Goal: Task Accomplishment & Management: Complete application form

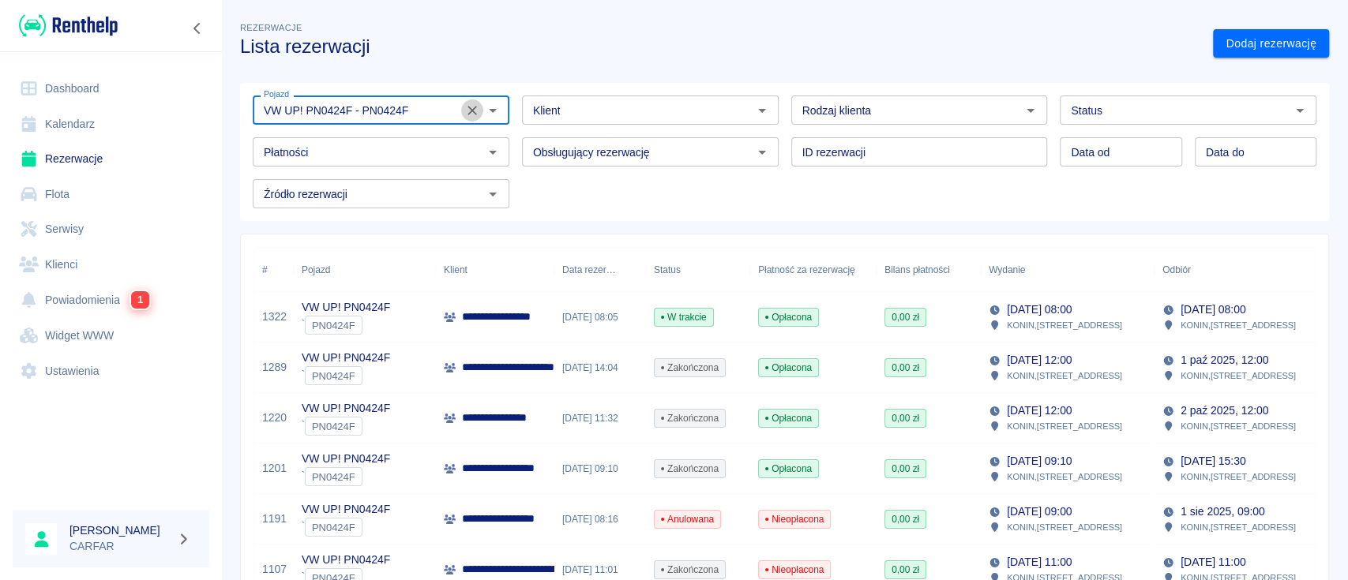
drag, startPoint x: 467, startPoint y: 107, endPoint x: 422, endPoint y: 109, distance: 45.0
click at [468, 107] on icon "Wyczyść" at bounding box center [472, 111] width 16 height 16
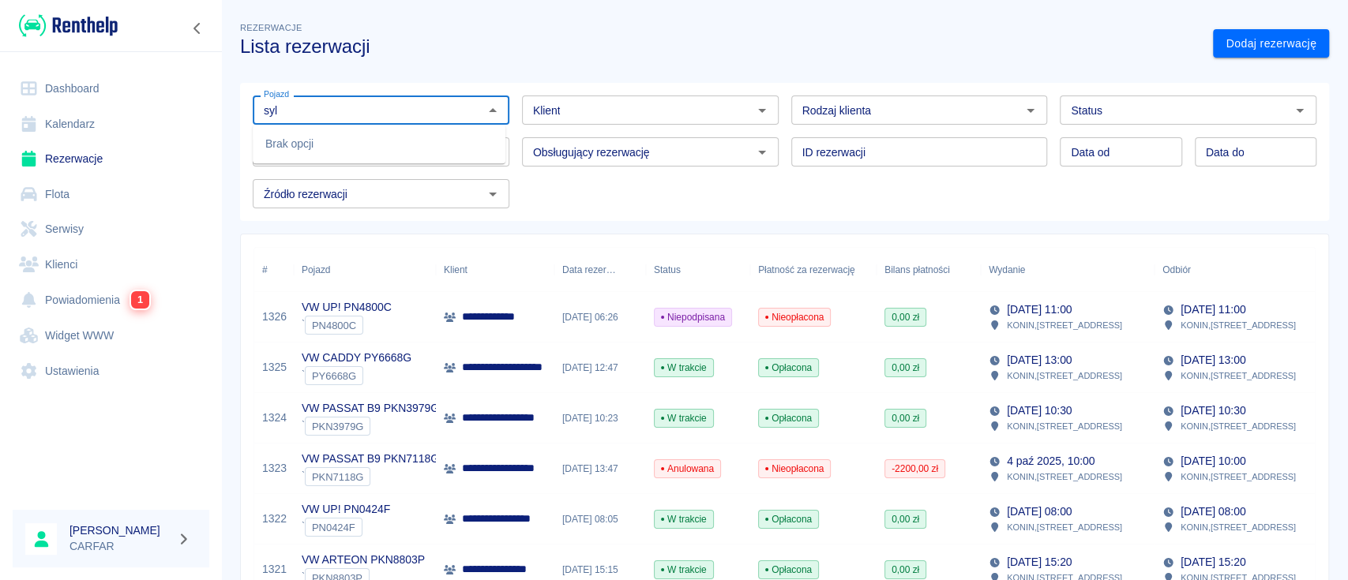
type input "syl"
click at [569, 103] on input "Klient" at bounding box center [637, 110] width 221 height 20
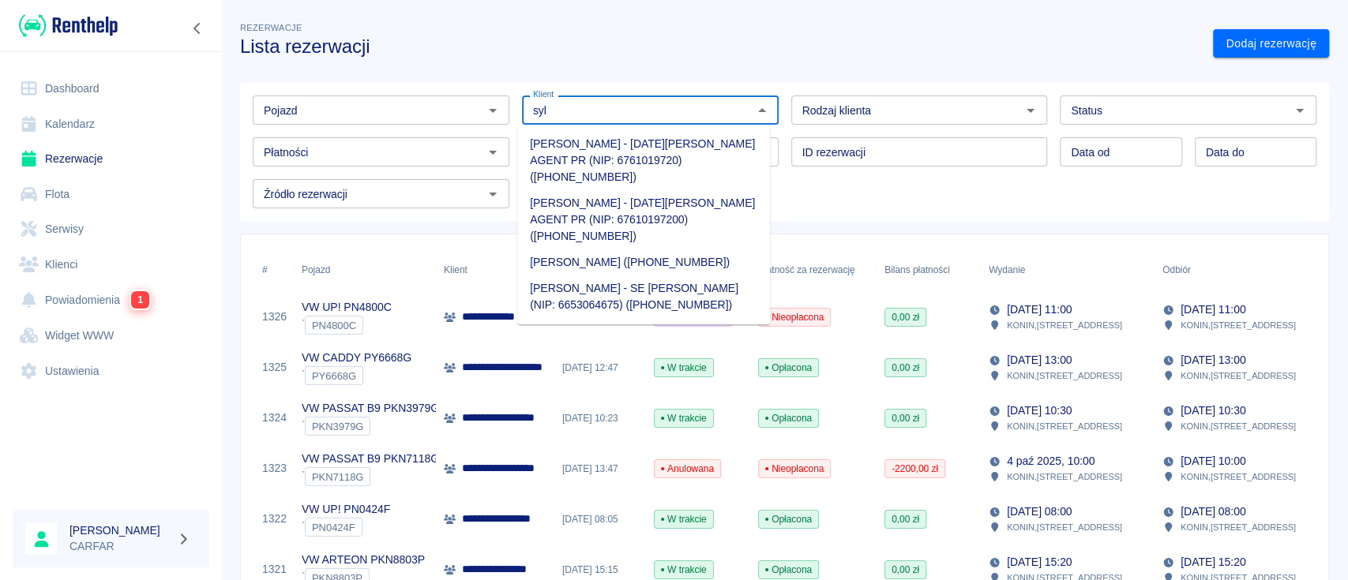
click at [630, 297] on li "[PERSON_NAME] - SE [PERSON_NAME] (NIP: 6653064675) ([PHONE_NUMBER])" at bounding box center [643, 297] width 253 height 43
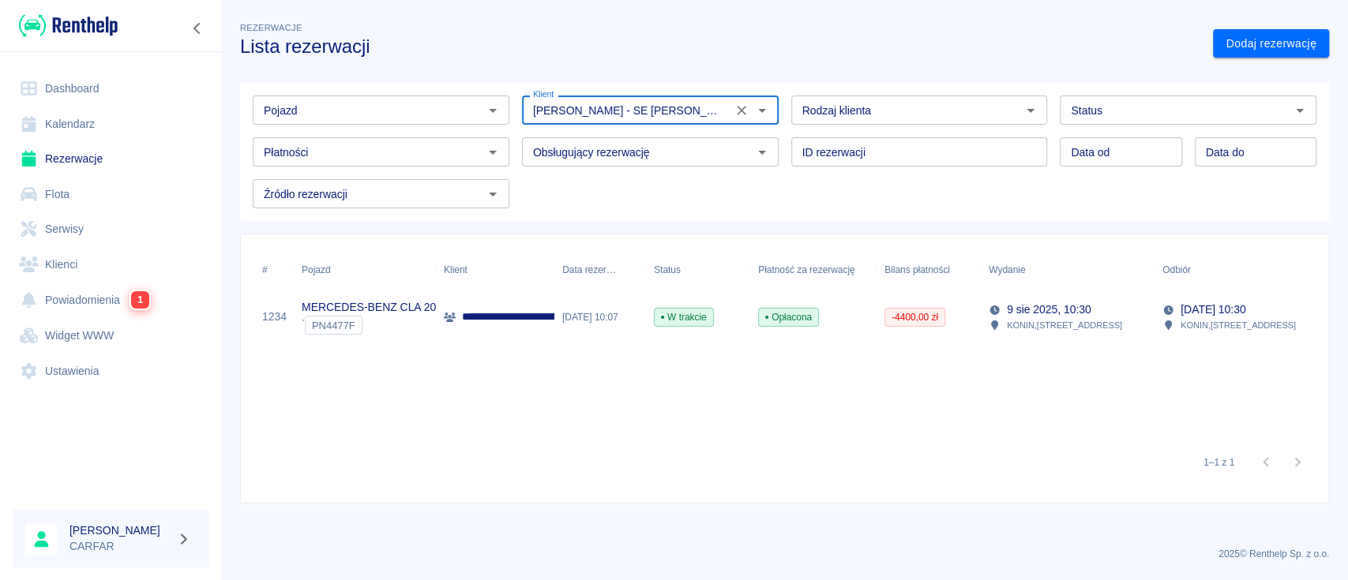
type input "[PERSON_NAME] - SE [PERSON_NAME] (NIP: 6653064675) ([PHONE_NUMBER])"
click at [436, 308] on div "**********" at bounding box center [495, 317] width 118 height 51
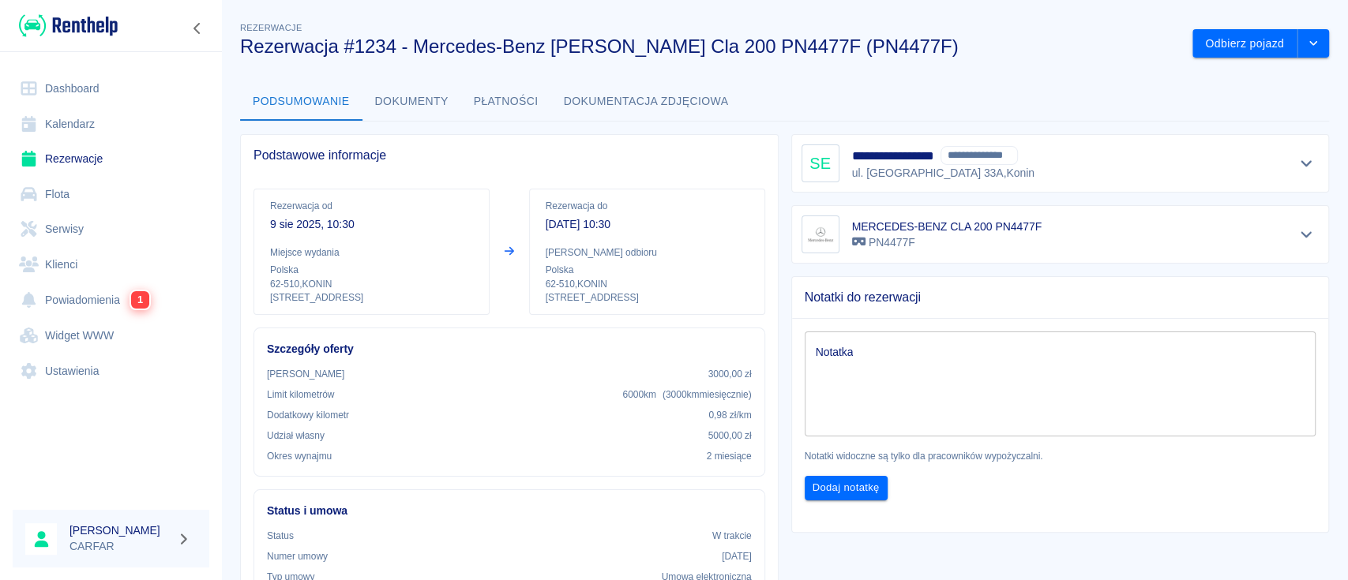
click at [424, 104] on button "Dokumenty" at bounding box center [412, 102] width 99 height 38
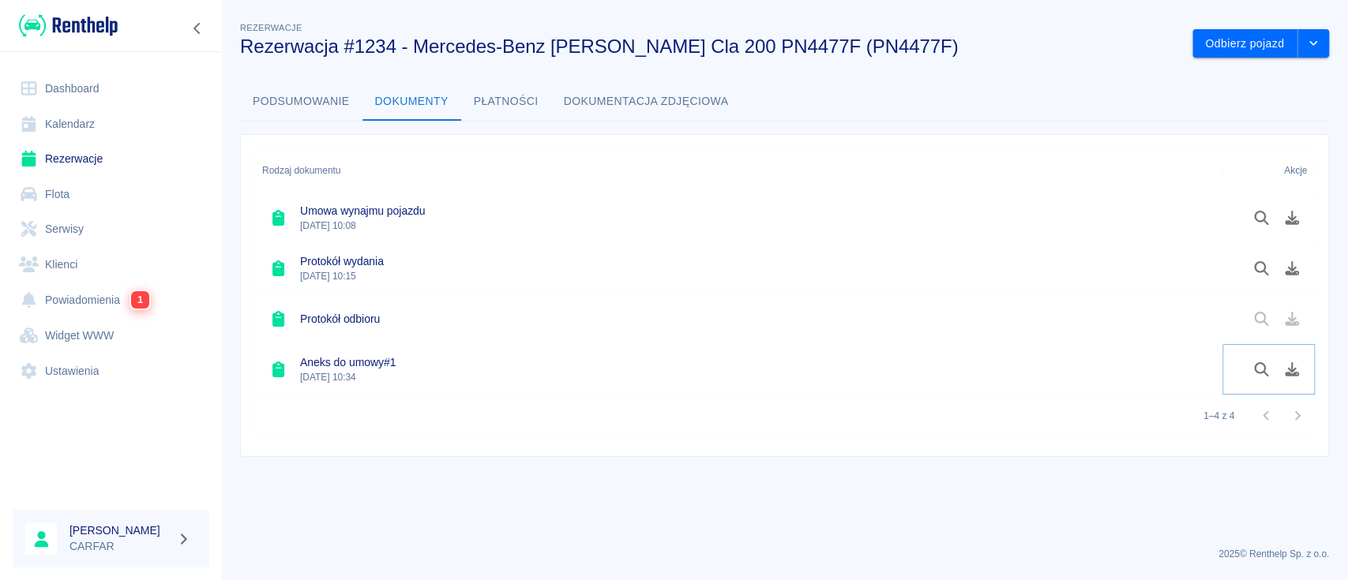
click at [1261, 366] on icon "Podgląd dokumentu" at bounding box center [1262, 370] width 18 height 14
click at [70, 21] on img at bounding box center [68, 26] width 99 height 26
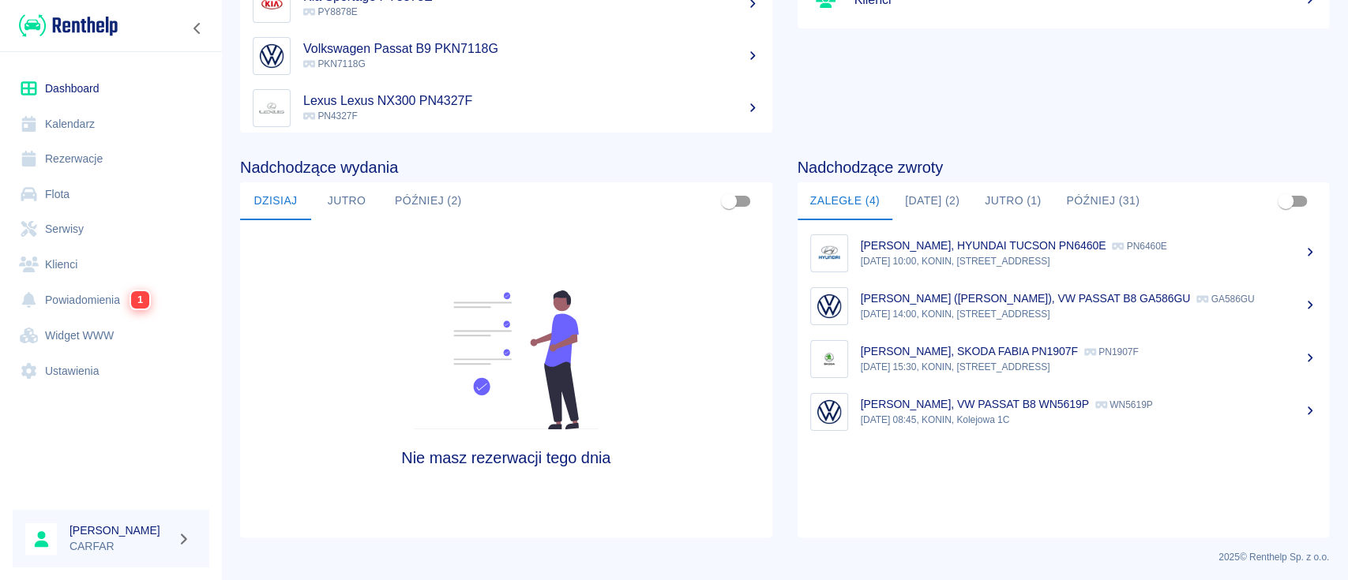
scroll to position [242, 0]
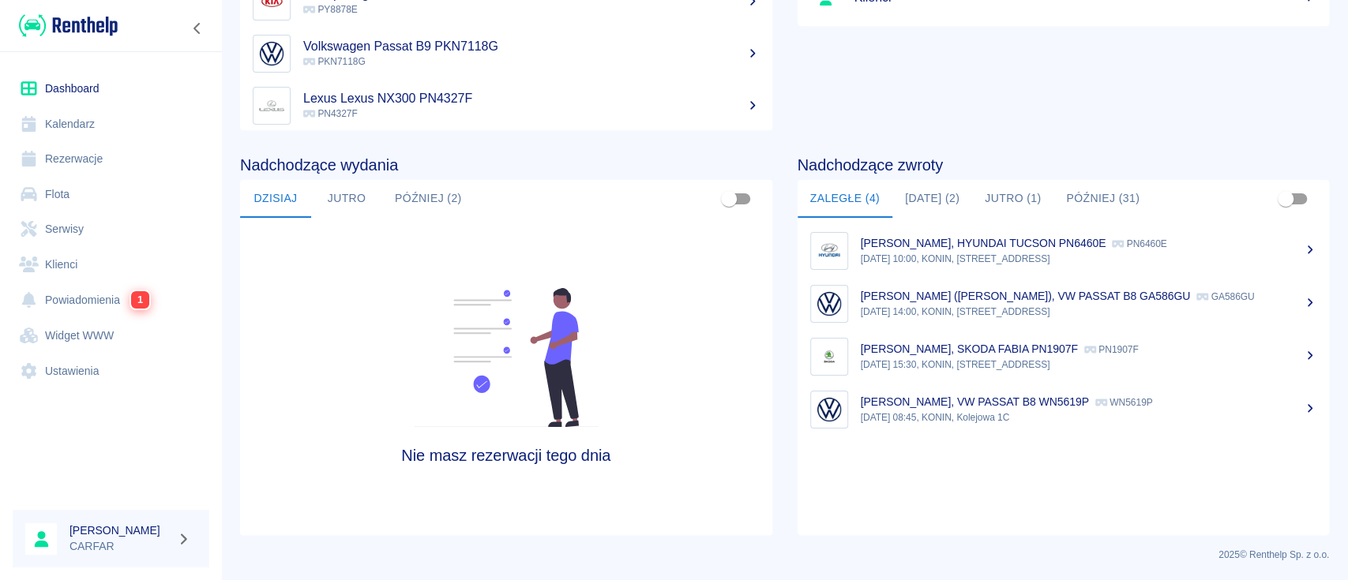
click at [933, 199] on button "[DATE] (2)" at bounding box center [932, 199] width 80 height 38
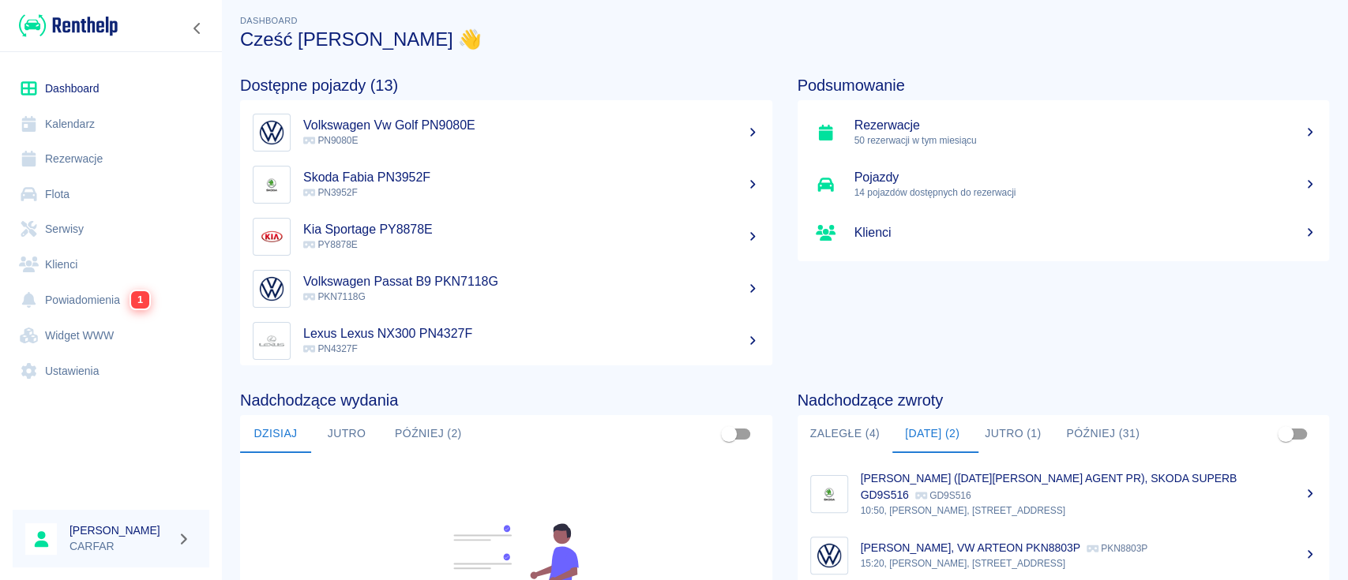
scroll to position [0, 0]
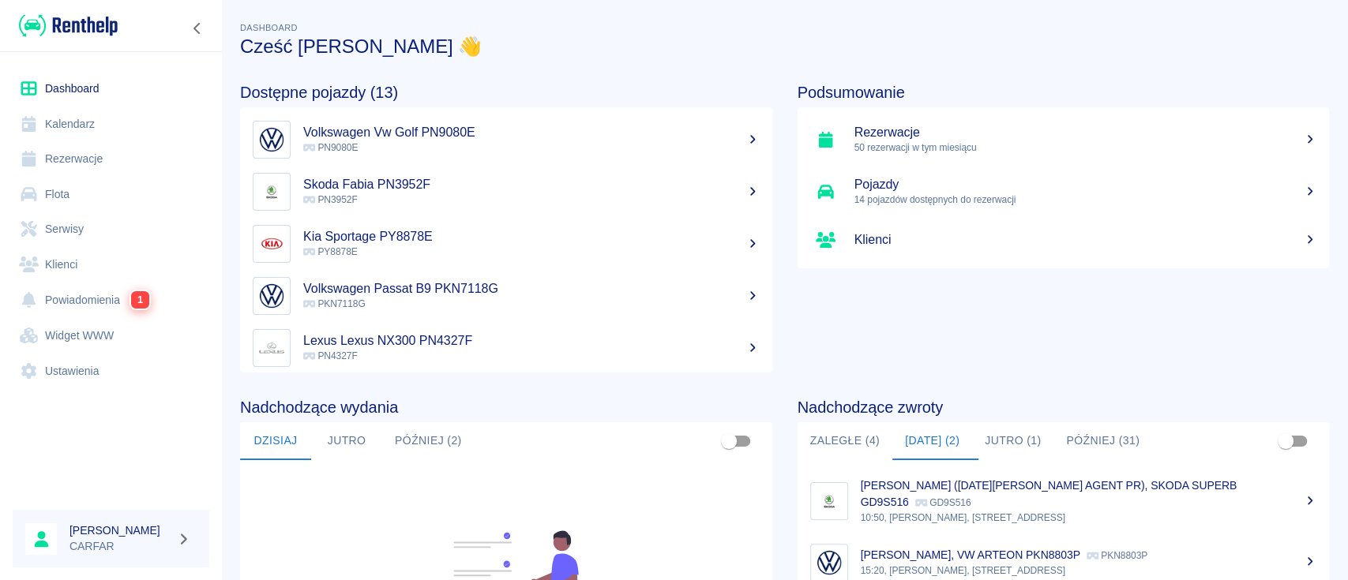
click at [453, 435] on button "Później (2)" at bounding box center [428, 442] width 92 height 38
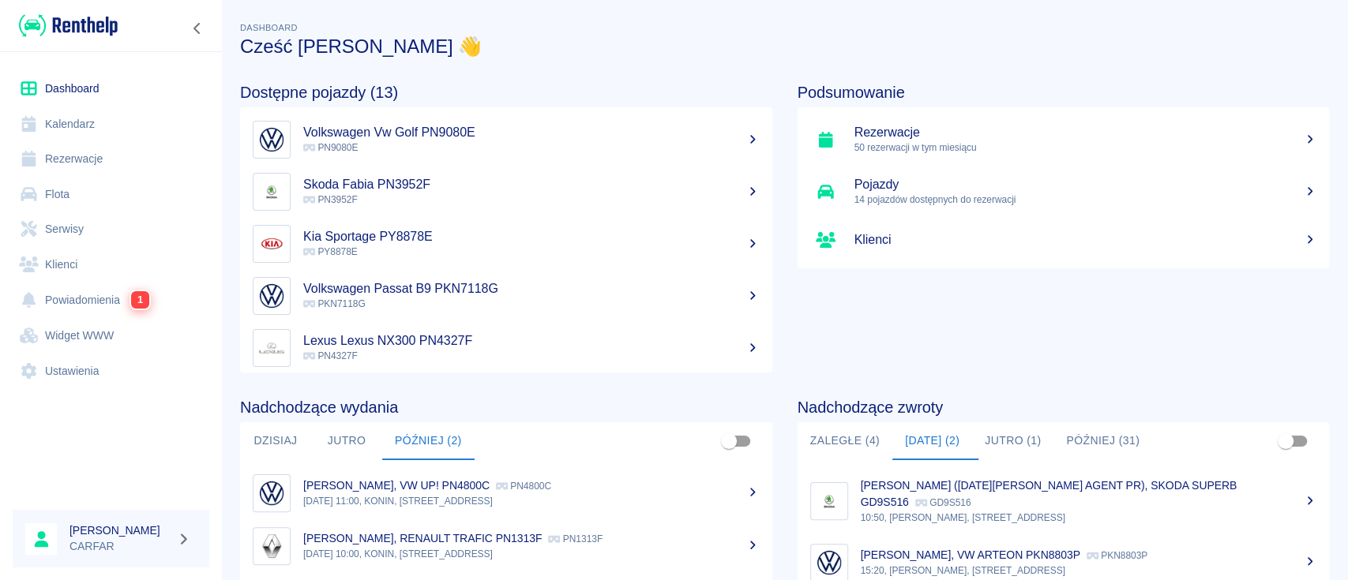
click at [423, 497] on p "[DATE] 11:00, KONIN, [STREET_ADDRESS]" at bounding box center [531, 501] width 456 height 14
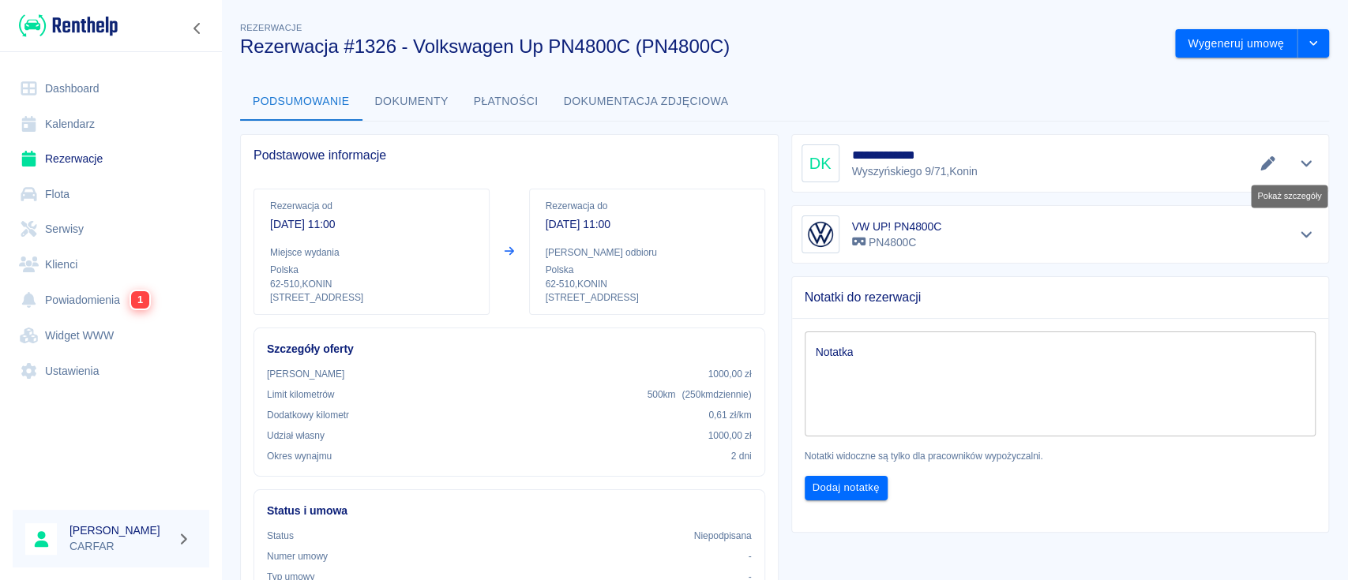
click at [1298, 162] on icon "Pokaż szczegóły" at bounding box center [1307, 163] width 18 height 14
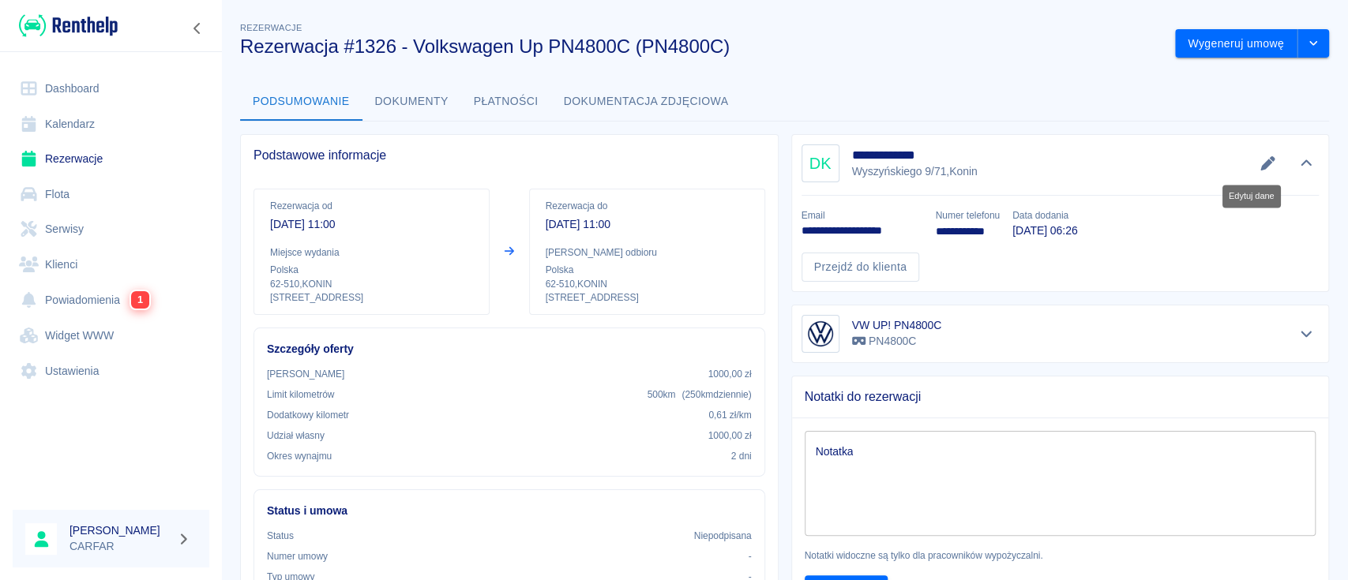
click at [1259, 161] on icon "Edytuj dane" at bounding box center [1268, 163] width 18 height 14
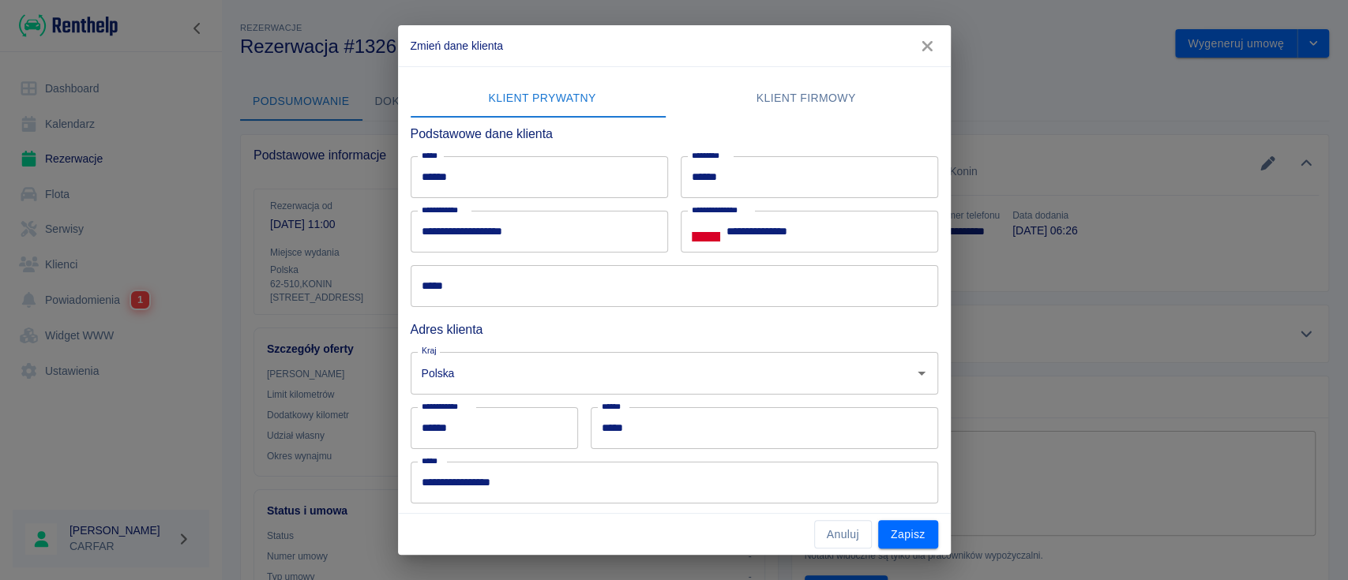
click at [926, 36] on button "button" at bounding box center [927, 46] width 33 height 29
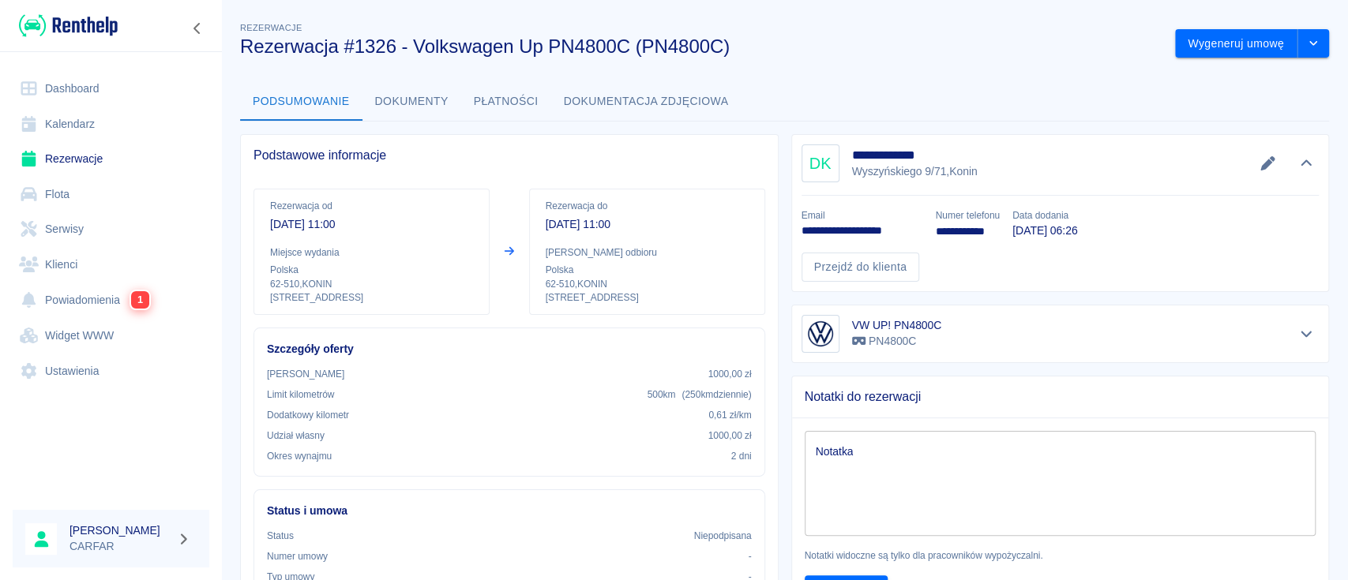
click at [103, 13] on img at bounding box center [68, 26] width 99 height 26
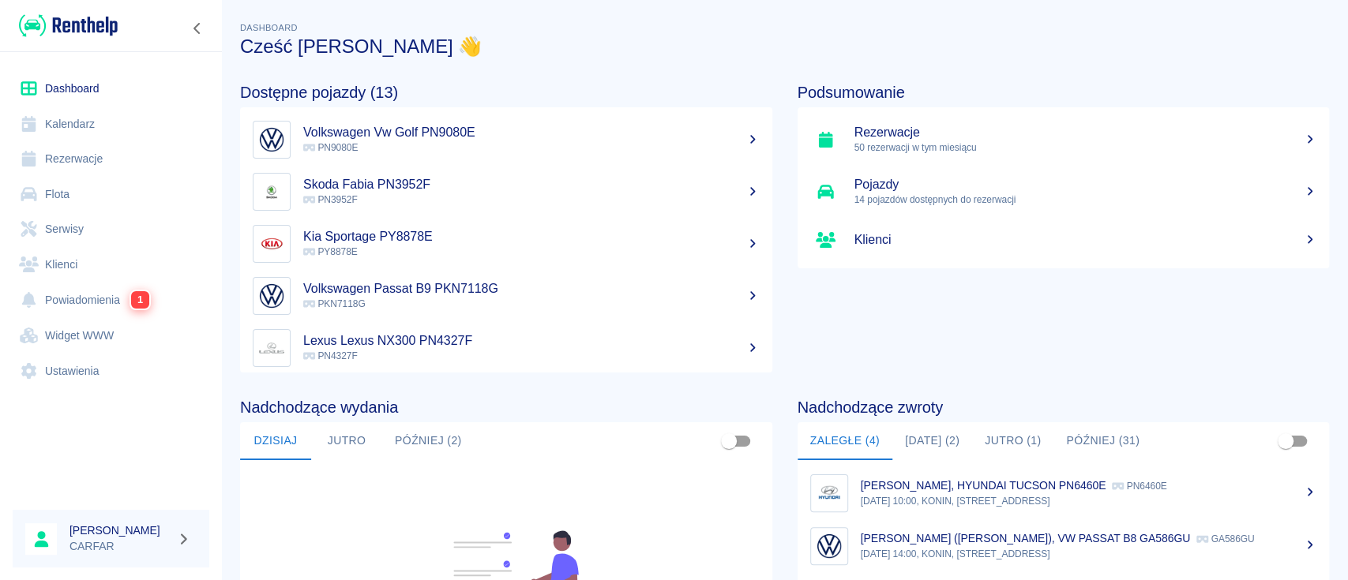
click at [91, 295] on link "Powiadomienia 1" at bounding box center [111, 300] width 197 height 36
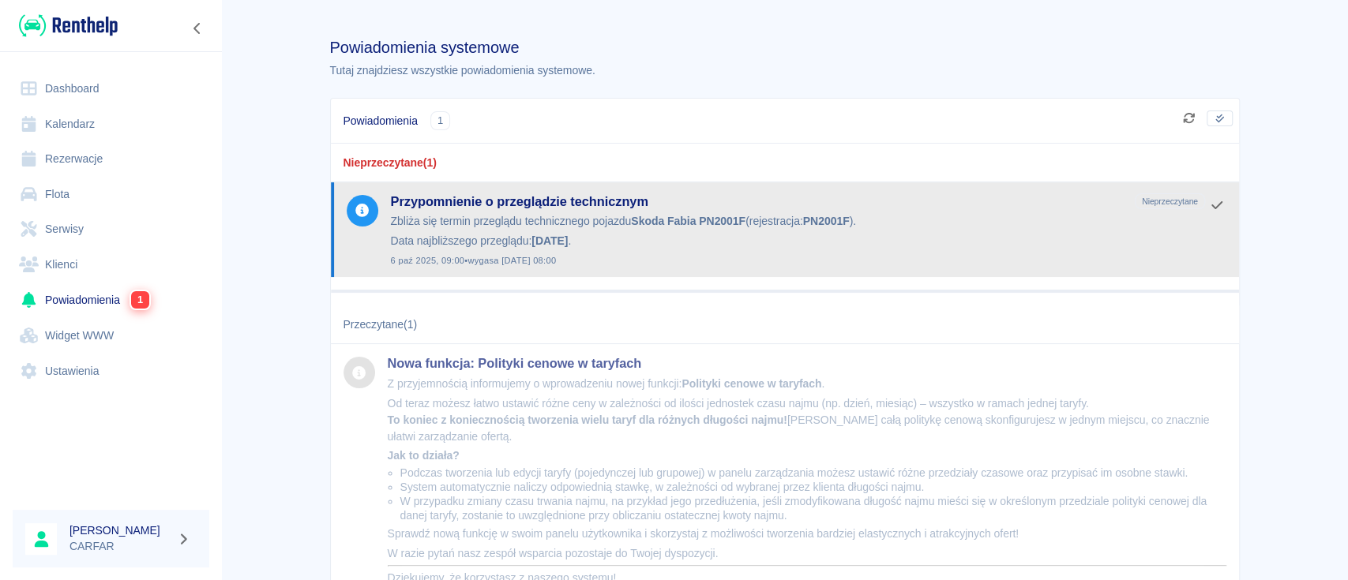
click at [719, 224] on strong "Skoda Fabia PN2001F" at bounding box center [688, 221] width 115 height 13
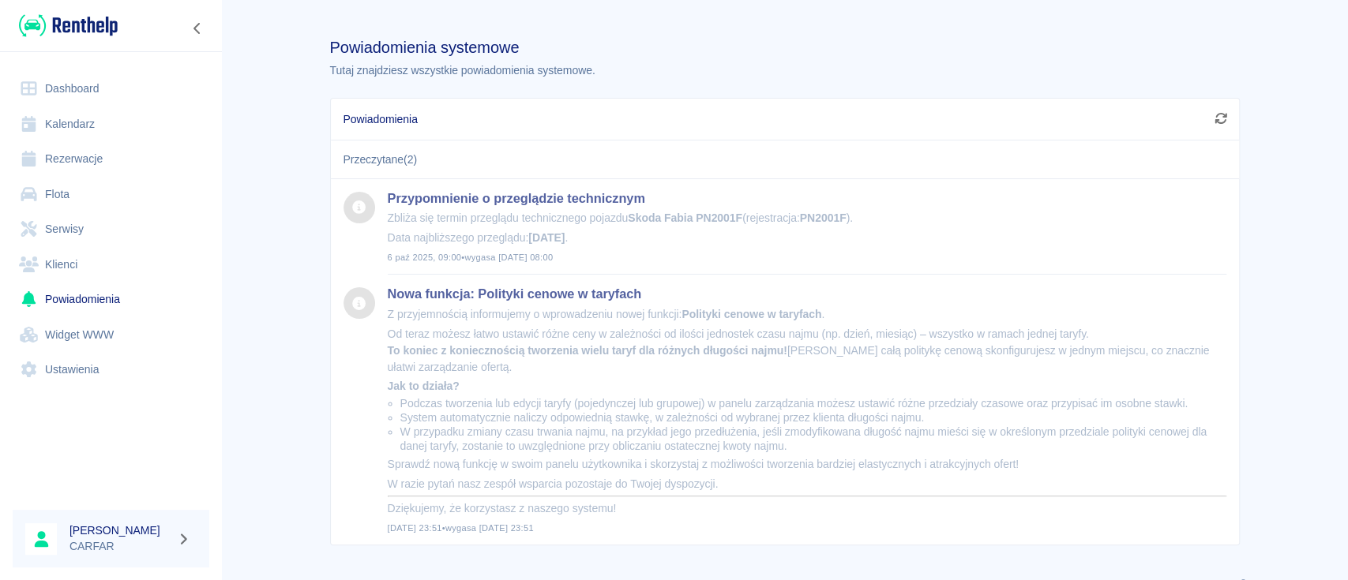
click at [100, 27] on img at bounding box center [68, 26] width 99 height 26
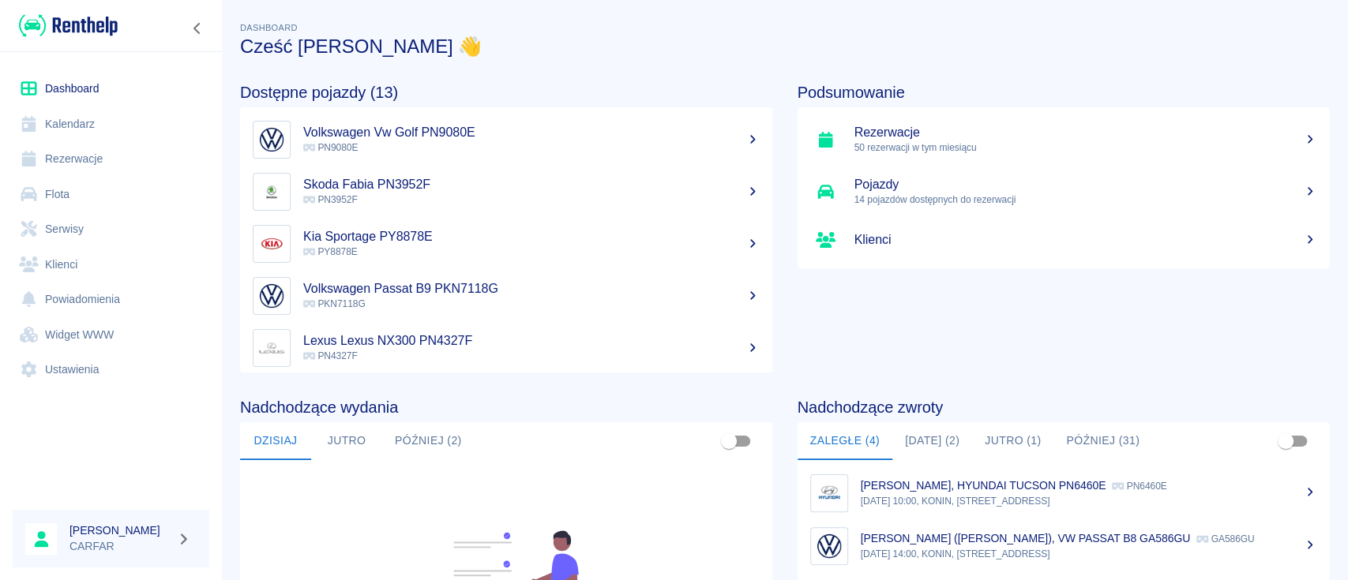
click at [88, 160] on link "Rezerwacje" at bounding box center [111, 159] width 197 height 36
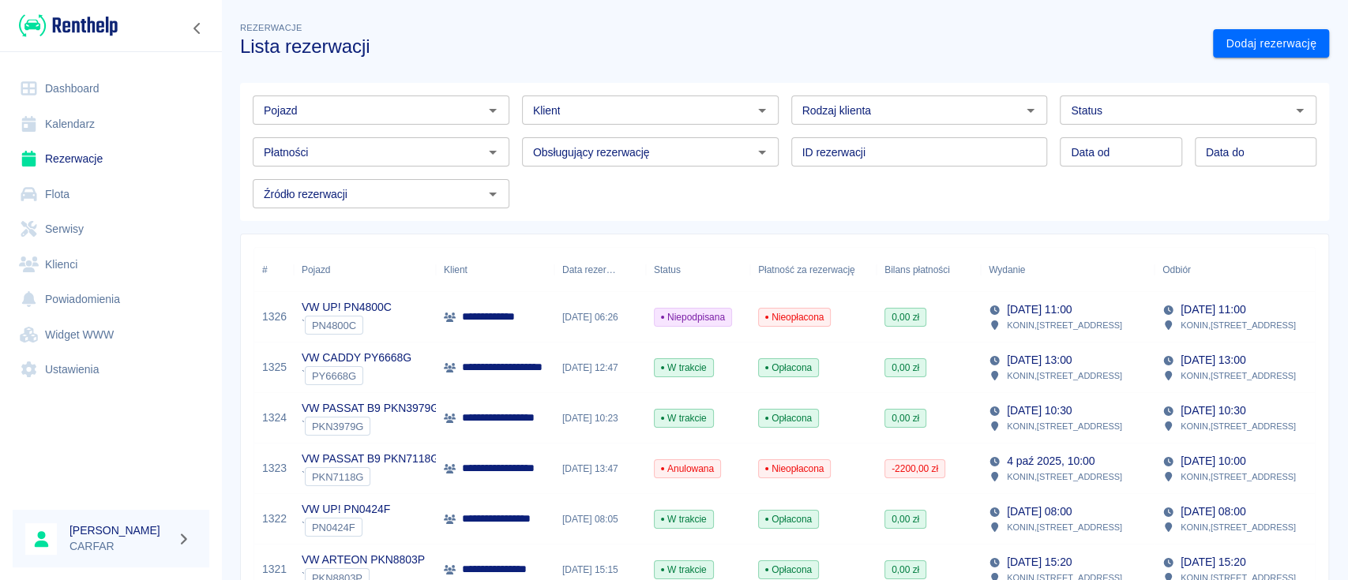
click at [580, 111] on input "Klient" at bounding box center [637, 110] width 221 height 20
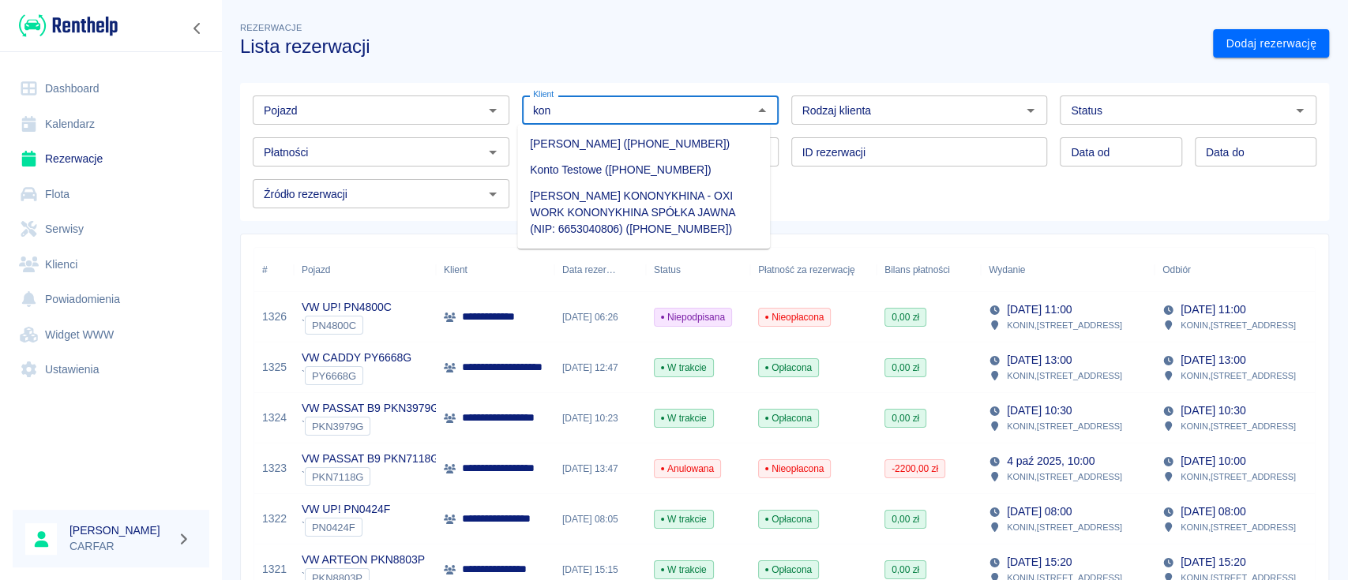
click at [663, 148] on li "[PERSON_NAME] ([PHONE_NUMBER])" at bounding box center [643, 144] width 253 height 26
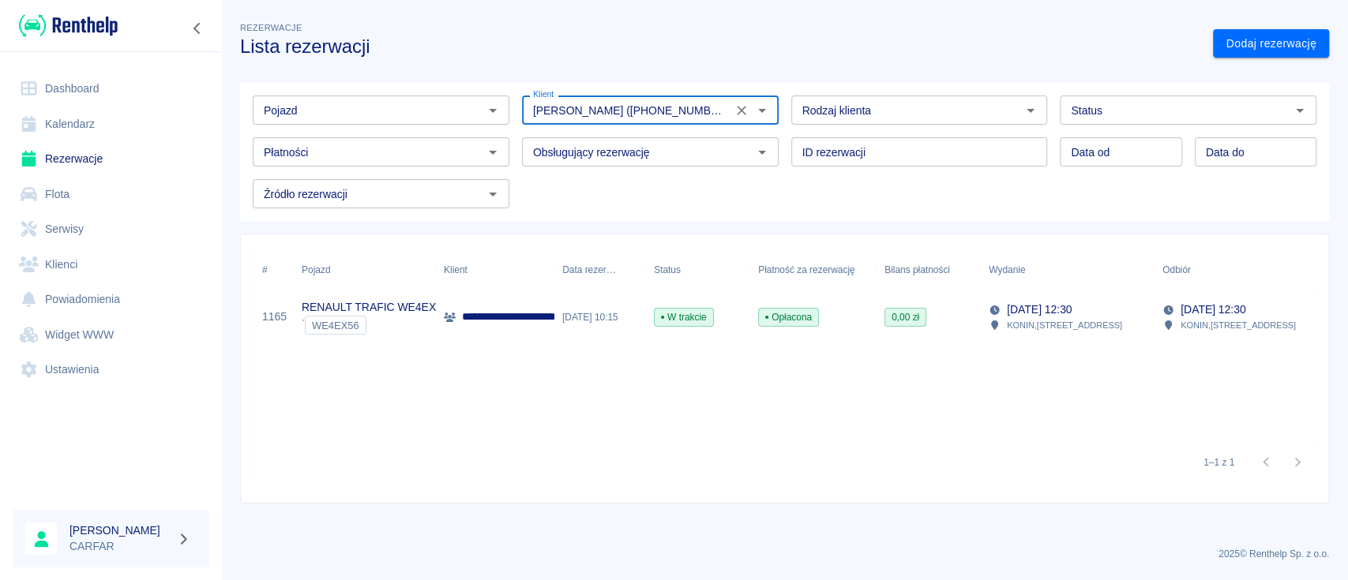
type input "[PERSON_NAME] ([PHONE_NUMBER])"
click at [468, 314] on p "**********" at bounding box center [547, 317] width 170 height 17
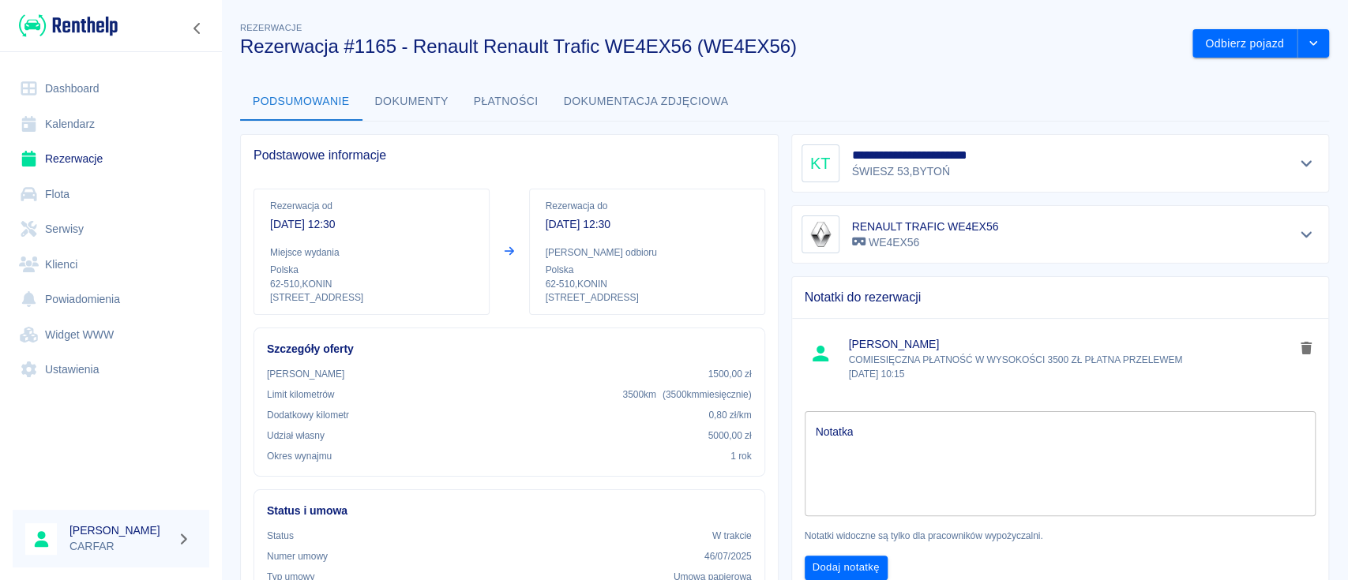
click at [61, 161] on link "Rezerwacje" at bounding box center [111, 159] width 197 height 36
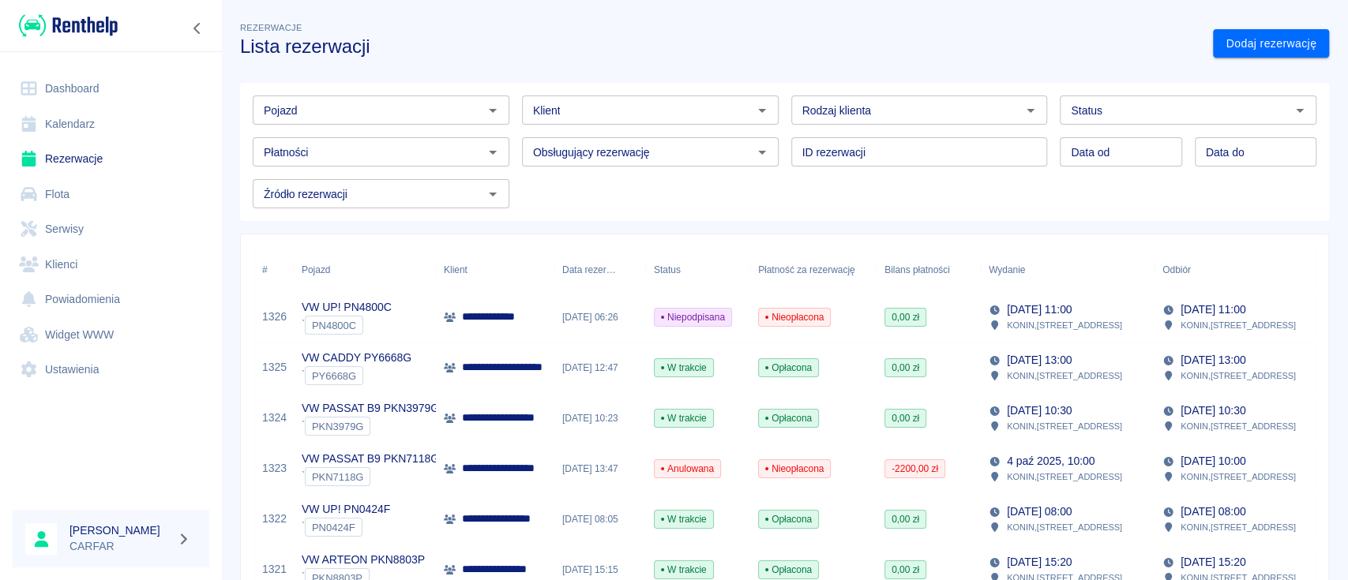
click at [588, 111] on input "Klient" at bounding box center [637, 110] width 221 height 20
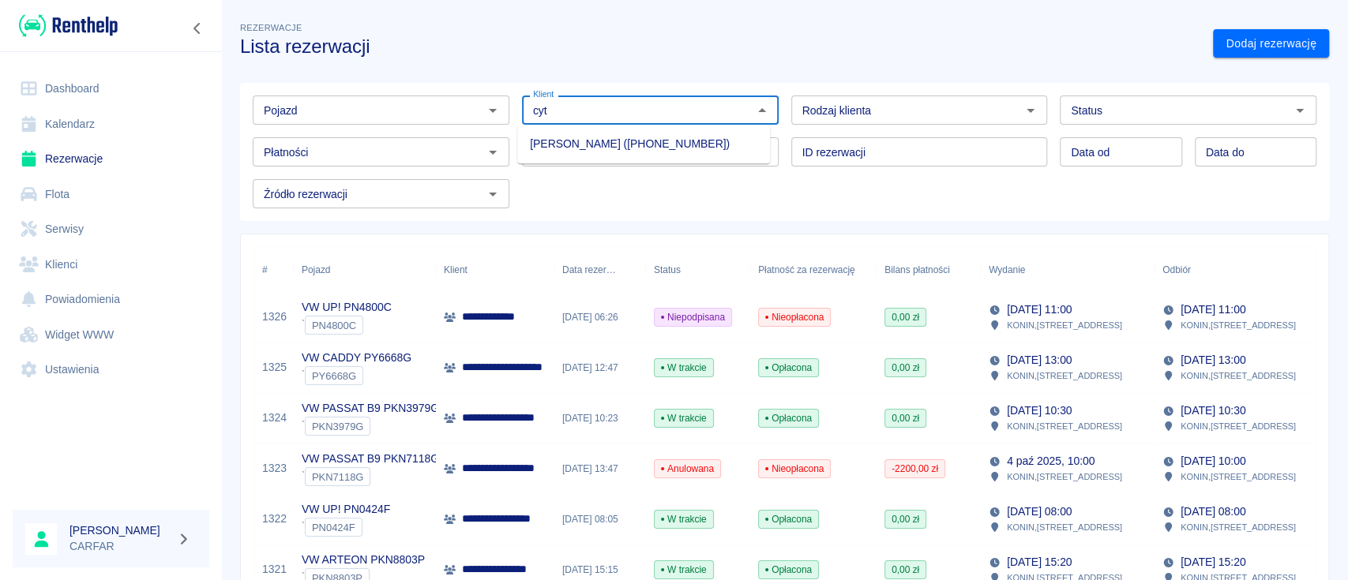
click at [613, 140] on li "[PERSON_NAME] ([PHONE_NUMBER])" at bounding box center [643, 144] width 253 height 26
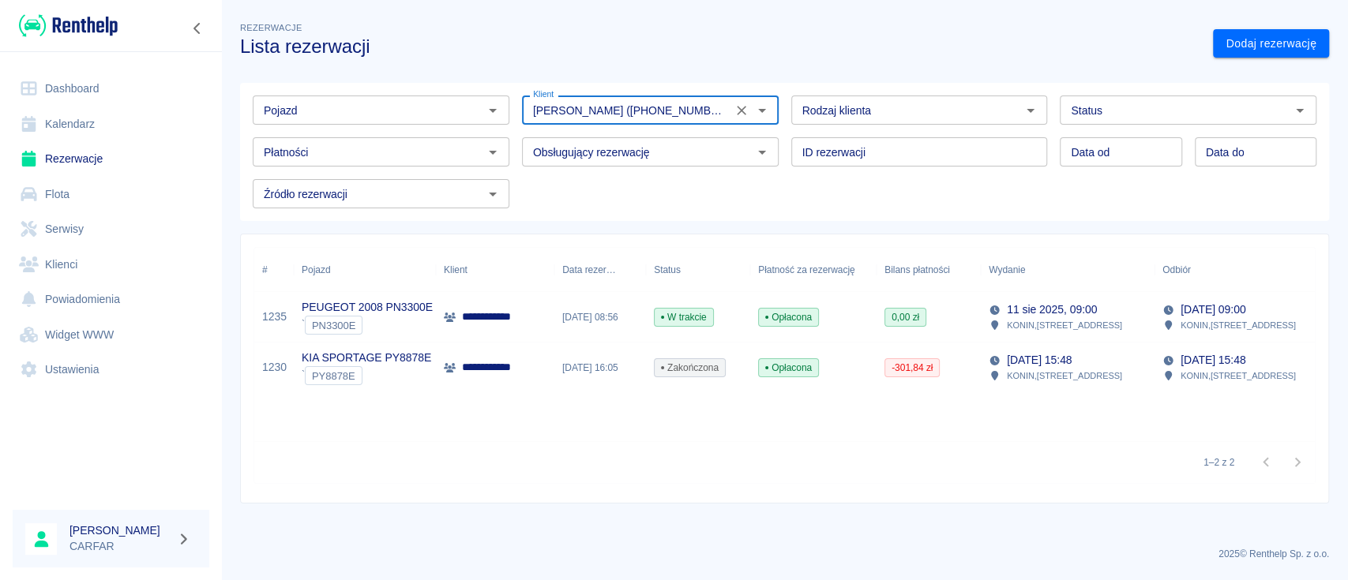
type input "[PERSON_NAME] ([PHONE_NUMBER])"
click at [518, 319] on p "**********" at bounding box center [503, 317] width 83 height 17
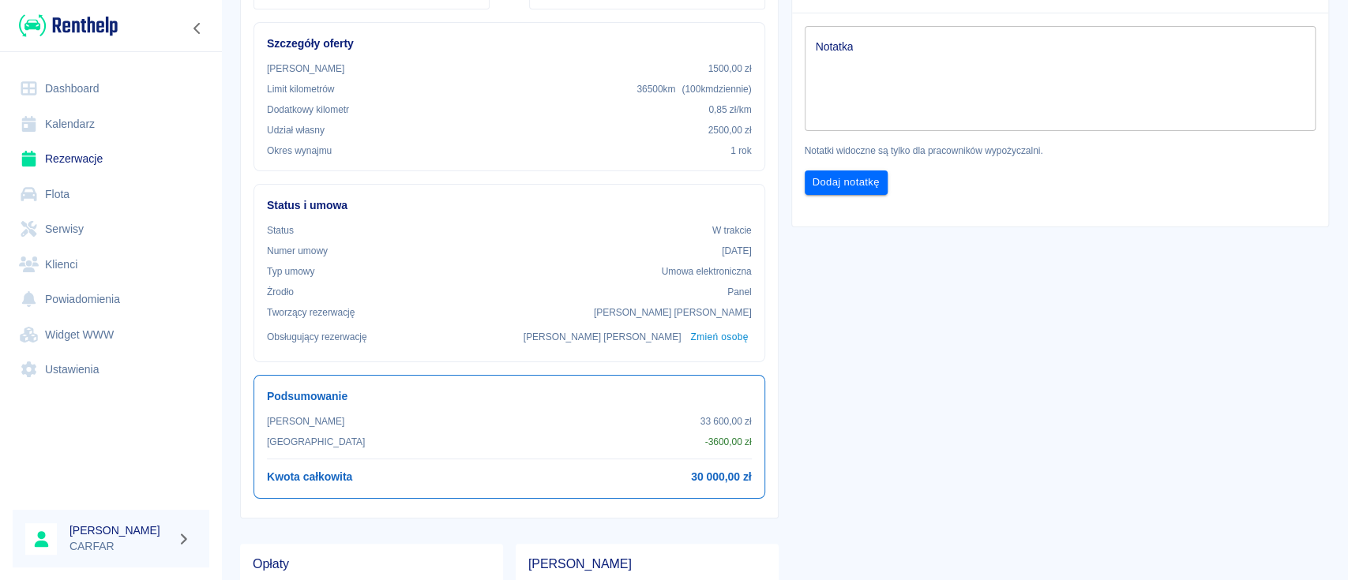
scroll to position [316, 0]
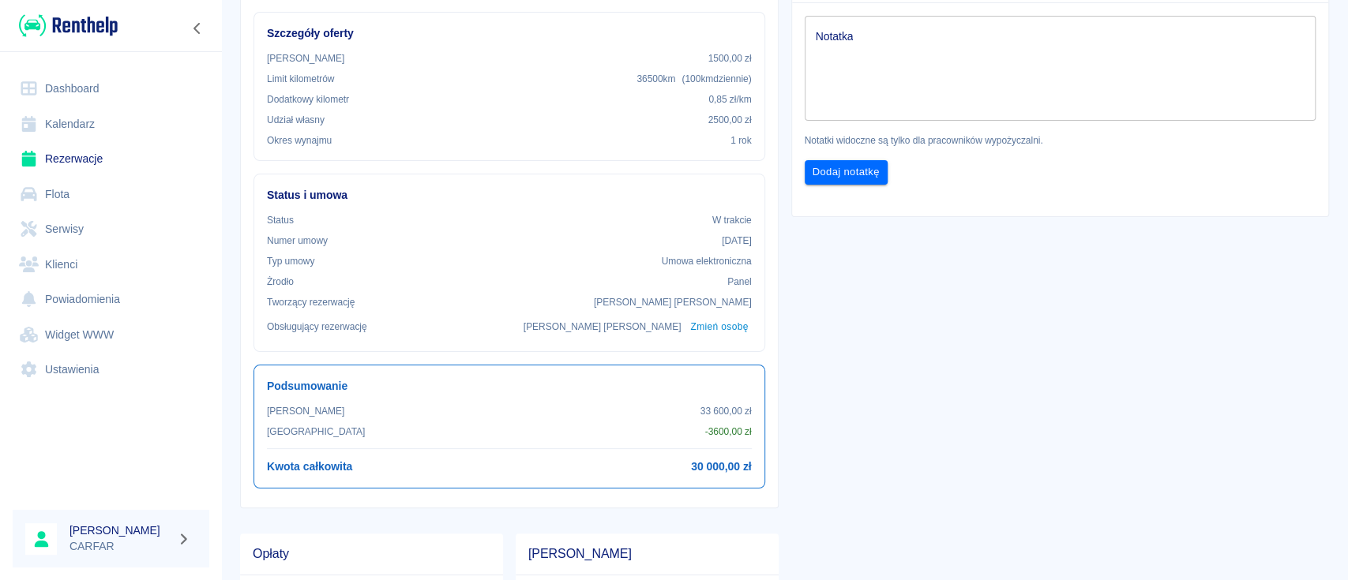
click at [88, 21] on img at bounding box center [68, 26] width 99 height 26
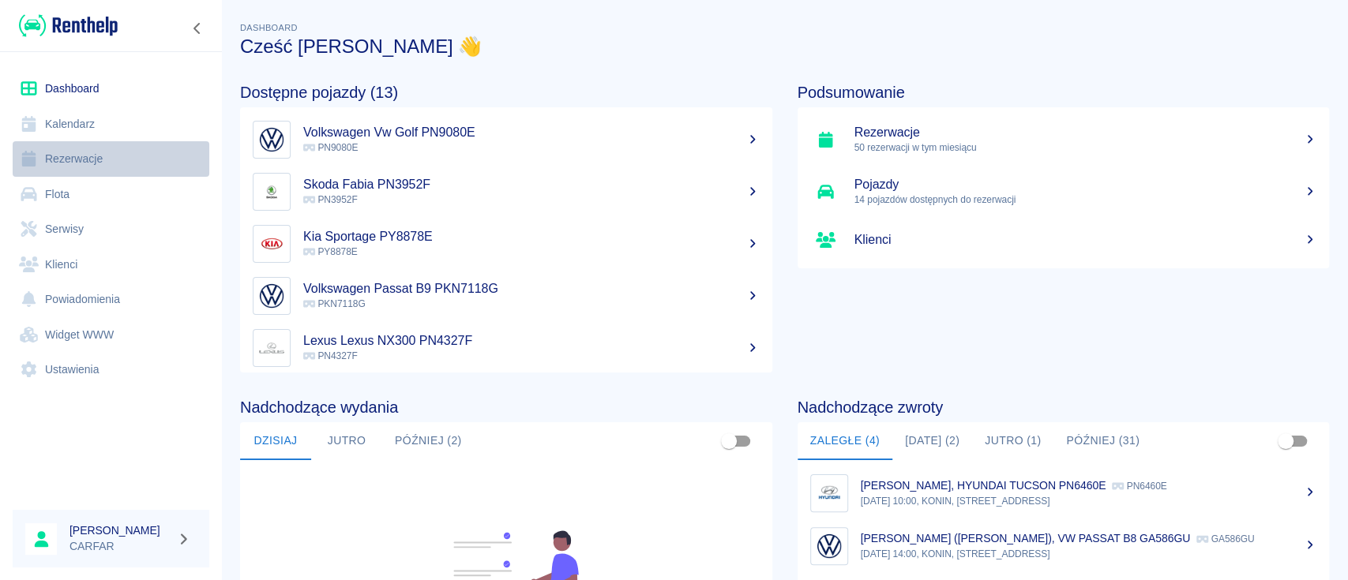
click at [88, 158] on link "Rezerwacje" at bounding box center [111, 159] width 197 height 36
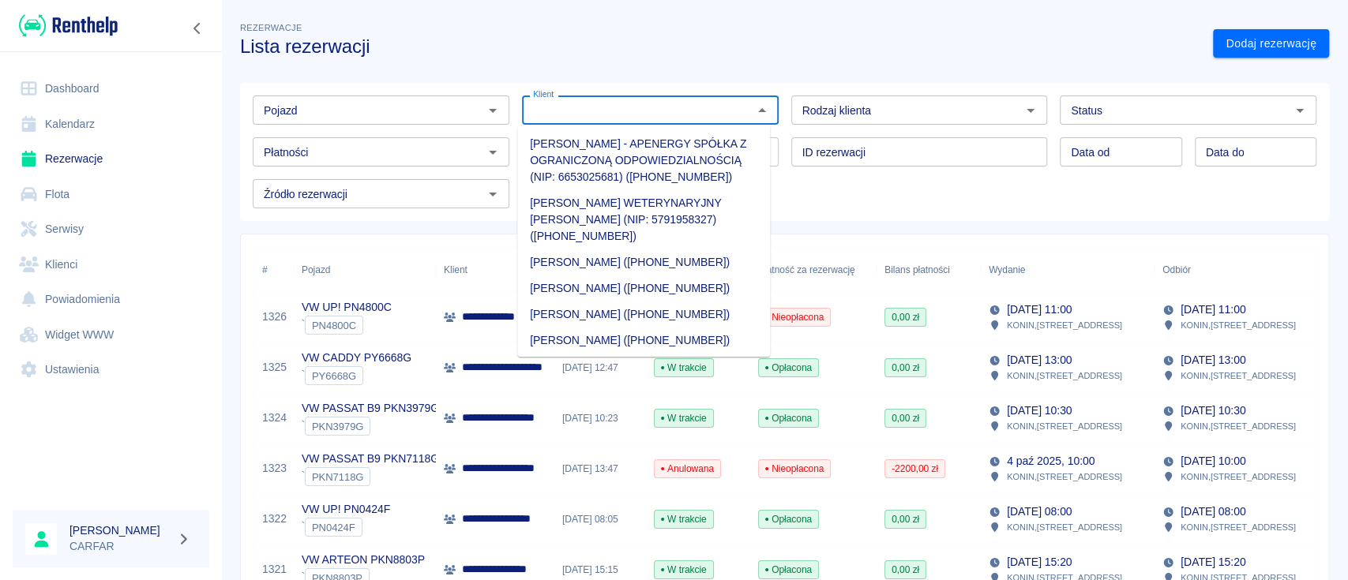
click at [562, 103] on input "Klient" at bounding box center [637, 110] width 221 height 20
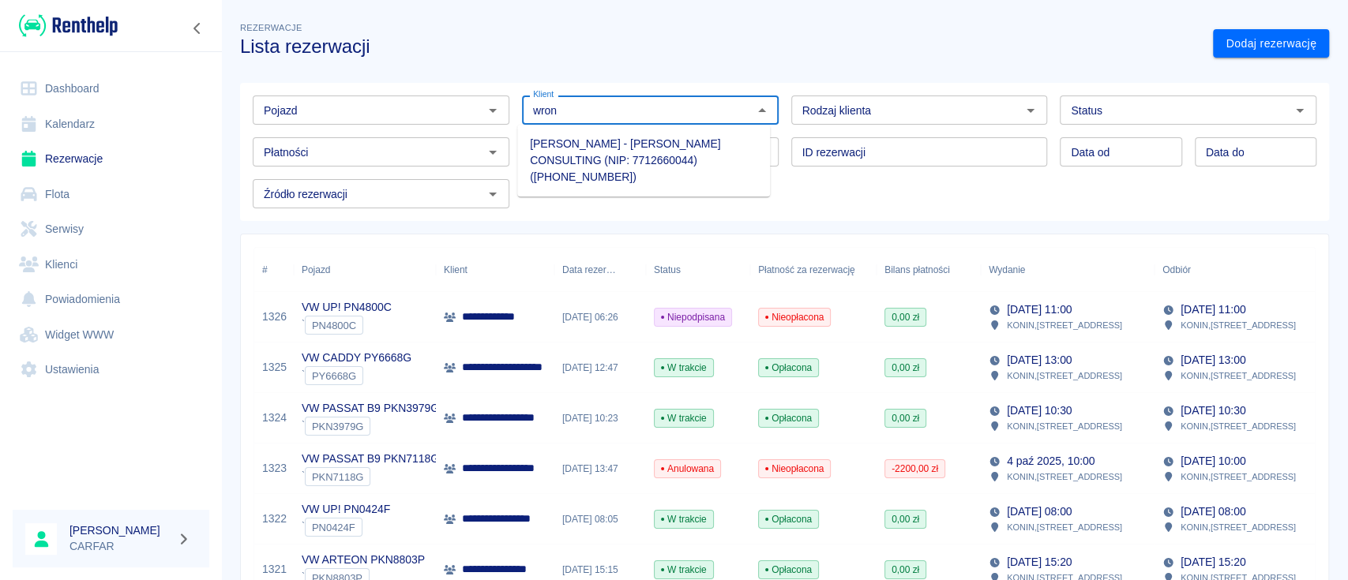
click at [646, 159] on li "[PERSON_NAME] - [PERSON_NAME] CONSULTING (NIP: 7712660044) ([PHONE_NUMBER])" at bounding box center [643, 160] width 253 height 59
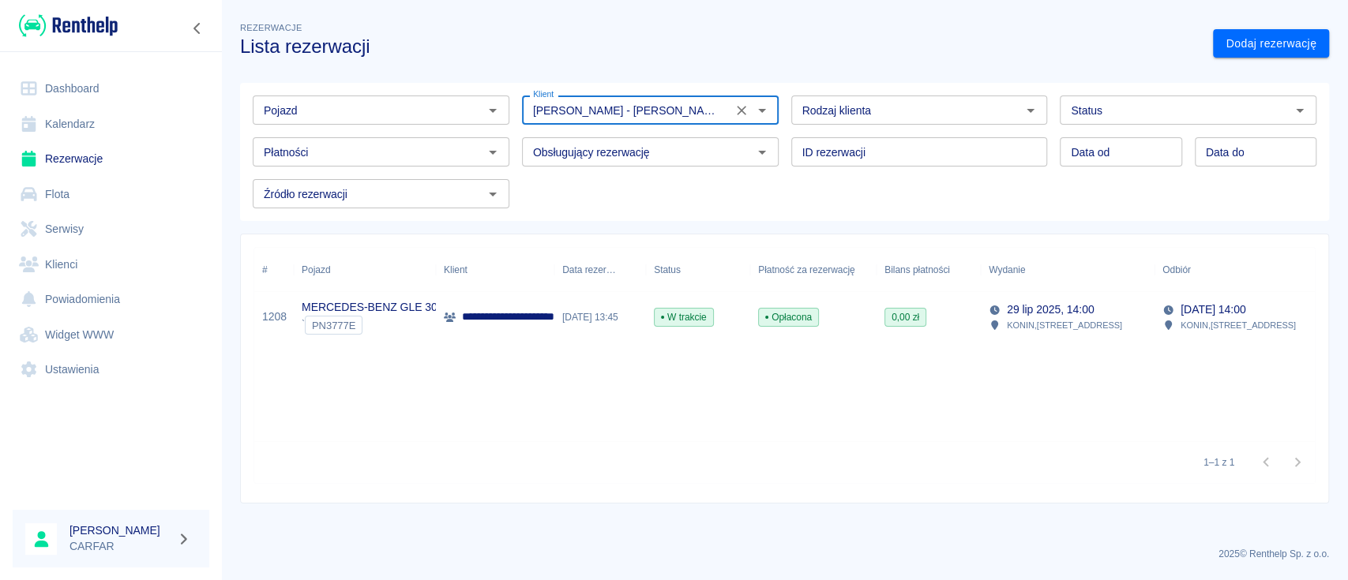
type input "[PERSON_NAME] - [PERSON_NAME] CONSULTING (NIP: 7712660044) ([PHONE_NUMBER])"
click at [545, 314] on p "**********" at bounding box center [542, 317] width 161 height 17
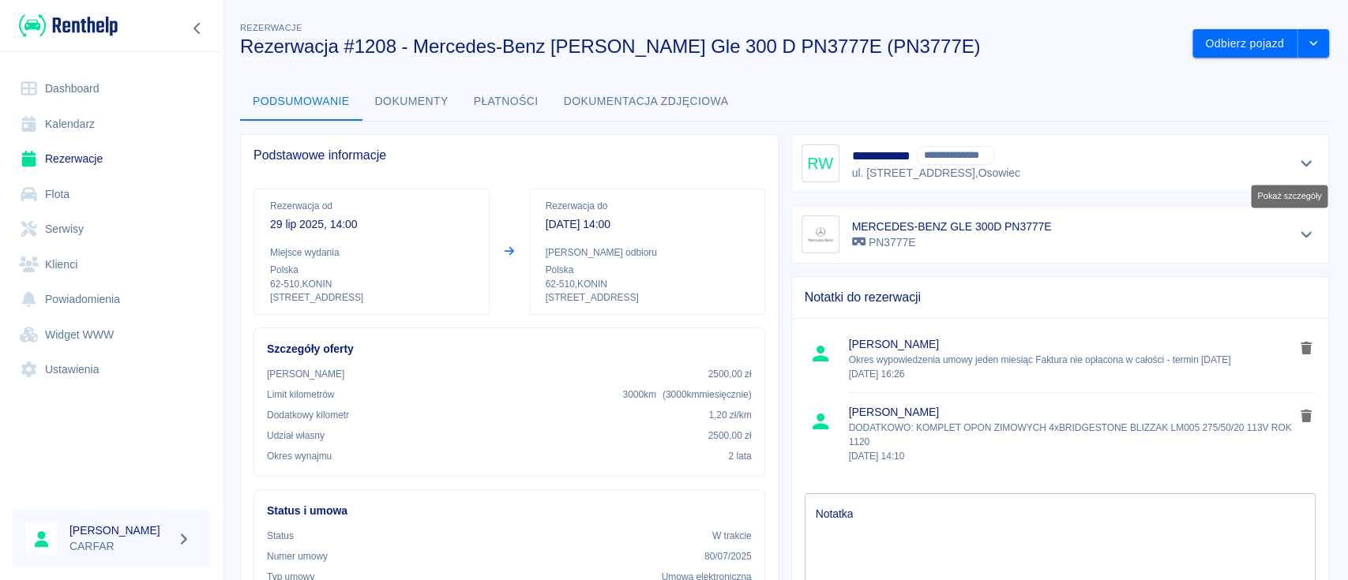
click at [1301, 162] on icon "Pokaż szczegóły" at bounding box center [1306, 164] width 11 height 6
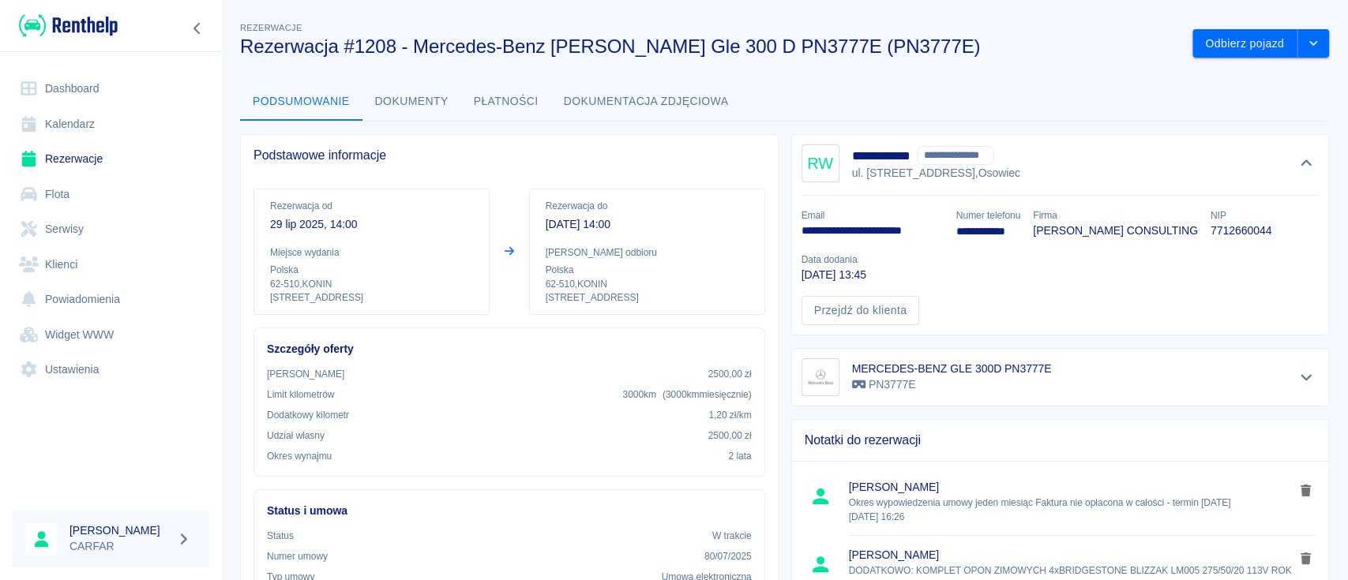
click at [107, 35] on img at bounding box center [68, 26] width 99 height 26
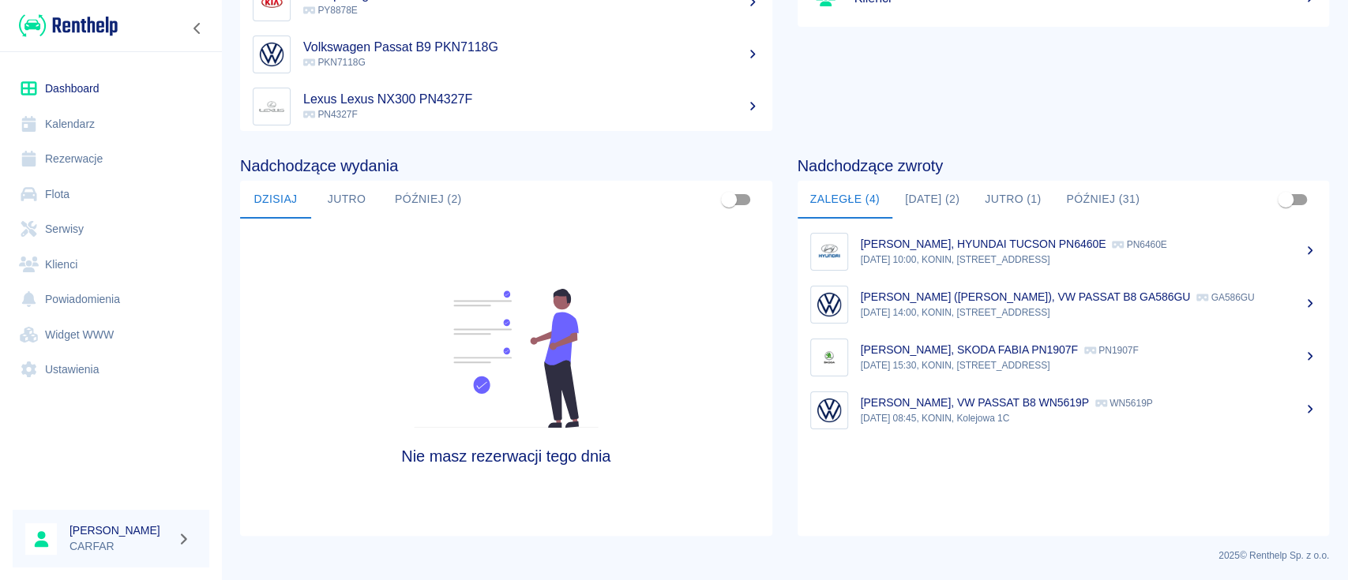
scroll to position [242, 0]
click at [105, 17] on img at bounding box center [68, 26] width 99 height 26
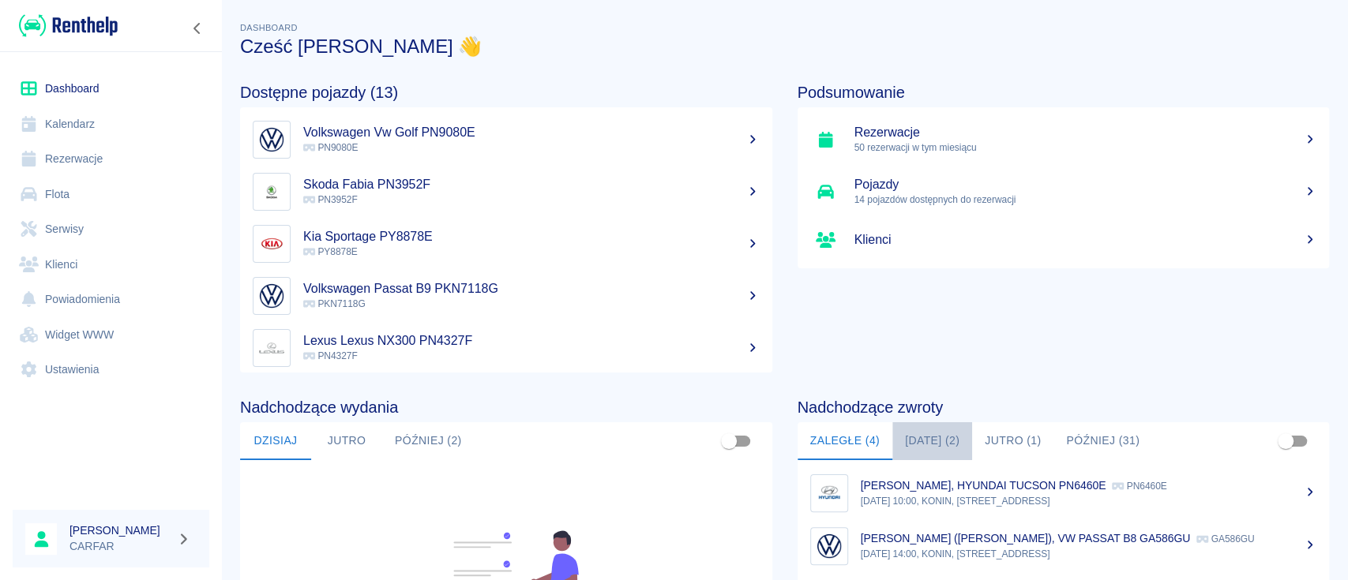
click at [954, 441] on button "[DATE] (2)" at bounding box center [932, 442] width 80 height 38
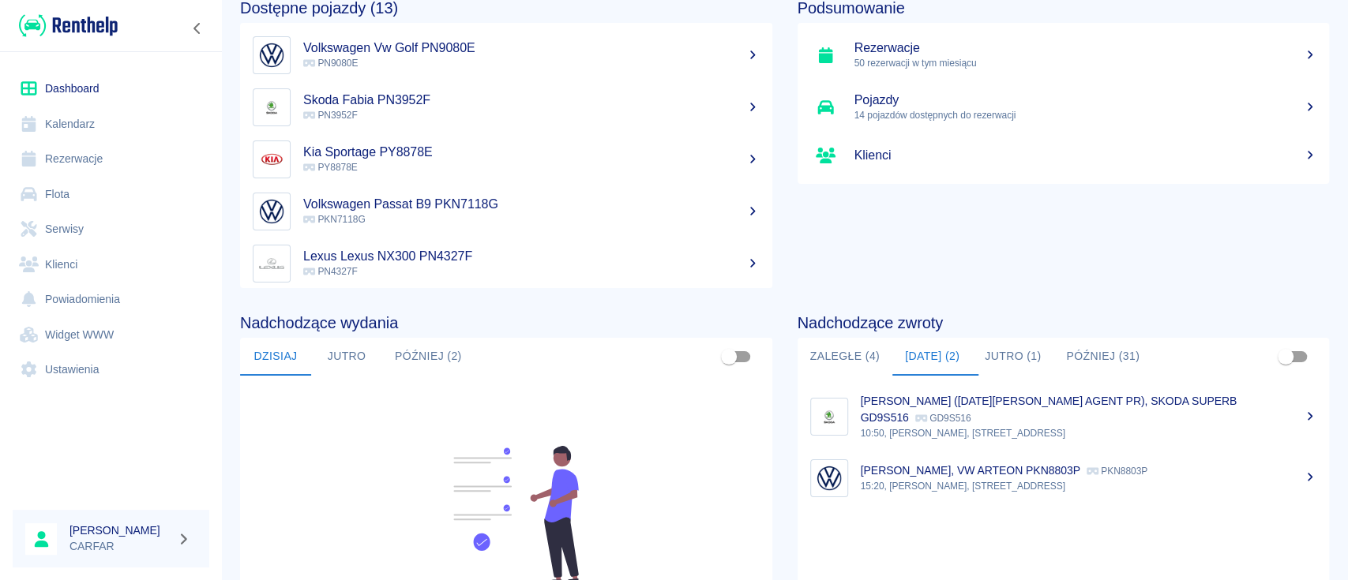
scroll to position [242, 0]
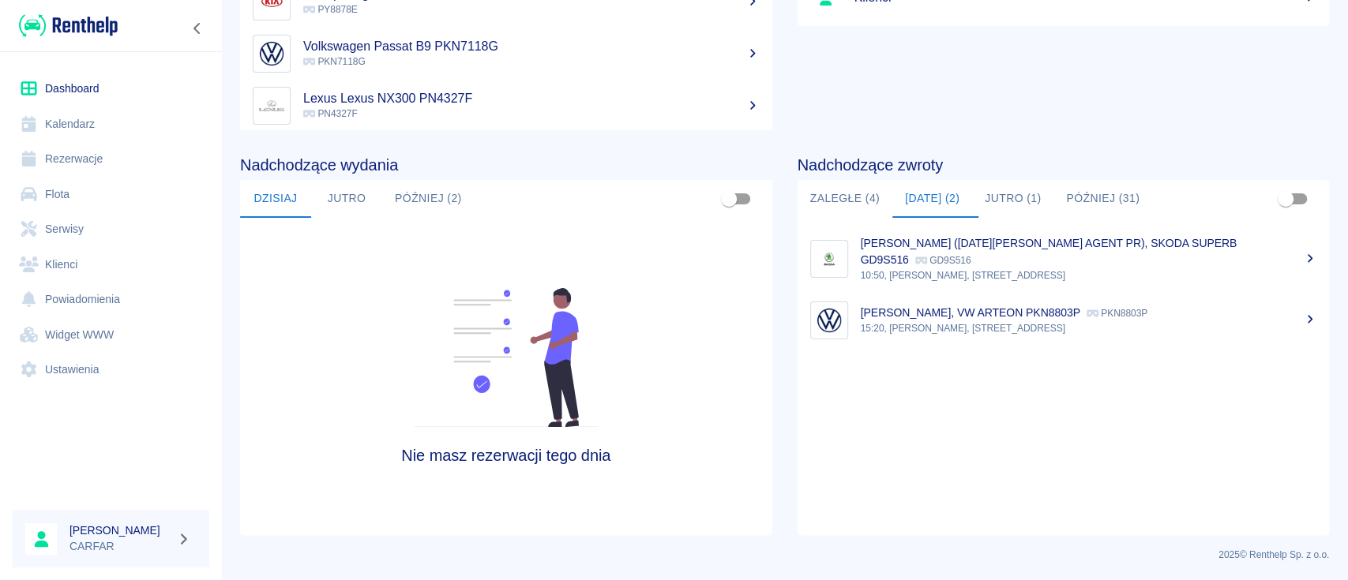
click at [848, 197] on button "Zaległe (4)" at bounding box center [845, 199] width 95 height 38
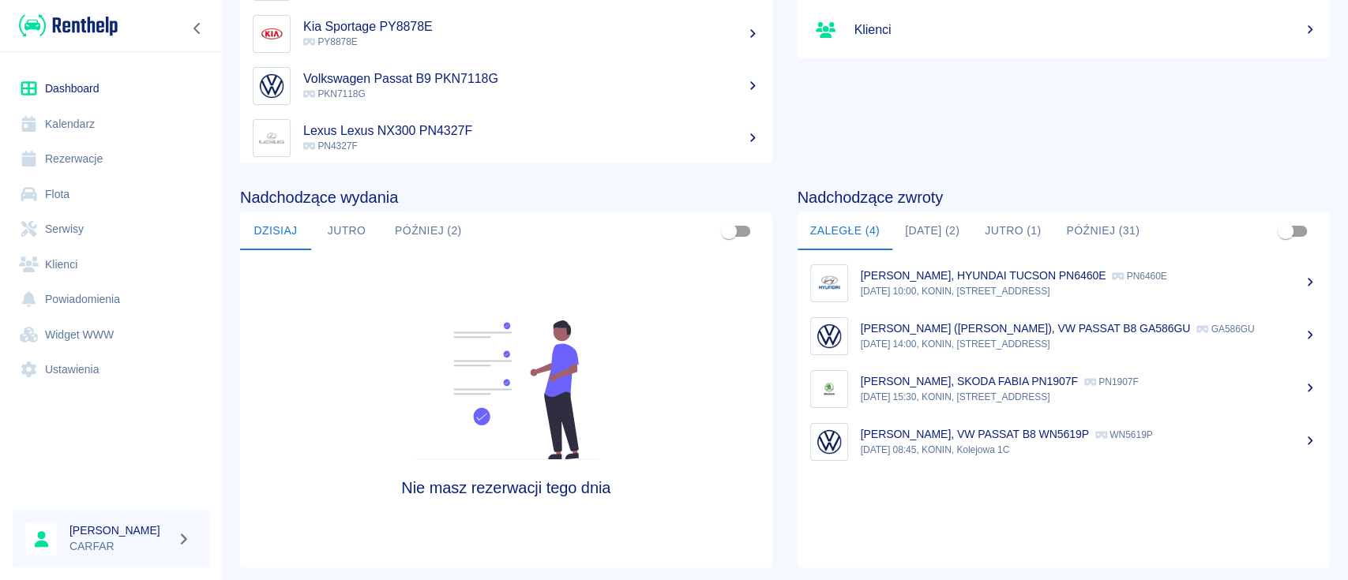
scroll to position [0, 0]
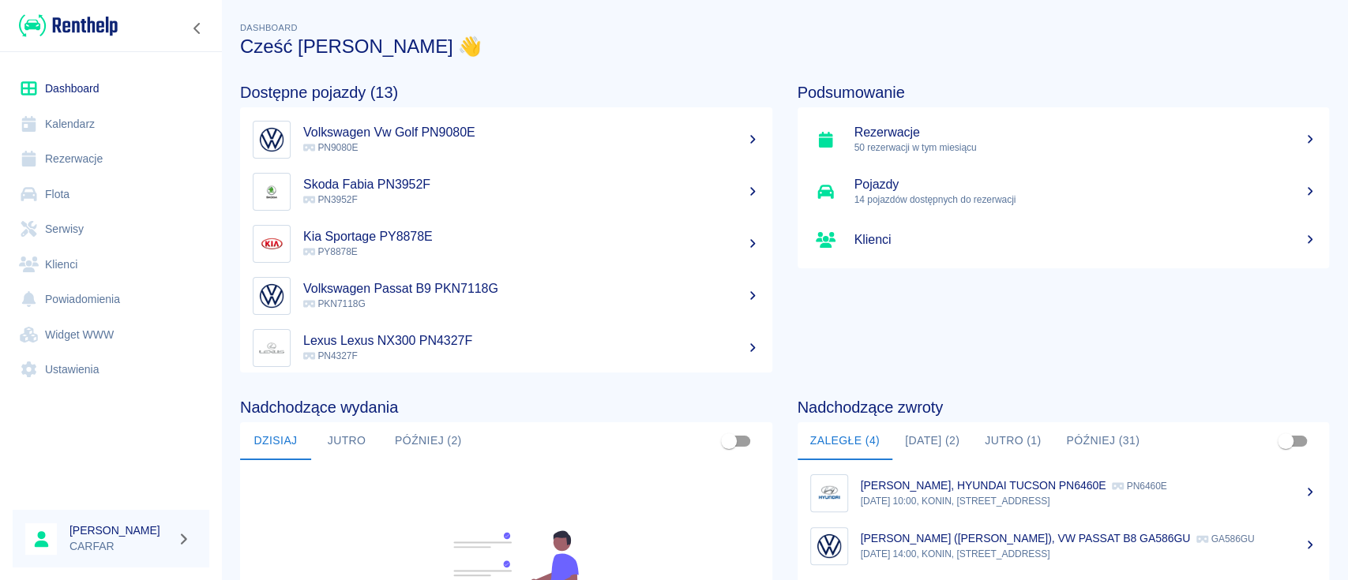
click at [852, 43] on h3 "Cześć [PERSON_NAME] 👋" at bounding box center [784, 47] width 1089 height 22
click at [98, 160] on link "Rezerwacje" at bounding box center [111, 159] width 197 height 36
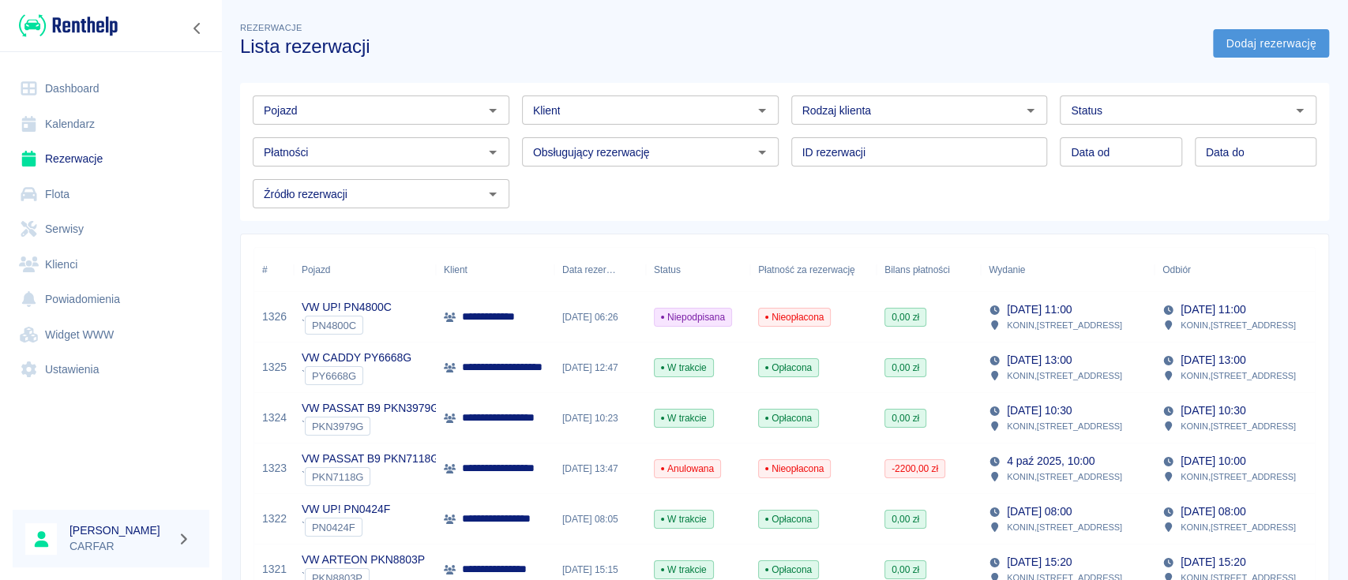
click at [1270, 46] on link "Dodaj rezerwację" at bounding box center [1271, 43] width 116 height 29
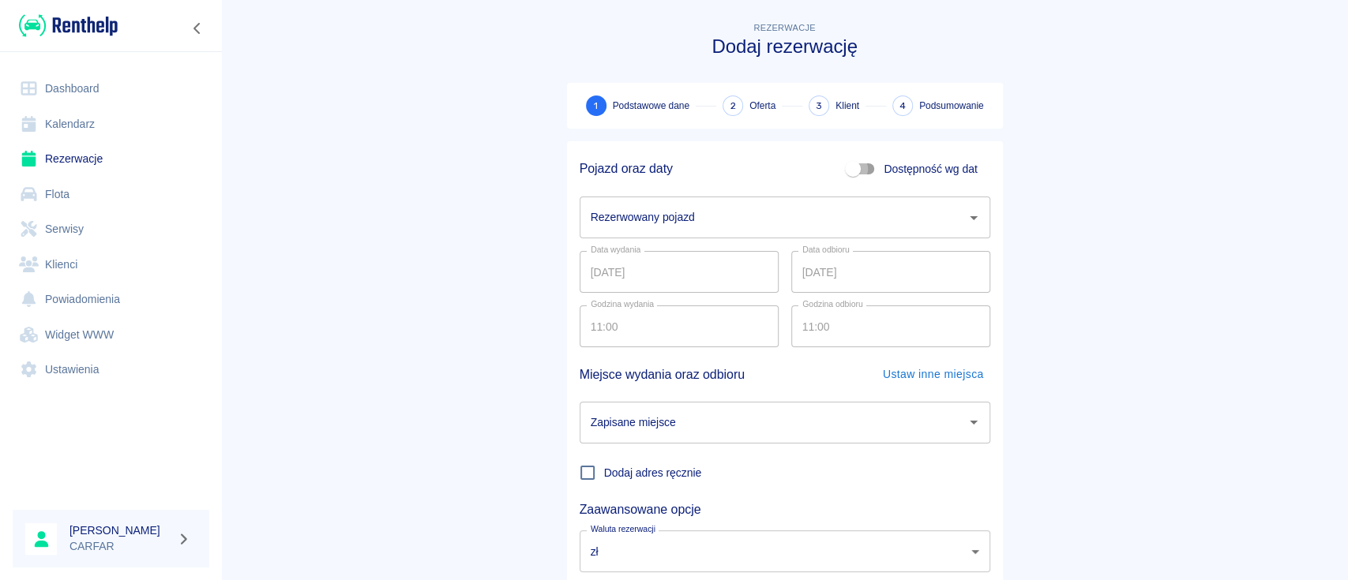
click at [855, 169] on input "Dostępność wg dat" at bounding box center [853, 169] width 90 height 30
checkbox input "true"
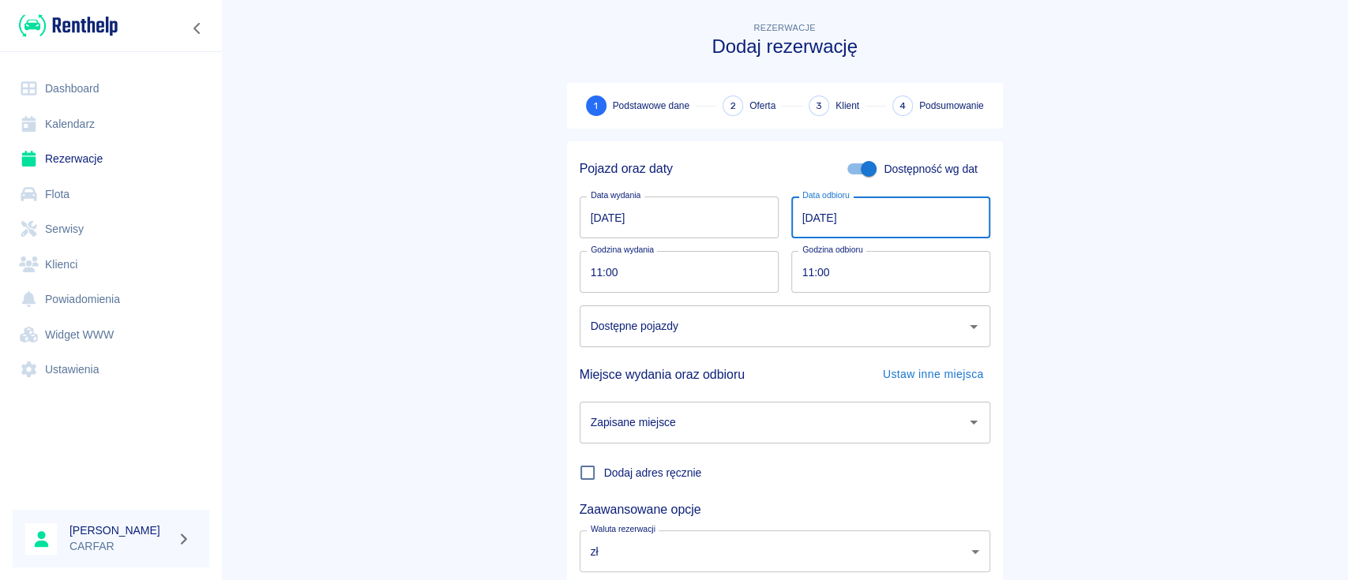
click at [859, 217] on input "[DATE]" at bounding box center [890, 218] width 199 height 42
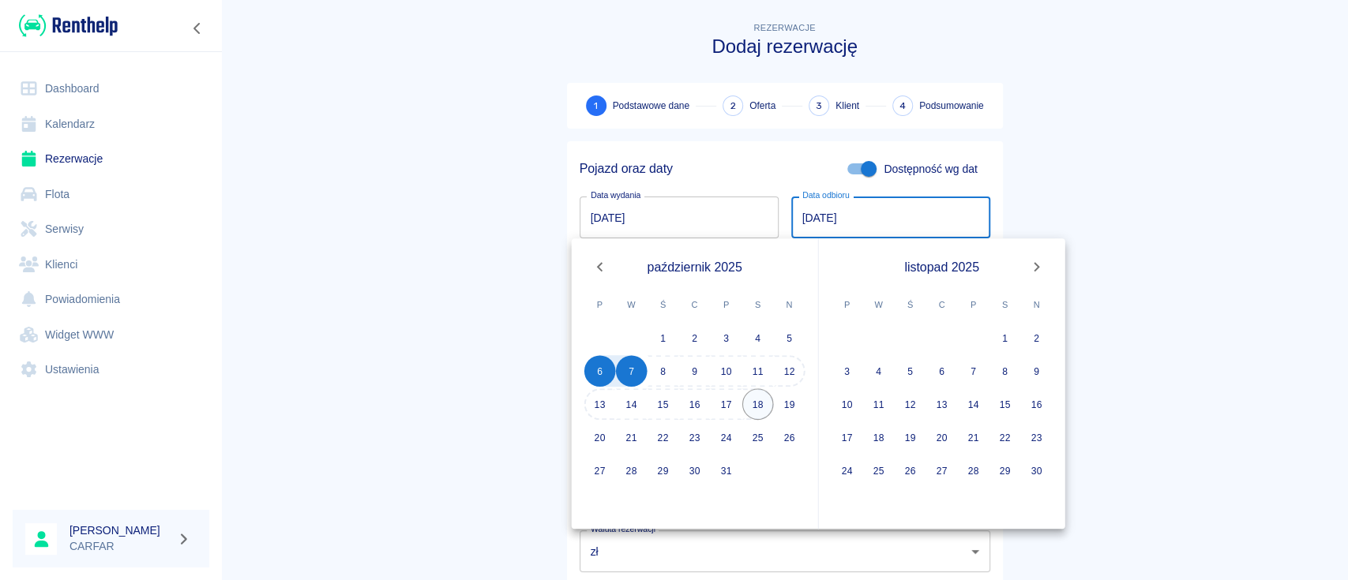
click at [761, 403] on button "18" at bounding box center [758, 405] width 32 height 32
type input "[DATE]"
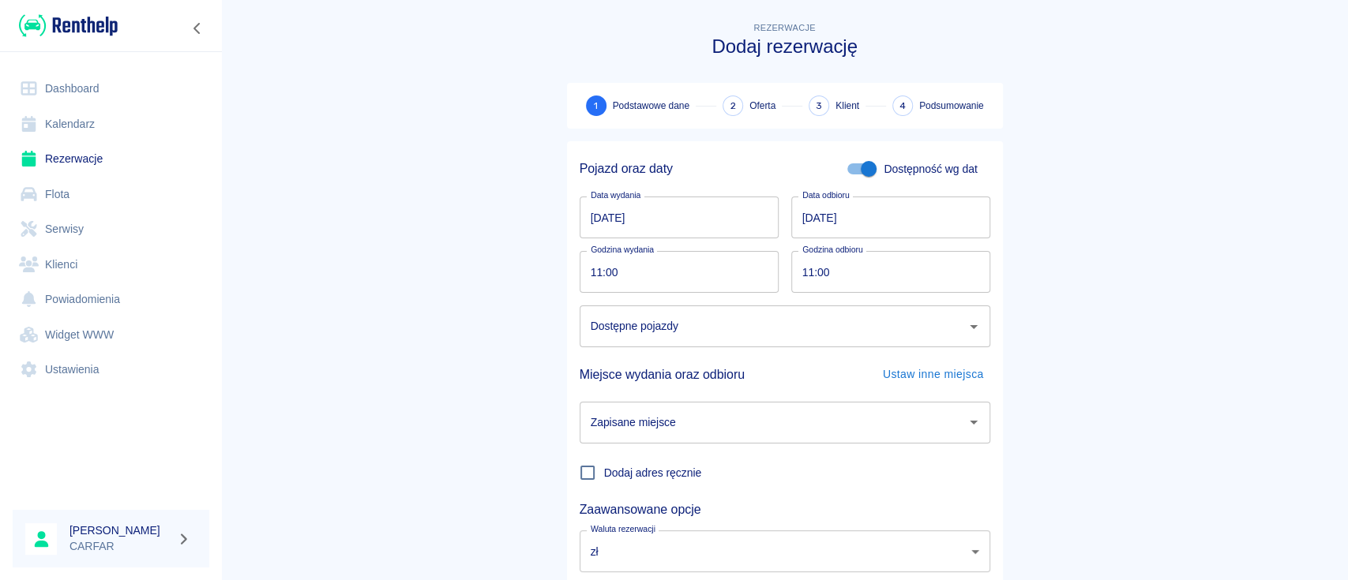
click at [637, 272] on input "11:00" at bounding box center [674, 272] width 188 height 42
type input "10:46"
click at [738, 332] on input "Dostępne pojazdy" at bounding box center [773, 327] width 373 height 28
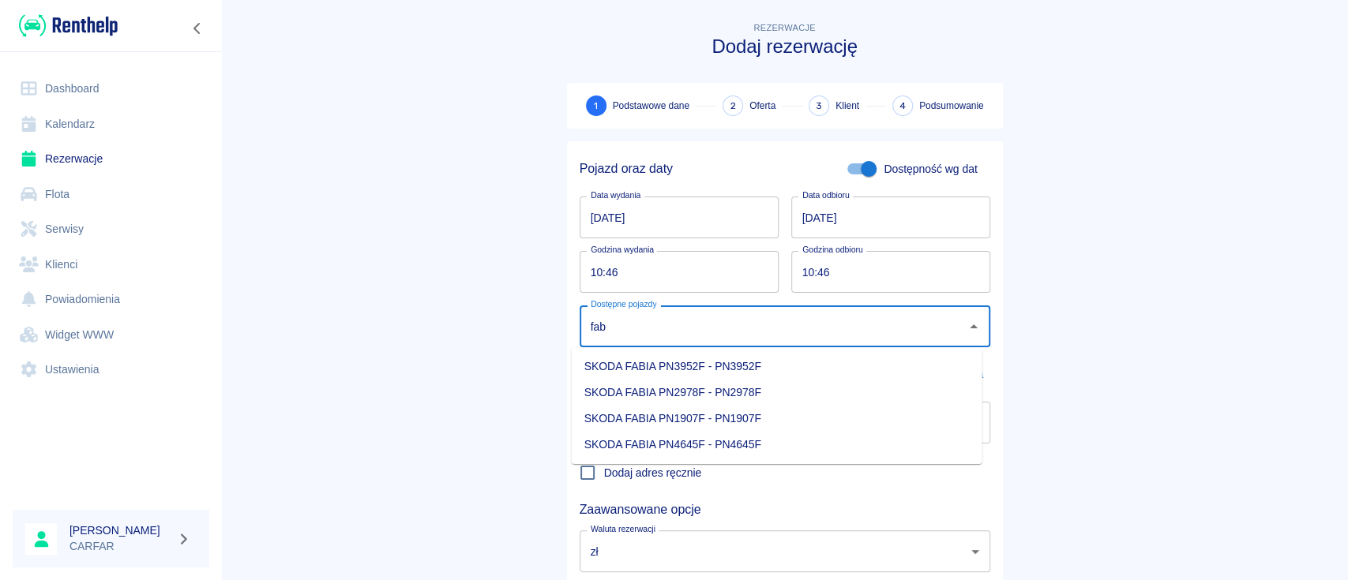
click at [738, 366] on li "SKODA FABIA PN3952F - PN3952F" at bounding box center [777, 367] width 411 height 26
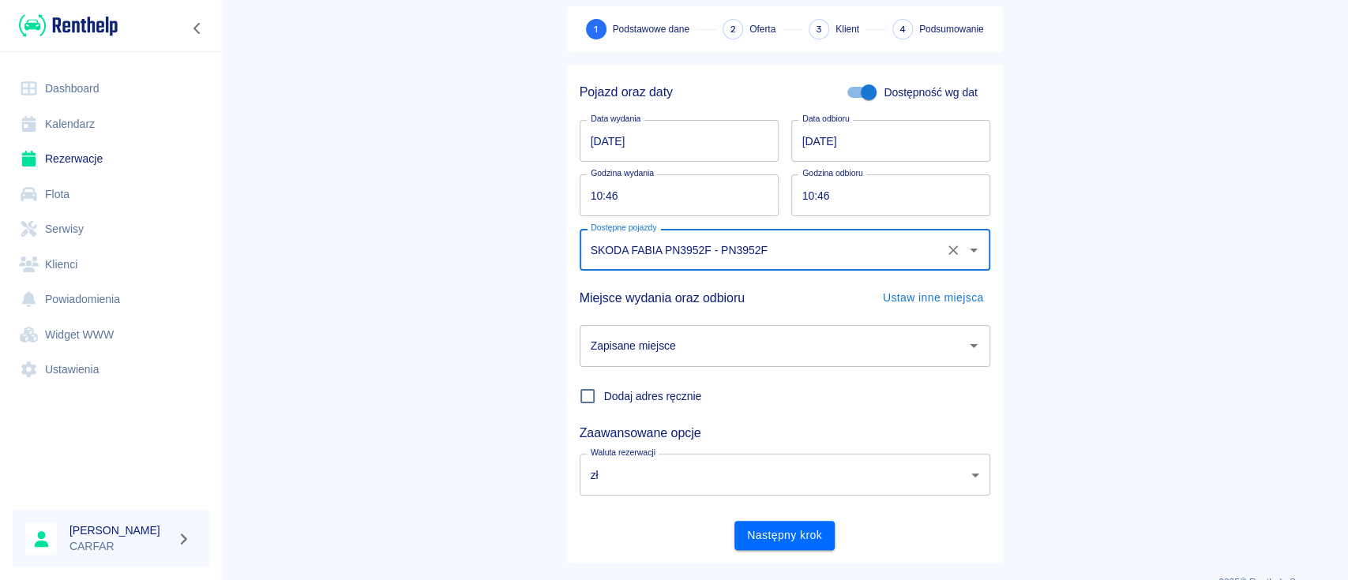
scroll to position [104, 0]
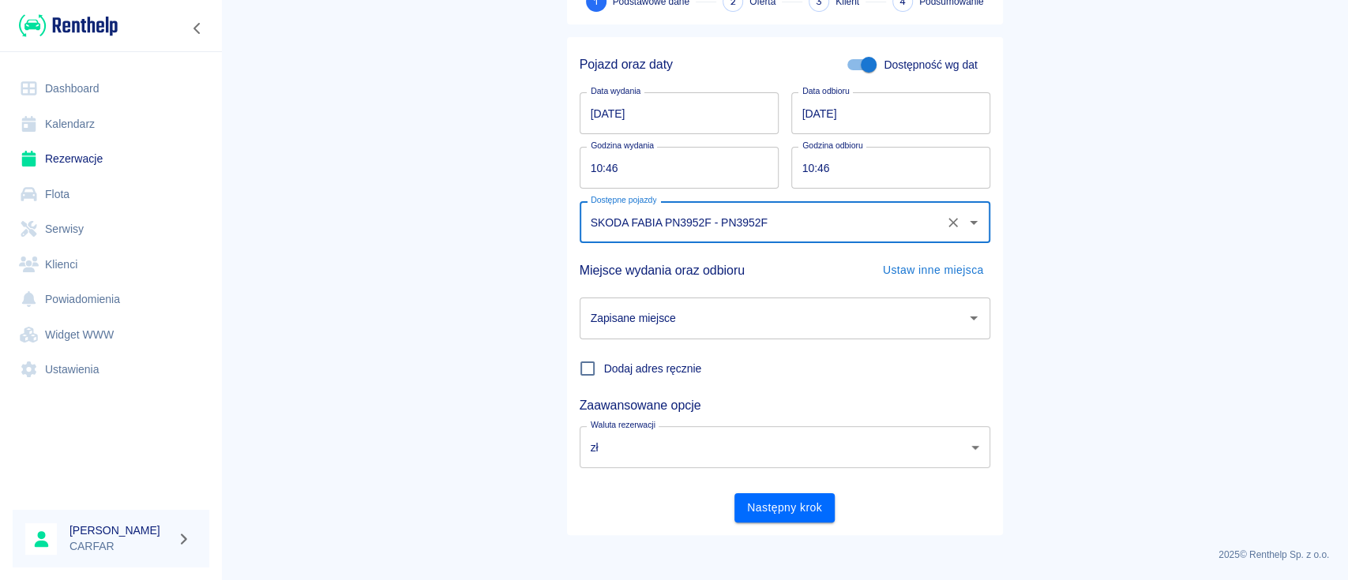
type input "SKODA FABIA PN3952F - PN3952F"
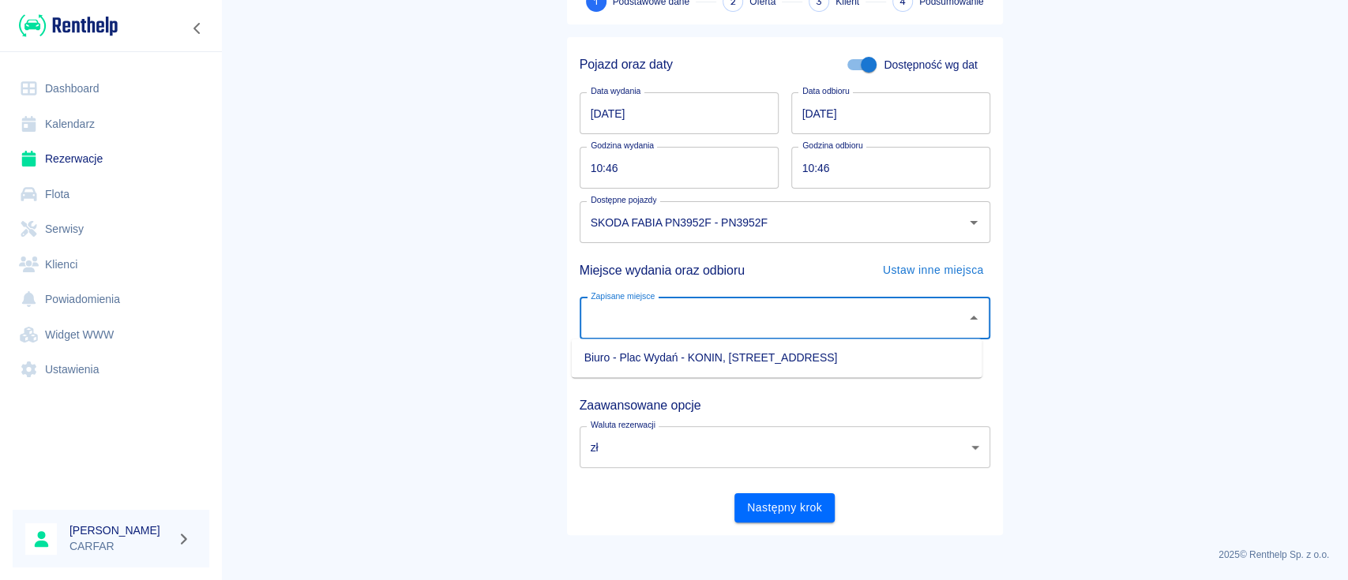
click at [776, 314] on input "Zapisane miejsce" at bounding box center [773, 319] width 373 height 28
click at [774, 356] on li "Biuro - Plac Wydań - KONIN, [STREET_ADDRESS]" at bounding box center [777, 358] width 411 height 26
type input "Biuro - Plac Wydań - KONIN, [STREET_ADDRESS]"
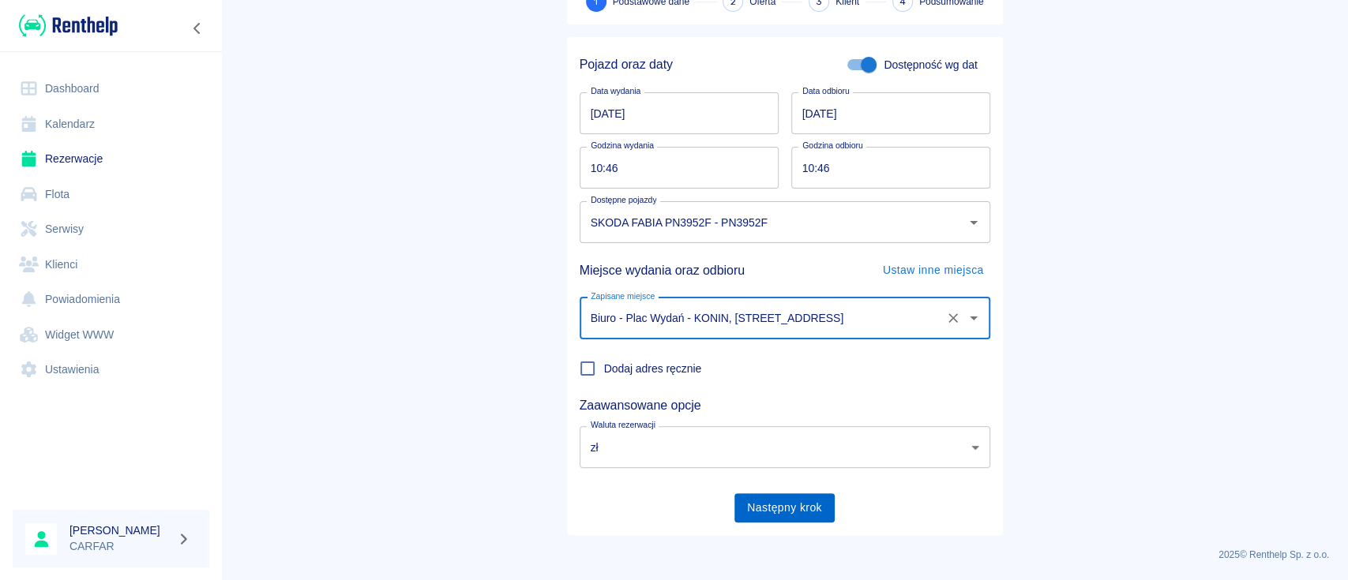
click at [772, 502] on button "Następny krok" at bounding box center [785, 508] width 100 height 29
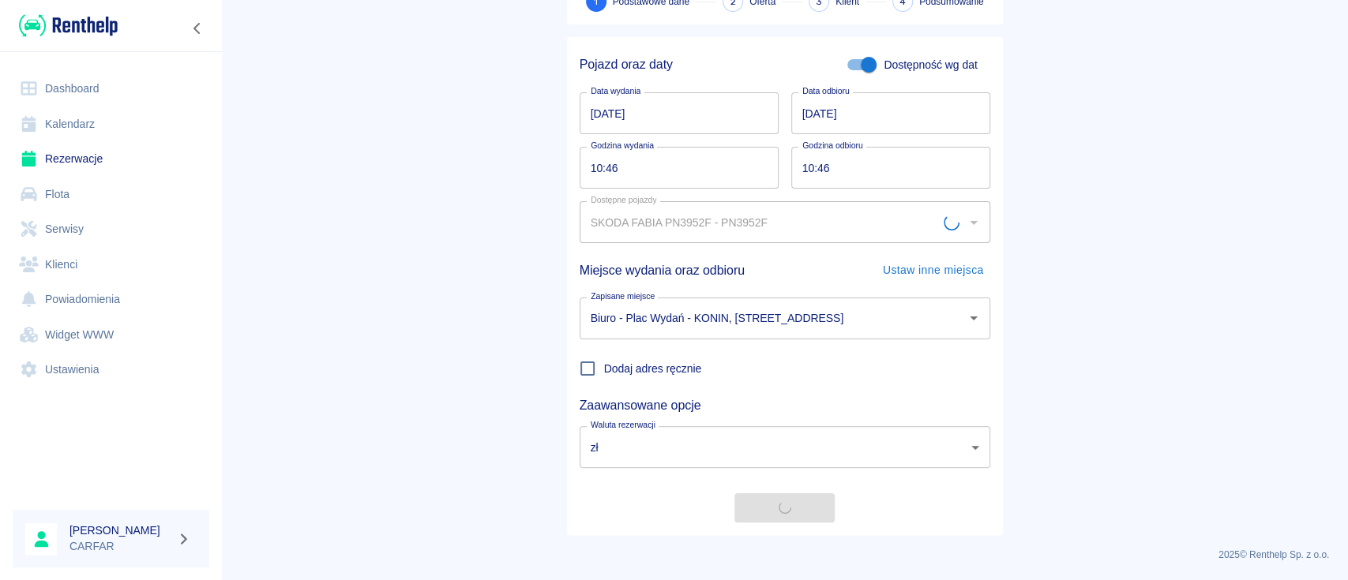
scroll to position [0, 0]
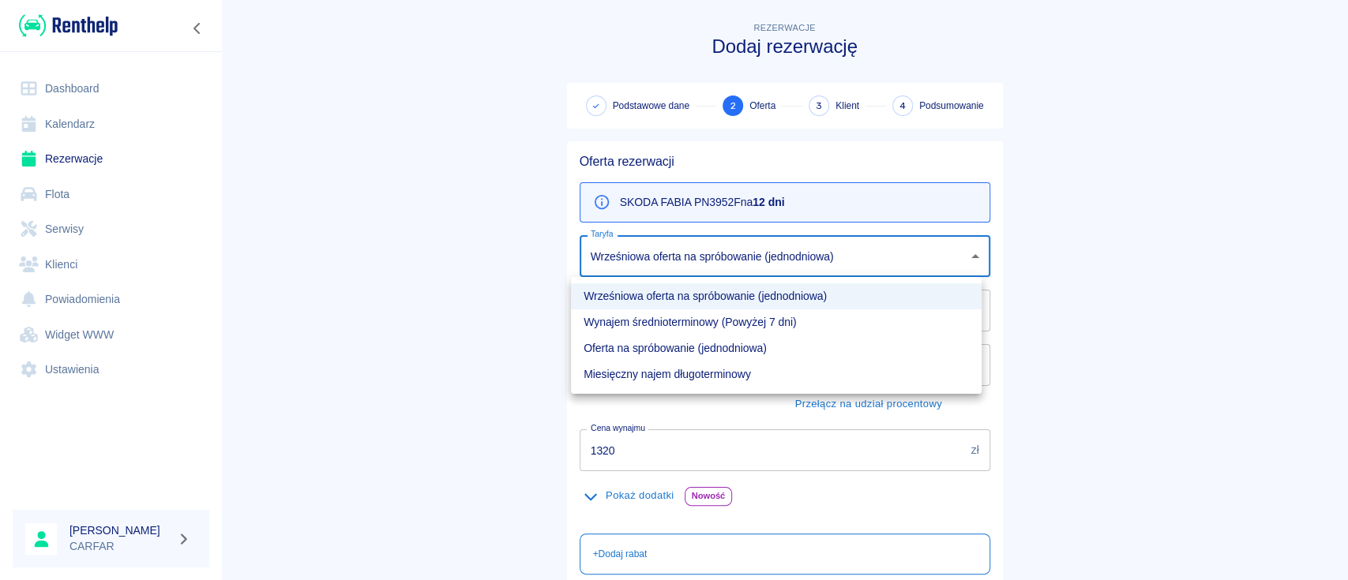
click at [877, 260] on body "Używamy plików Cookies, by zapewnić Ci najlepsze możliwe doświadczenie. Aby dow…" at bounding box center [674, 290] width 1348 height 580
click at [828, 340] on li "Oferta na spróbowanie (jednodniowa)" at bounding box center [776, 349] width 411 height 26
type input "a8e293e6-b531-4aca-9ff5-add5418d4606"
type input "1680"
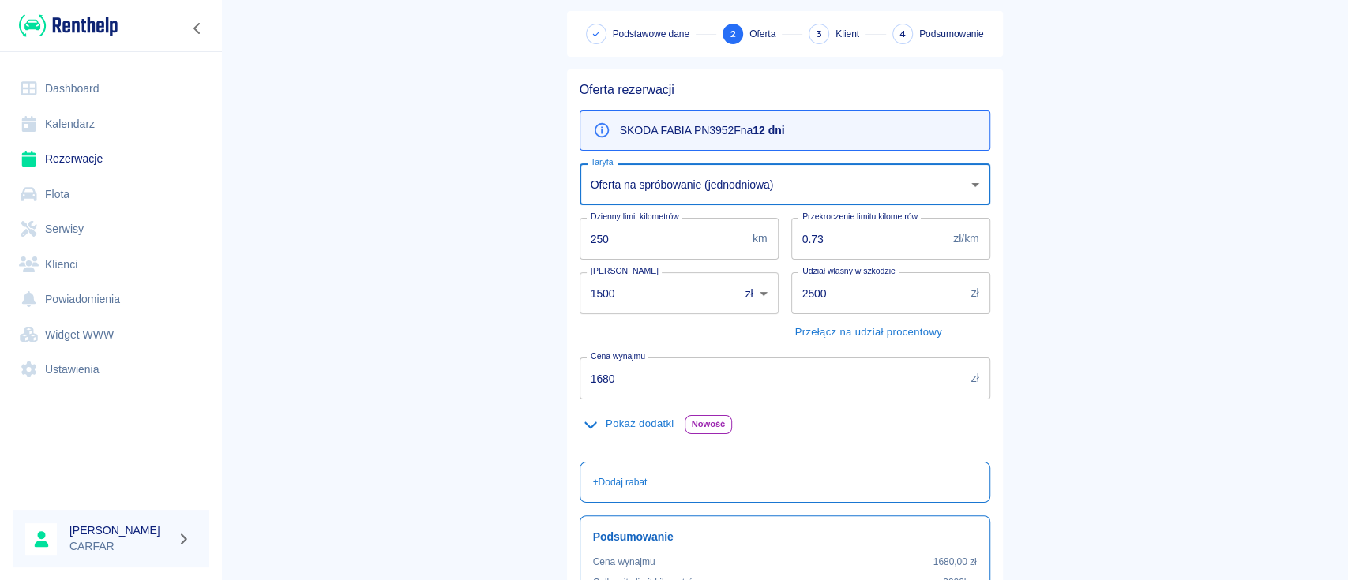
scroll to position [105, 0]
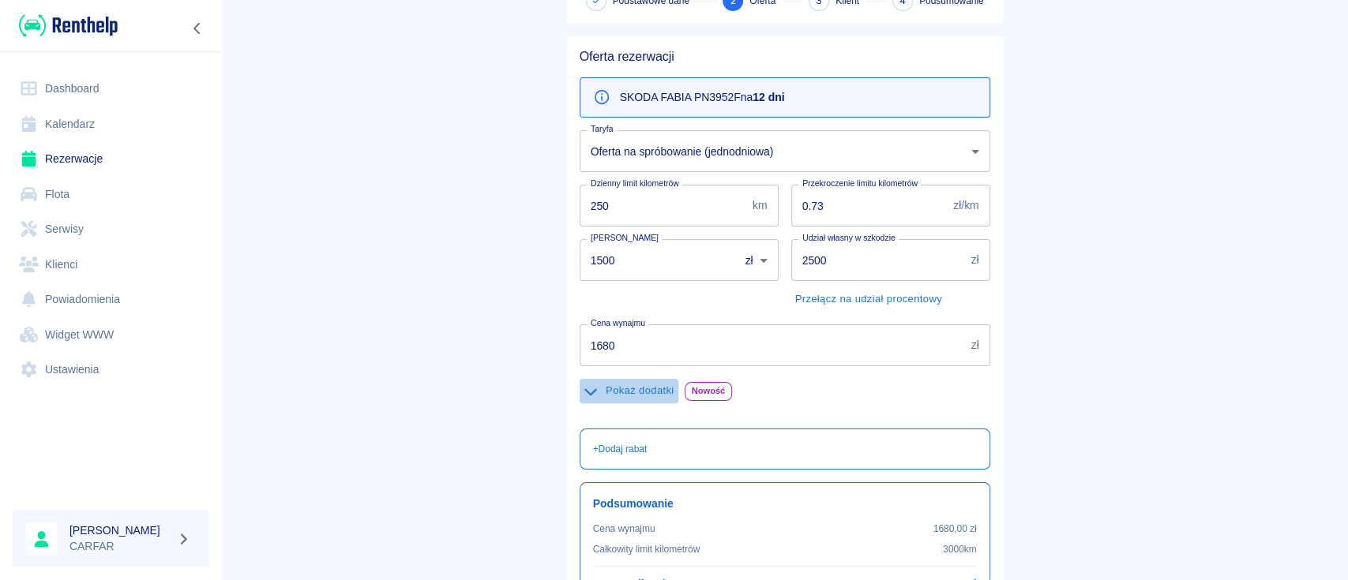
click at [644, 390] on button "Pokaż dodatki" at bounding box center [629, 391] width 99 height 24
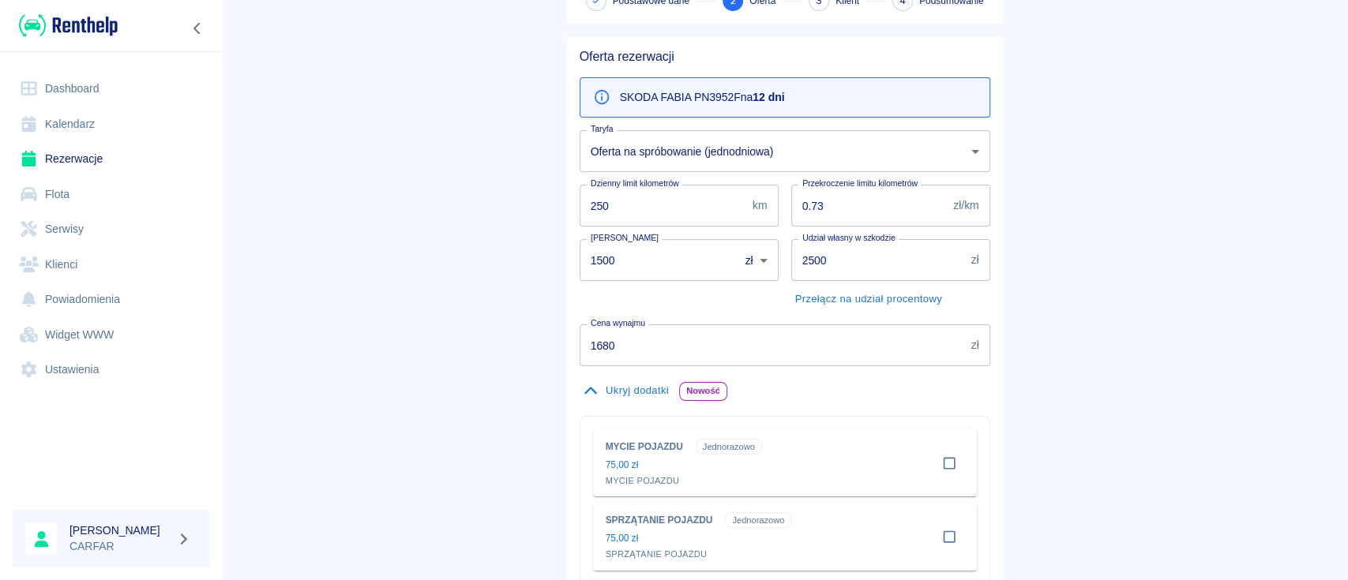
click at [640, 384] on button "Ukryj dodatki" at bounding box center [626, 391] width 93 height 24
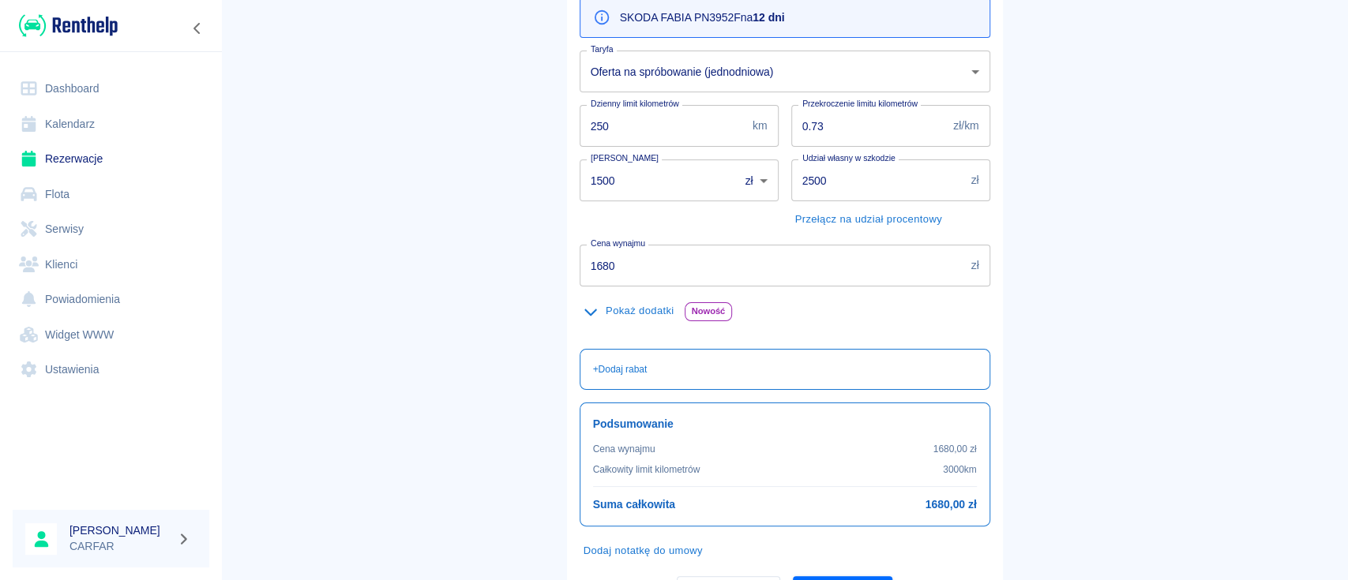
scroll to position [267, 0]
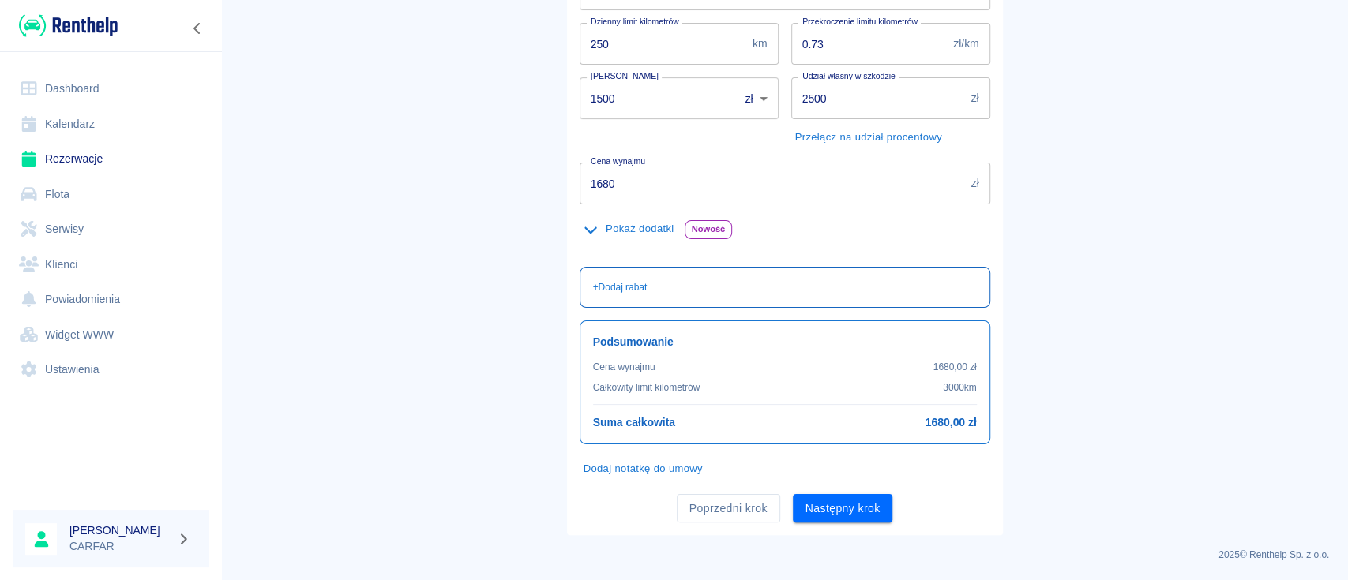
click at [701, 285] on div "+ Dodaj rabat" at bounding box center [785, 287] width 384 height 14
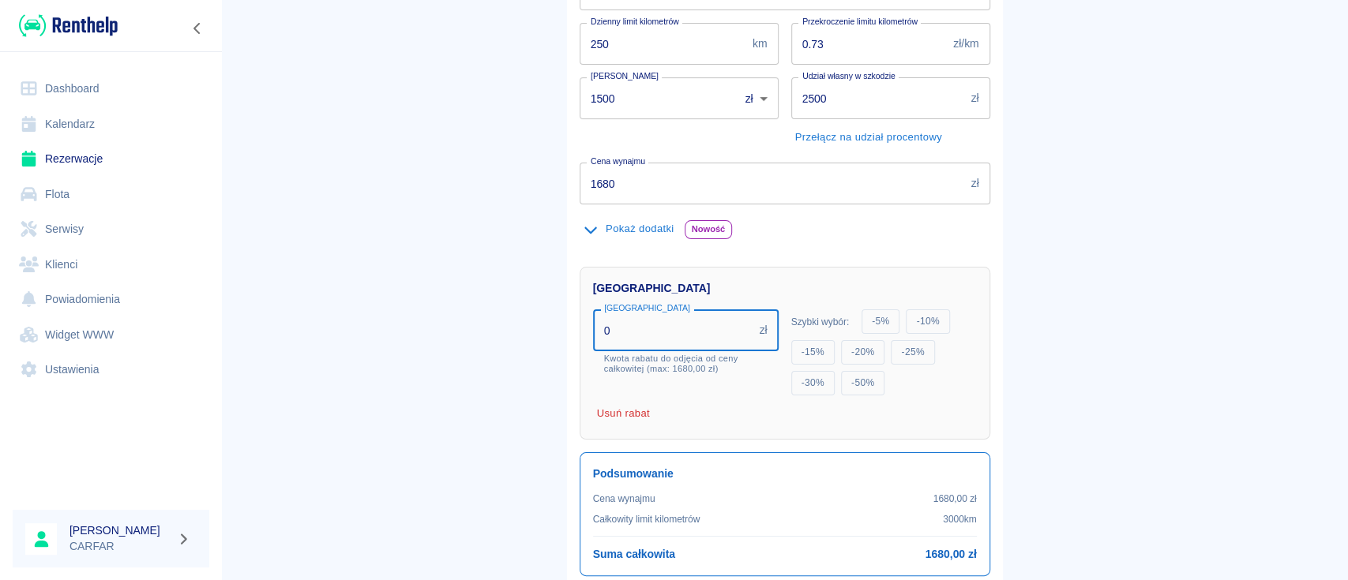
drag, startPoint x: 609, startPoint y: 328, endPoint x: 448, endPoint y: 290, distance: 165.5
click at [450, 290] on main "Rezerwacje Dodaj rezerwację Podstawowe dane 2 Oferta 3 Klient 4 Podsumowanie Of…" at bounding box center [784, 209] width 1127 height 915
type input "360"
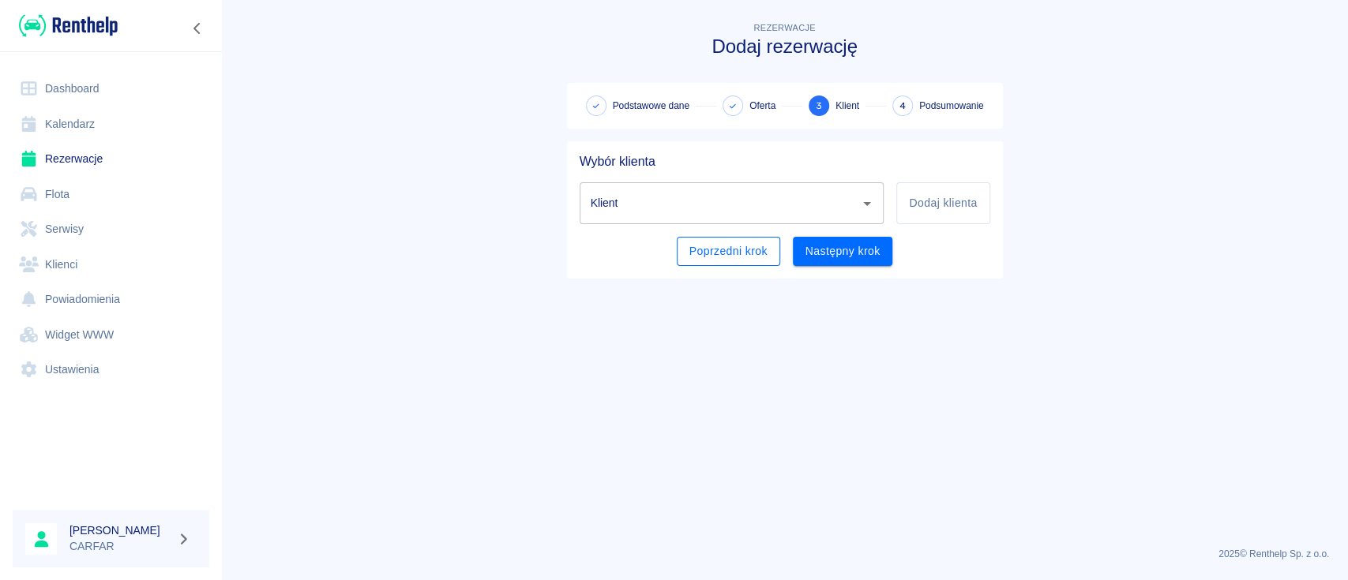
click at [732, 246] on button "Poprzedni krok" at bounding box center [728, 251] width 103 height 29
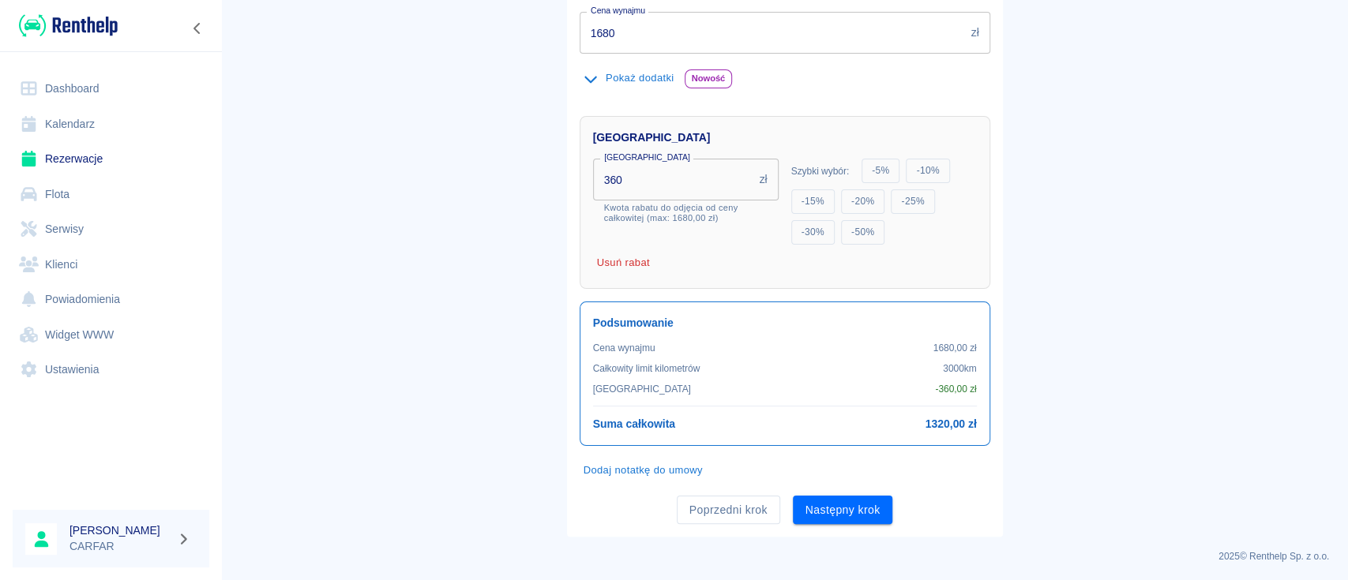
scroll to position [419, 0]
click at [840, 505] on button "Następny krok" at bounding box center [843, 509] width 100 height 29
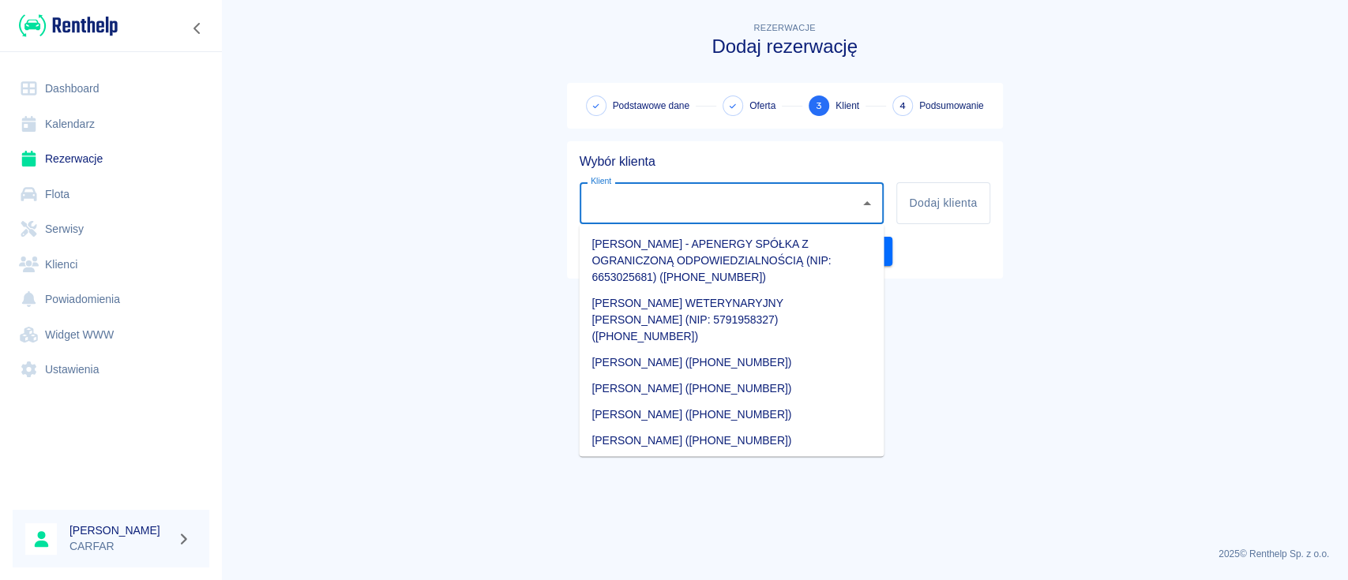
click at [787, 190] on input "Klient" at bounding box center [720, 204] width 267 height 28
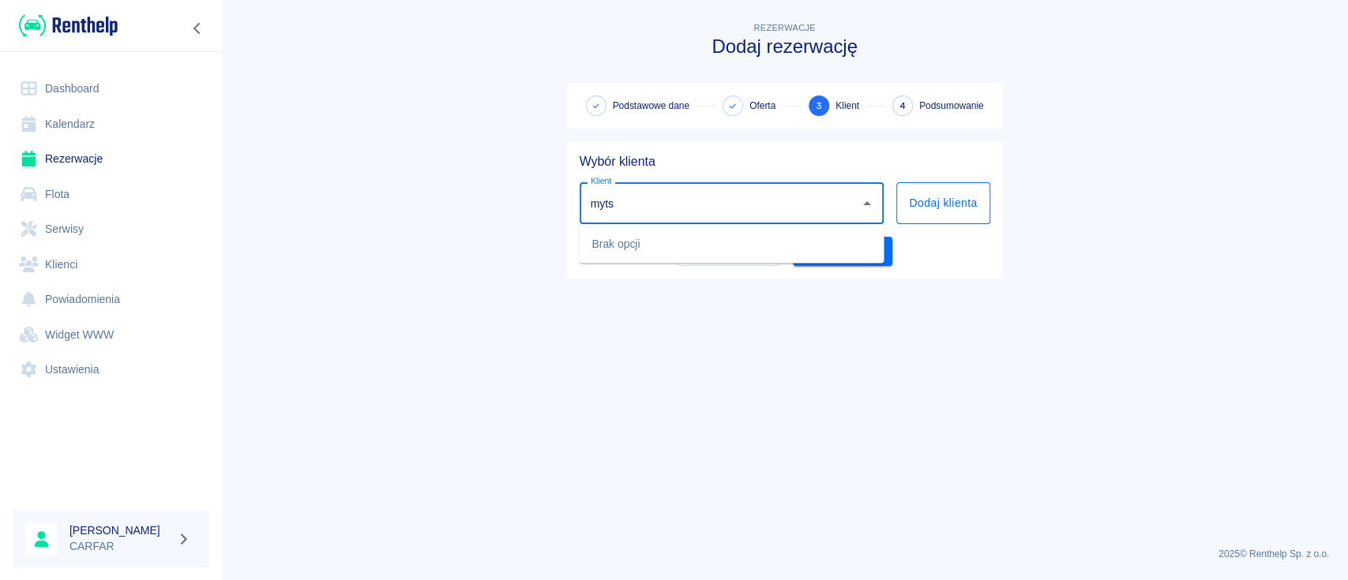
type input "myts"
click at [941, 203] on button "Dodaj klienta" at bounding box center [942, 203] width 93 height 42
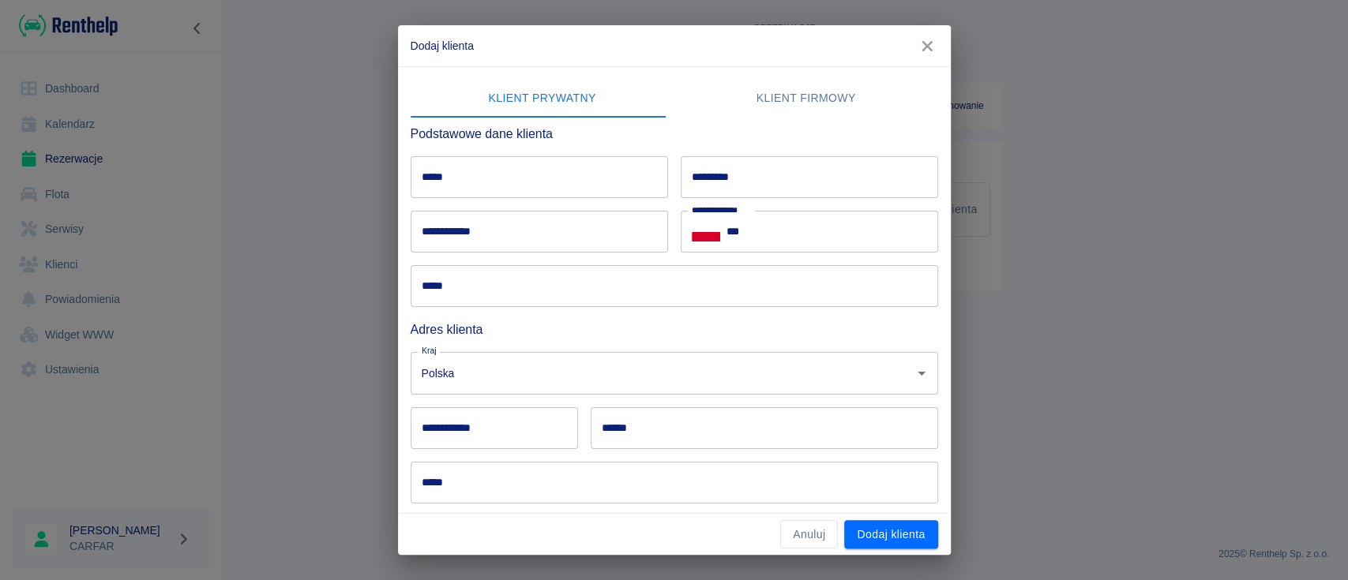
click at [579, 187] on input "*****" at bounding box center [539, 177] width 257 height 42
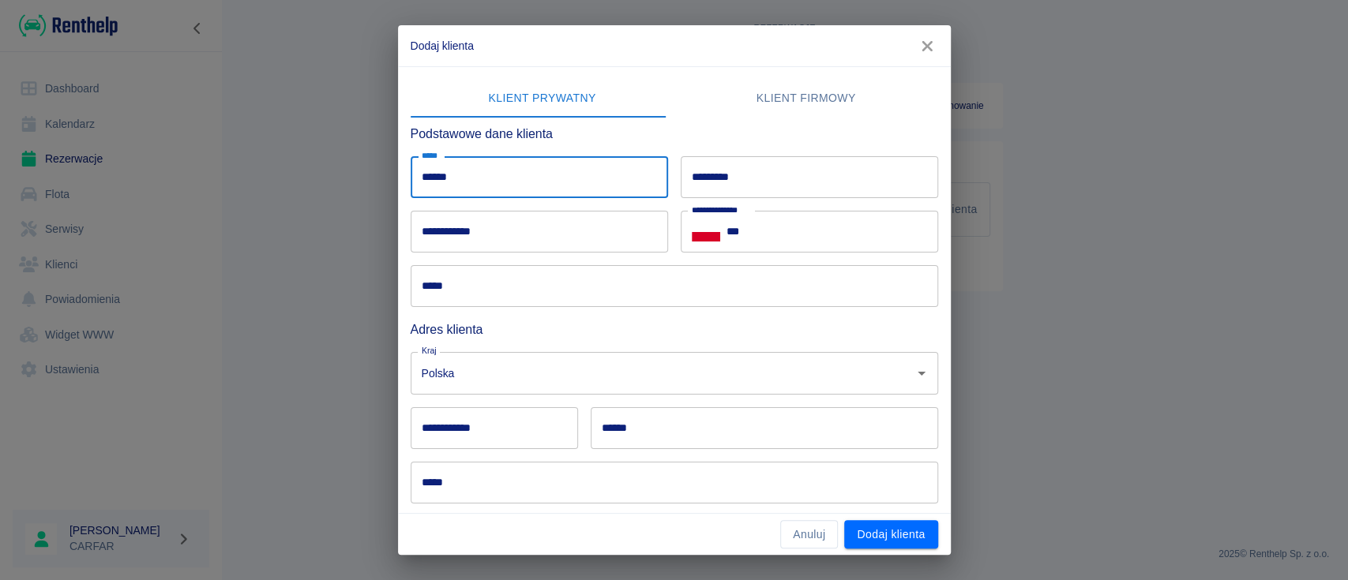
type input "******"
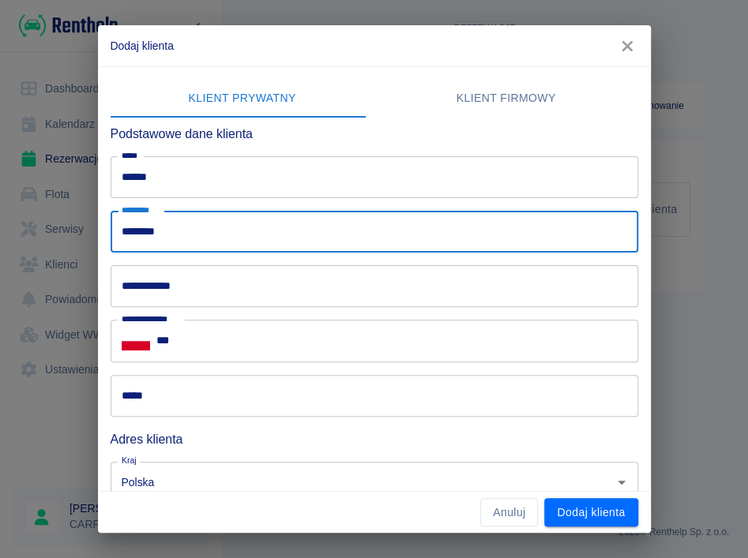
type input "********"
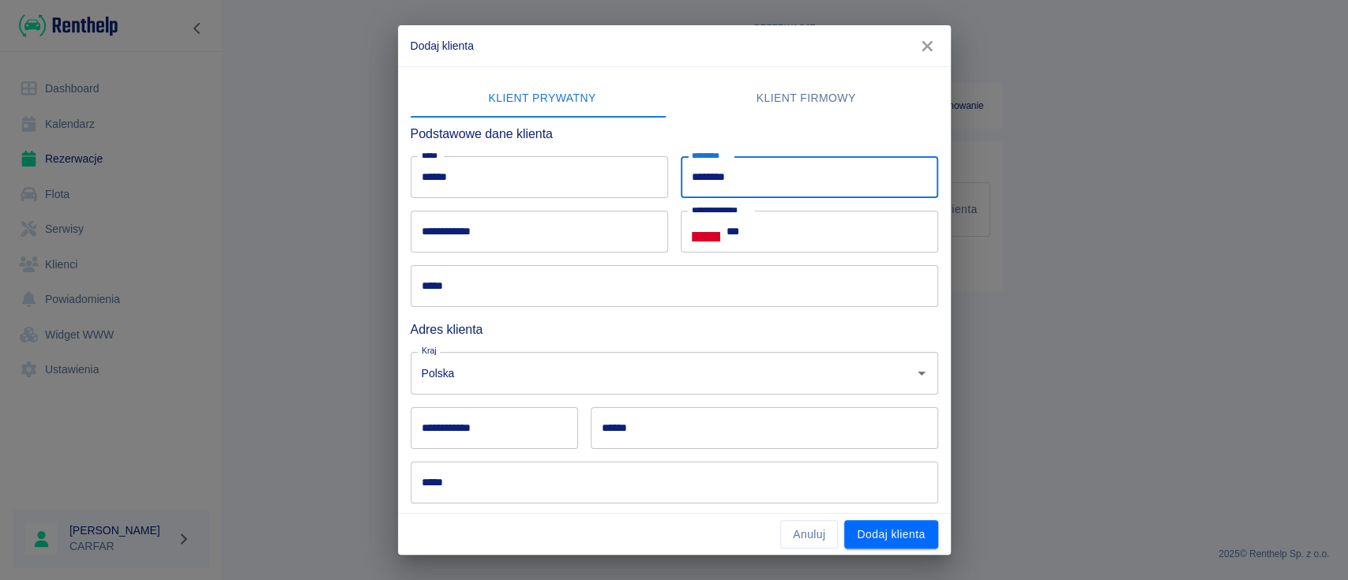
click at [802, 228] on input "***" at bounding box center [833, 232] width 212 height 42
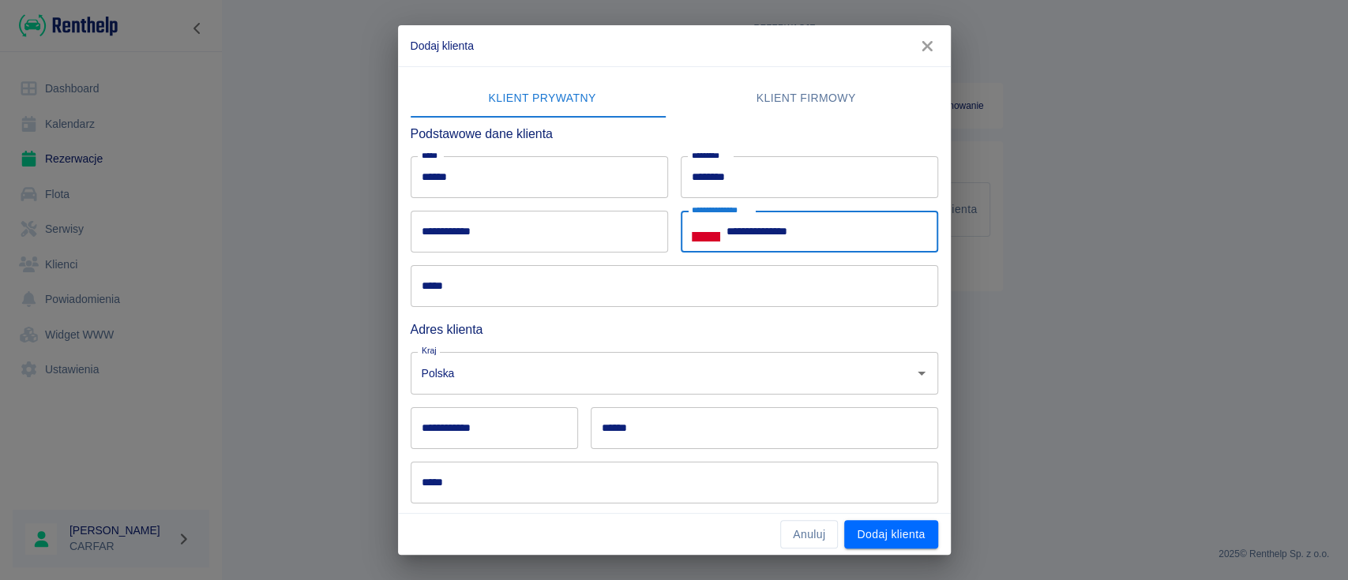
type input "**********"
click at [619, 287] on input "*****" at bounding box center [675, 286] width 528 height 42
click at [631, 281] on input "*****" at bounding box center [675, 286] width 528 height 42
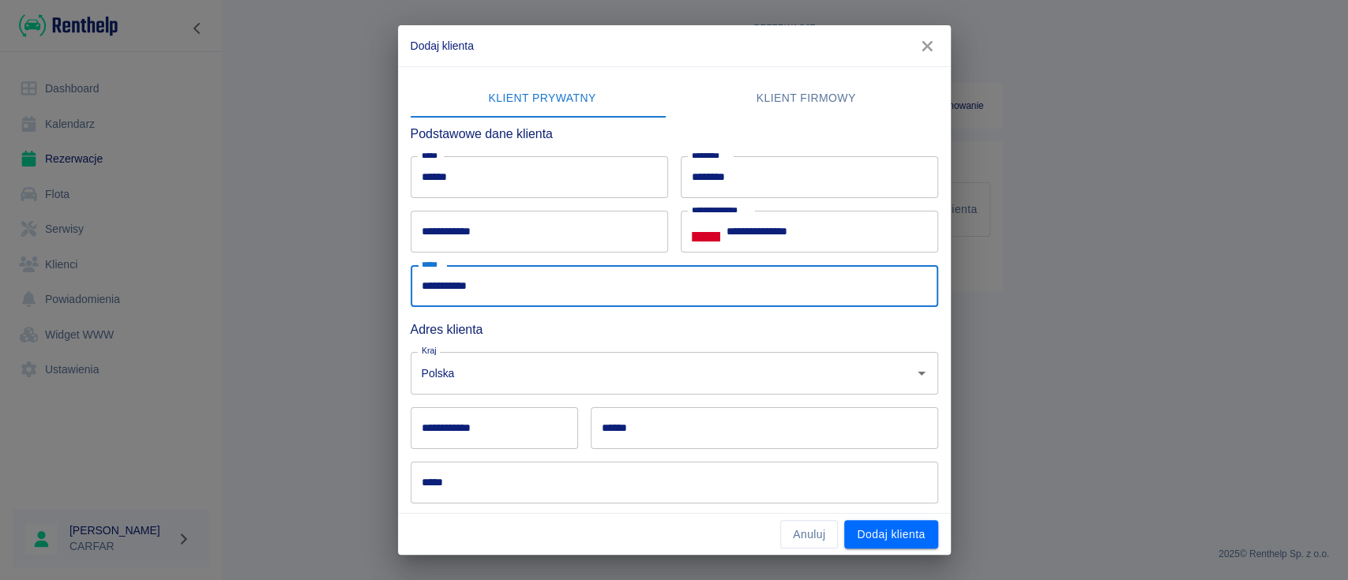
type input "**********"
click at [528, 432] on input "**********" at bounding box center [494, 429] width 167 height 42
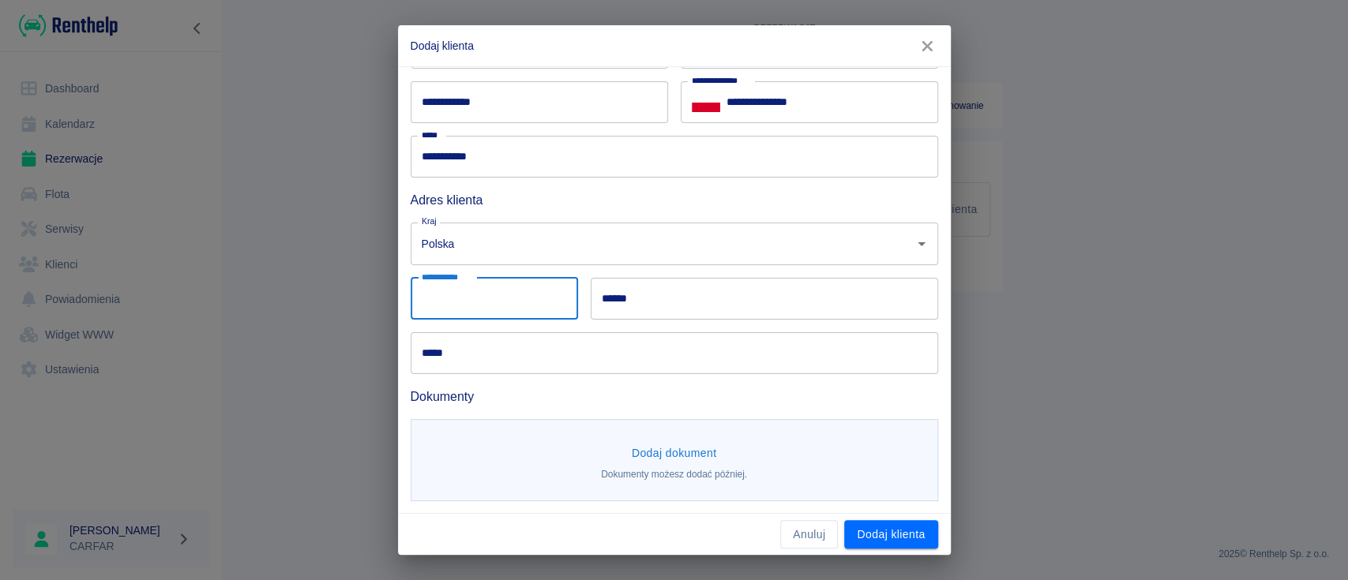
scroll to position [130, 0]
click at [543, 358] on input "*****" at bounding box center [675, 353] width 528 height 42
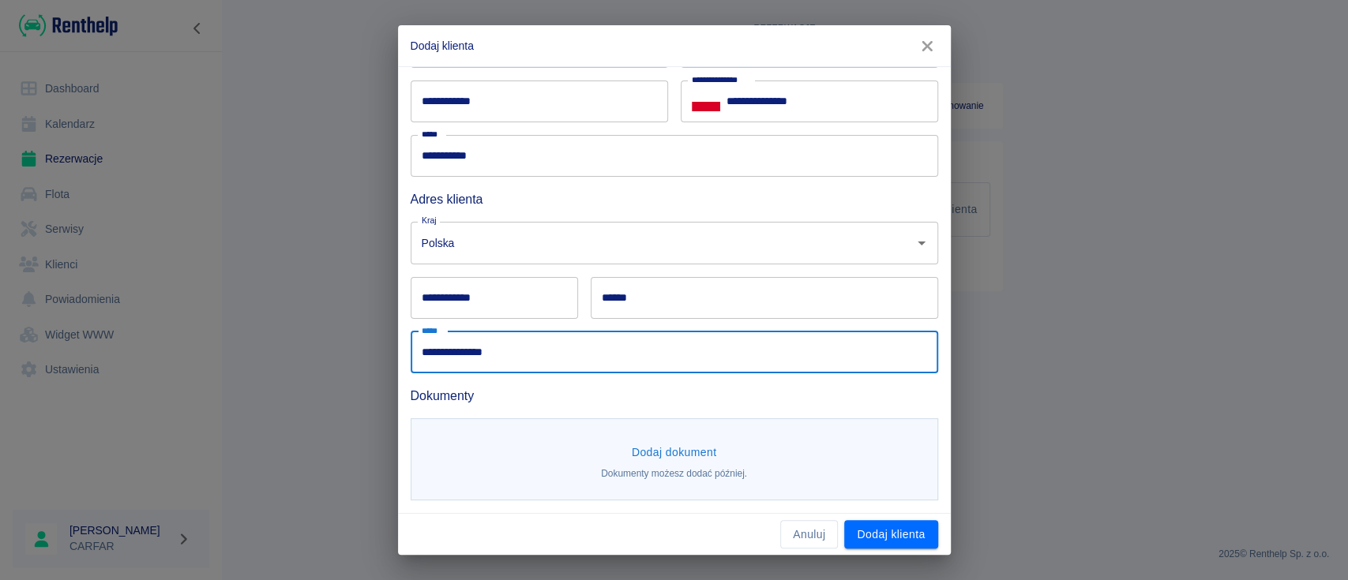
type input "**********"
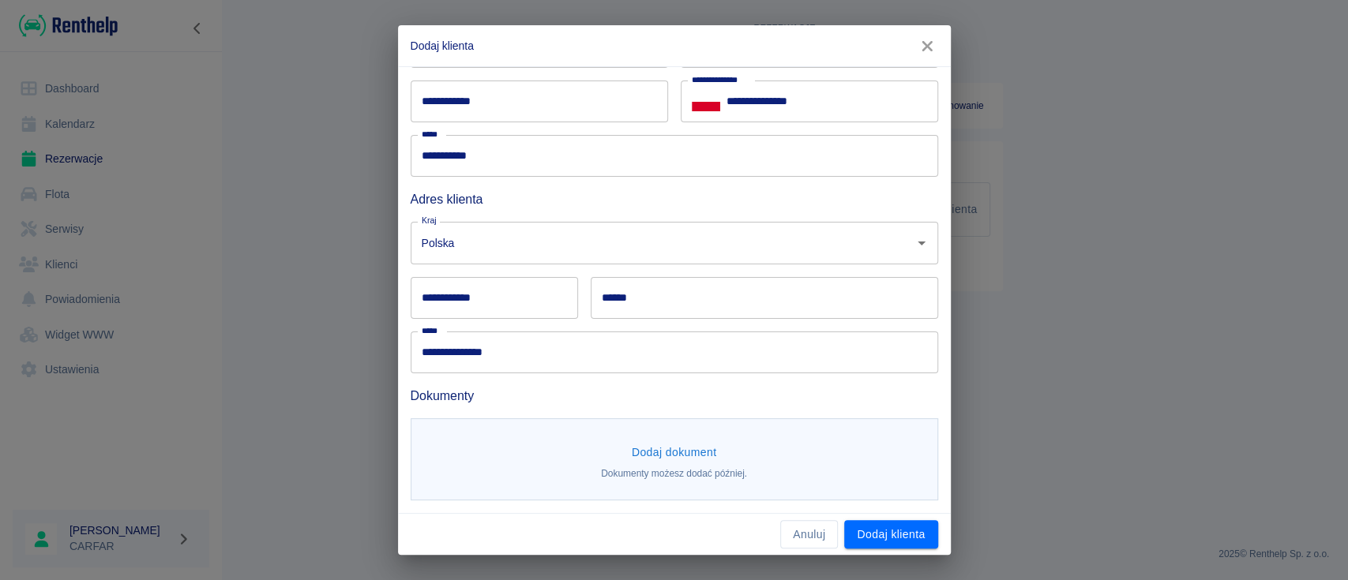
click at [499, 295] on input "**********" at bounding box center [494, 298] width 167 height 42
type input "******"
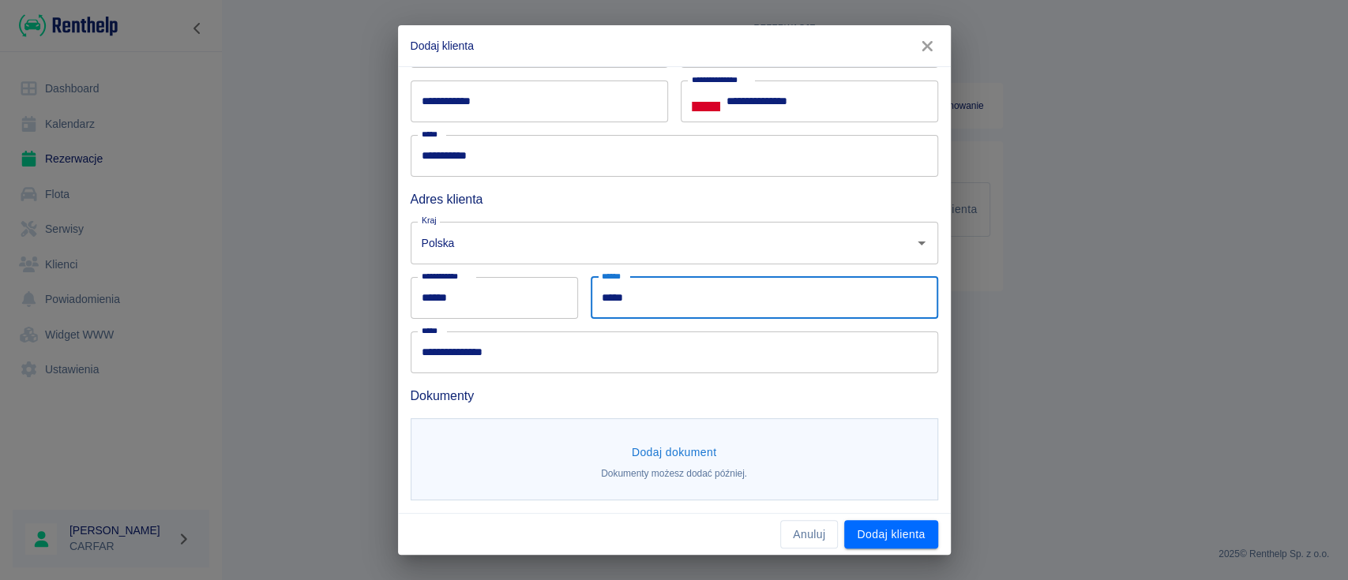
type input "*****"
click at [642, 445] on button "Dodaj dokument" at bounding box center [675, 452] width 98 height 29
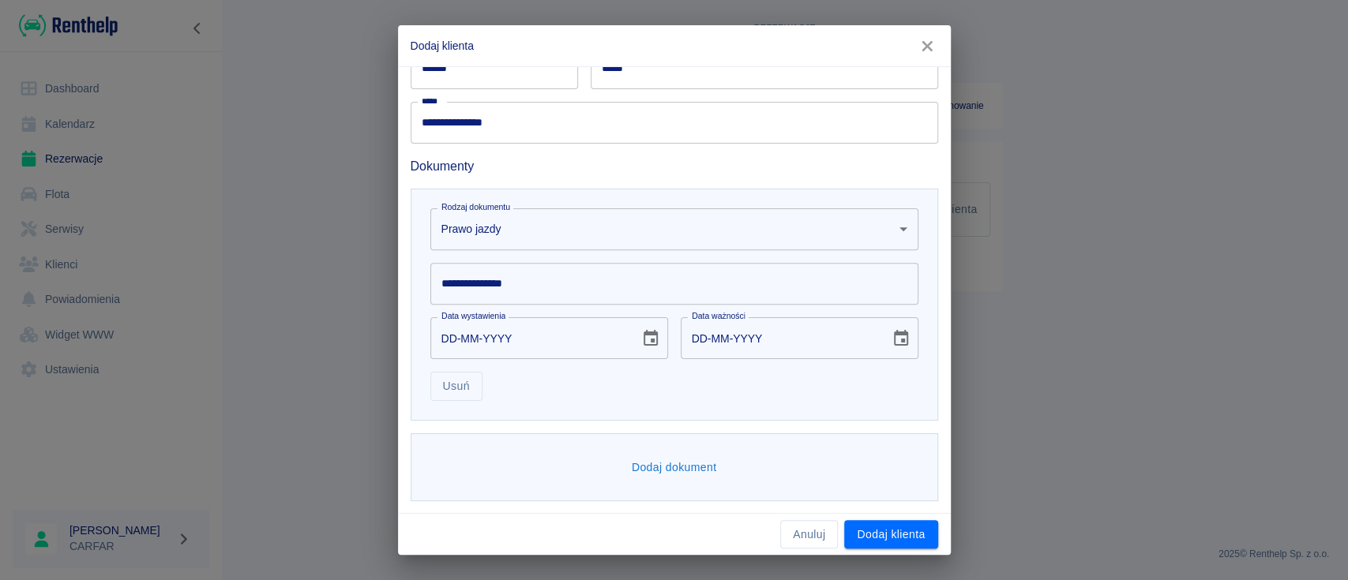
scroll to position [360, 0]
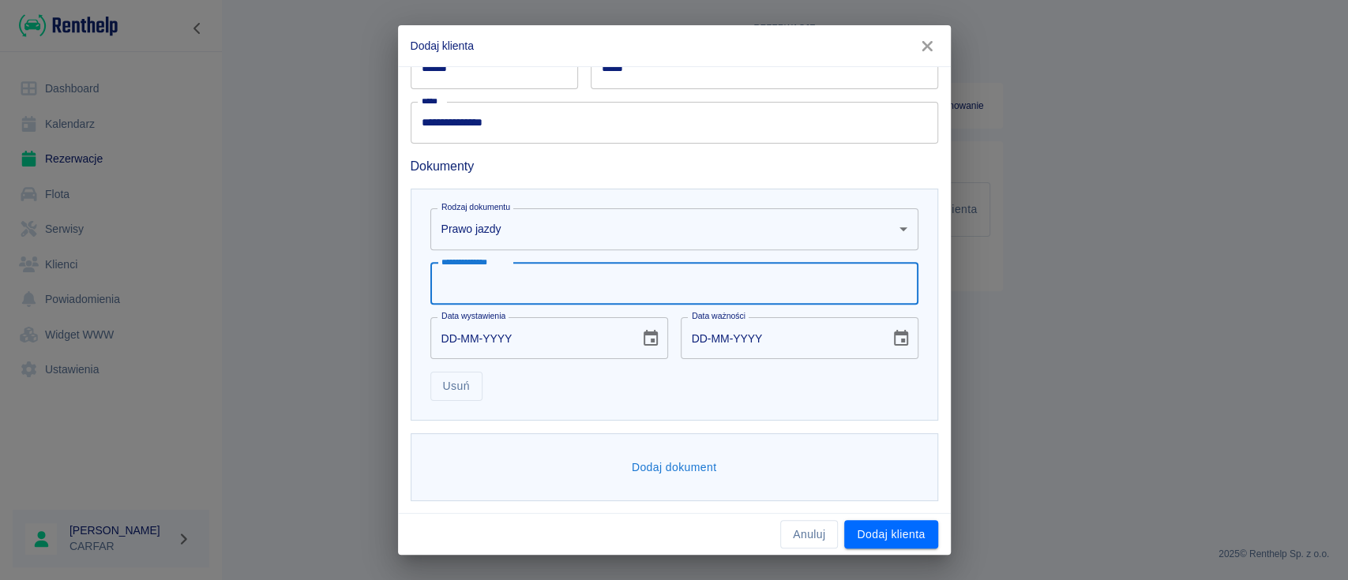
click at [522, 279] on input "**********" at bounding box center [674, 284] width 488 height 42
type input "**********"
click at [520, 329] on input "DD-MM-YYYY" at bounding box center [529, 338] width 198 height 42
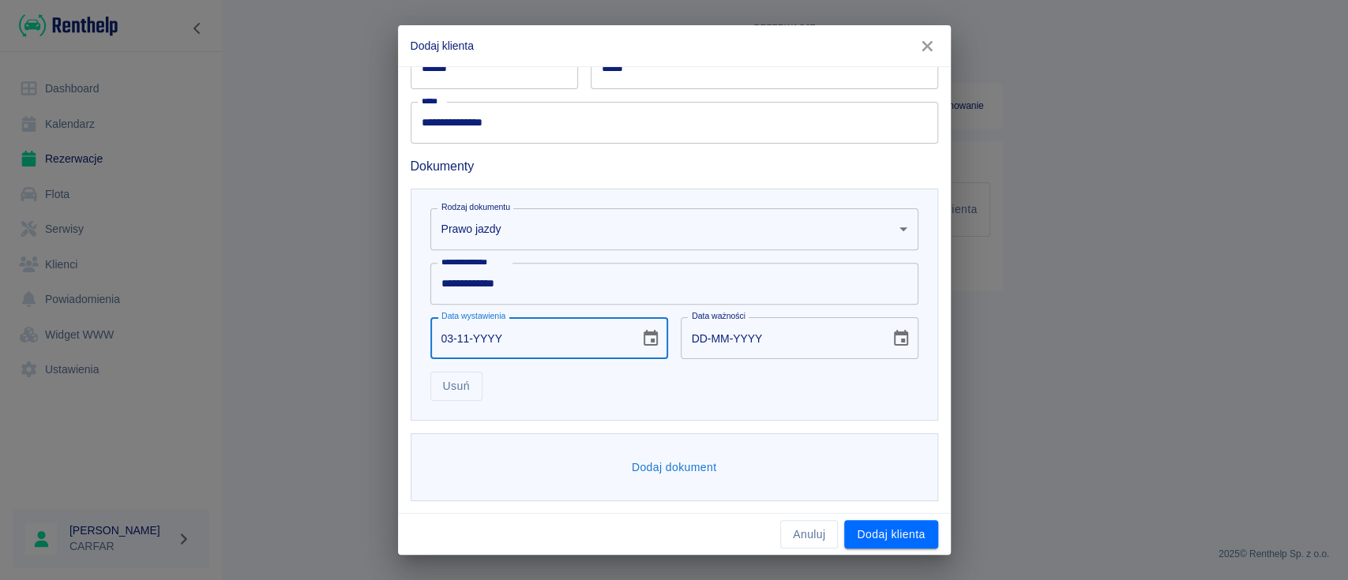
type input "03-11-0001"
type input "03-11-0011"
type input "03-11-0019"
type input "03-11-0029"
type input "03-11-0199"
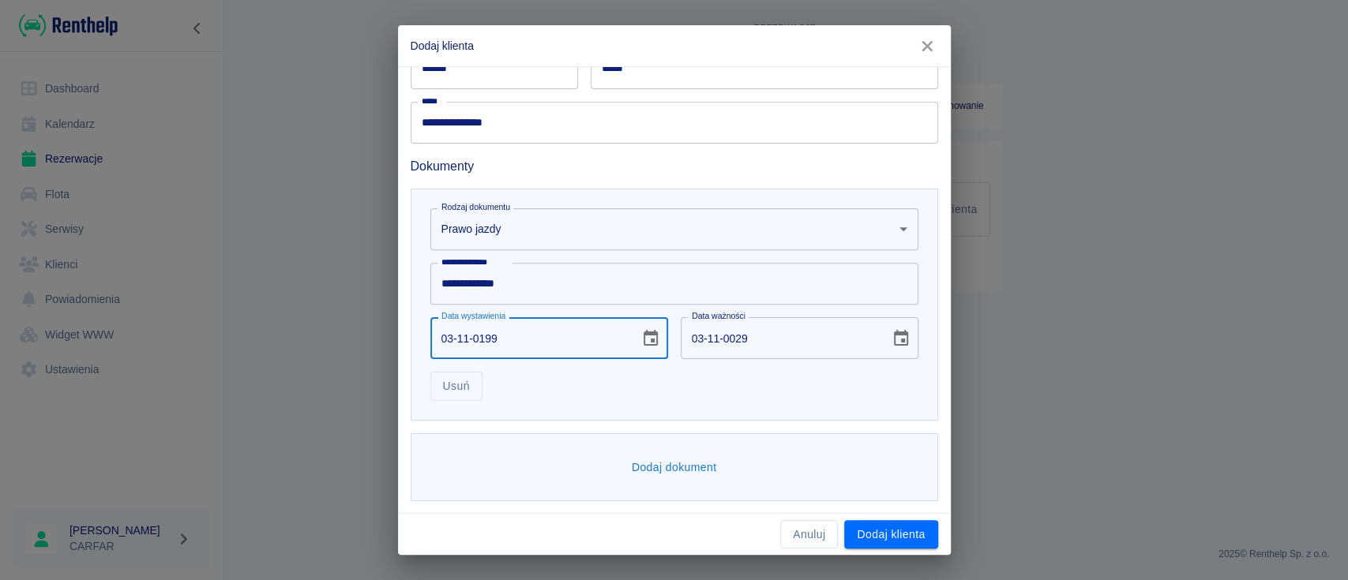
type input "03-11-0209"
type input "[DATE]"
click at [788, 349] on input "[DATE]" at bounding box center [780, 338] width 198 height 42
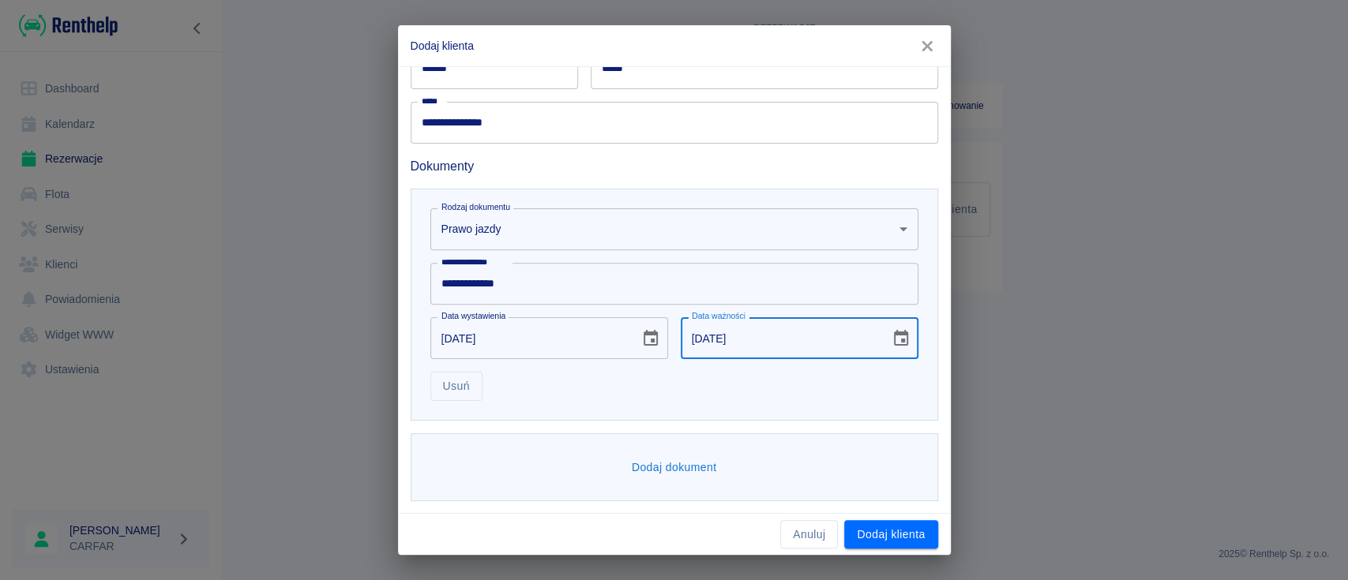
type input "[DATE]"
click at [701, 462] on button "Dodaj dokument" at bounding box center [675, 467] width 98 height 29
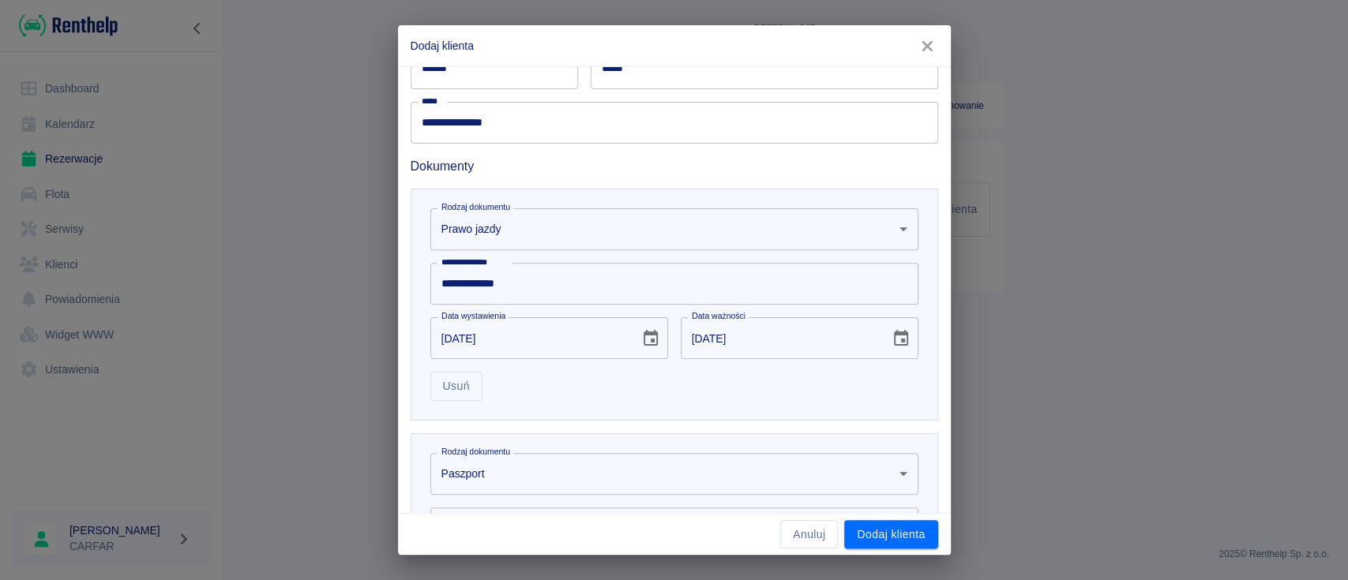
scroll to position [571, 0]
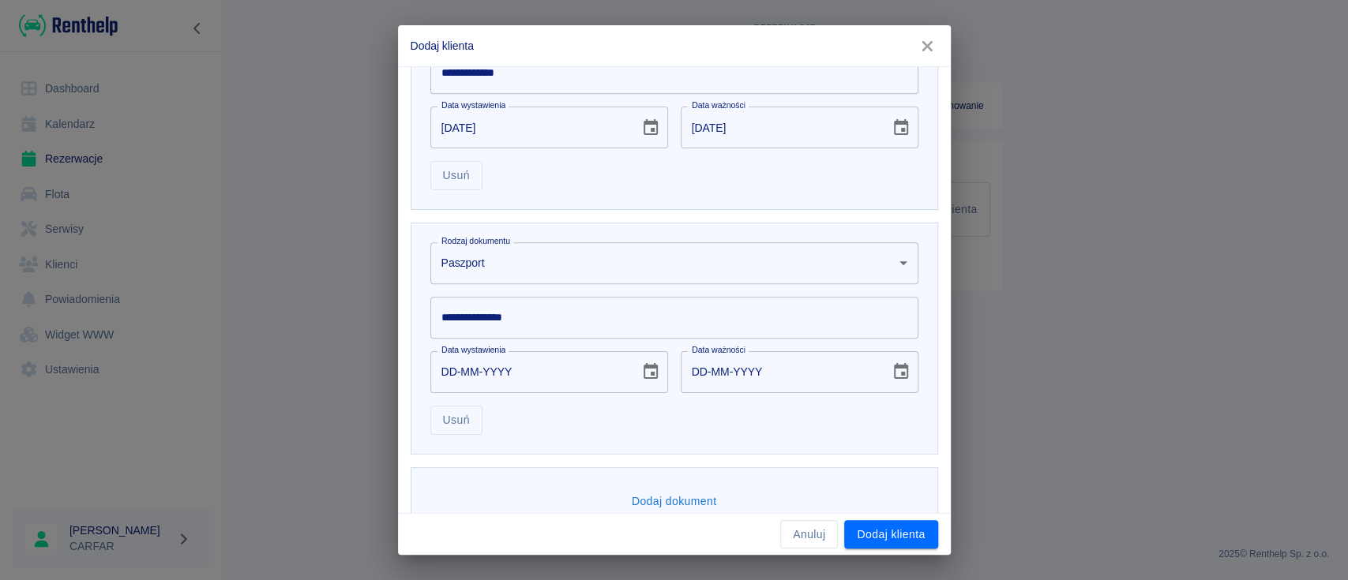
click at [537, 316] on input "**********" at bounding box center [674, 318] width 488 height 42
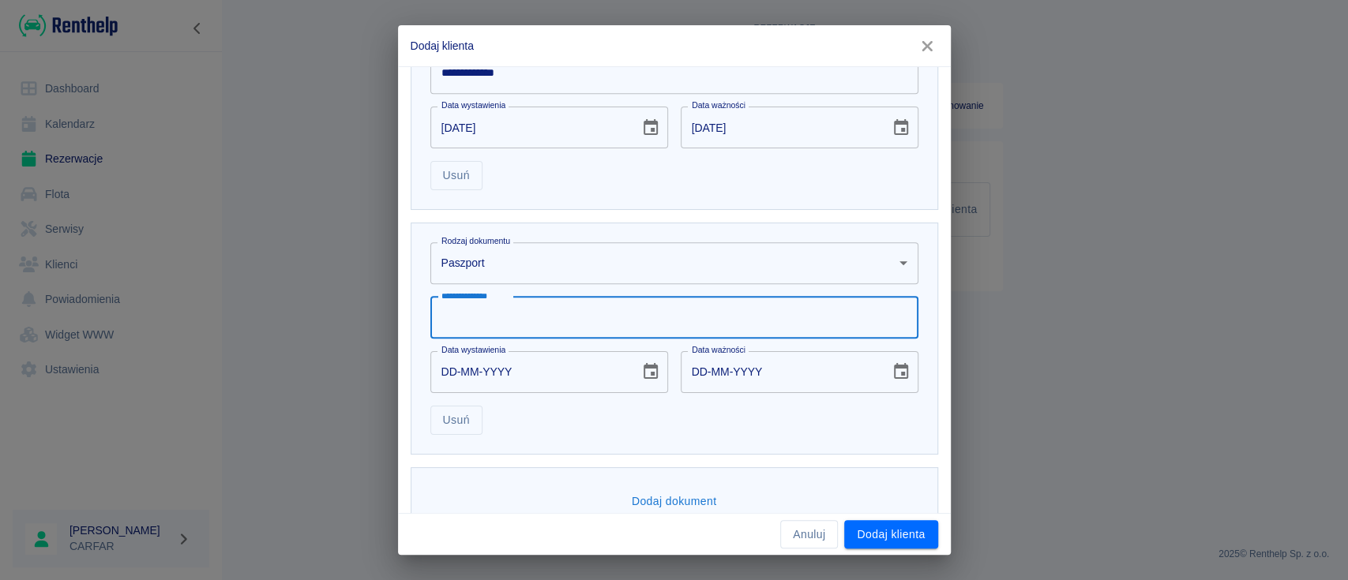
click at [550, 268] on body "**********" at bounding box center [674, 290] width 1348 height 580
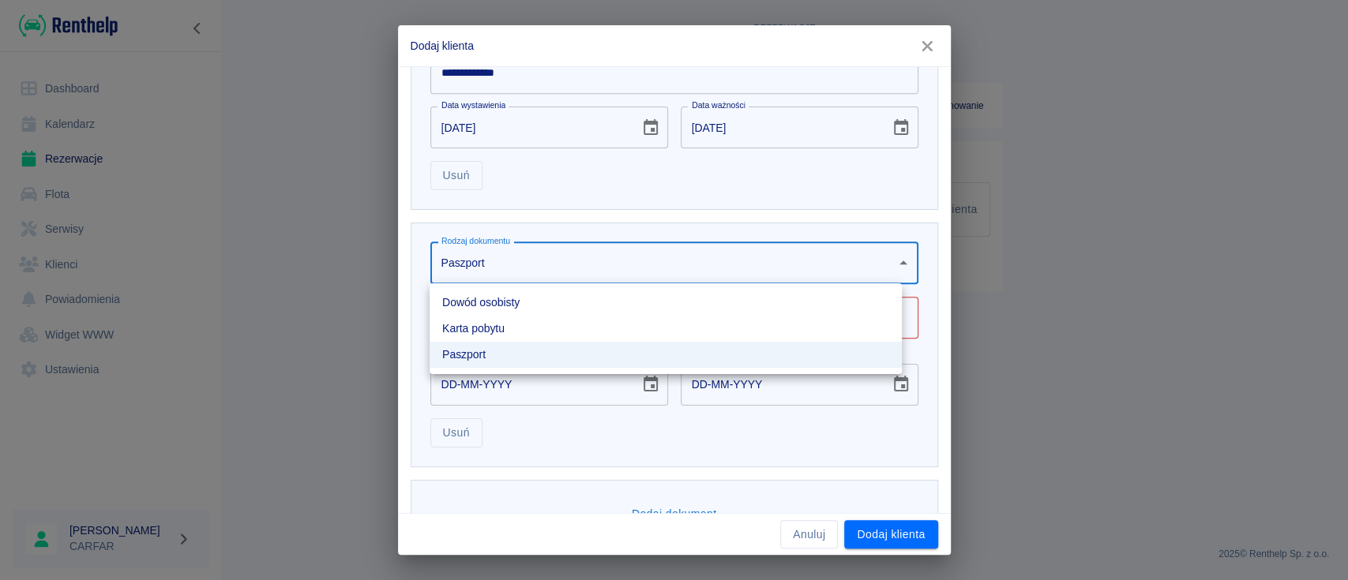
click at [543, 325] on li "Karta pobytu" at bounding box center [666, 329] width 472 height 26
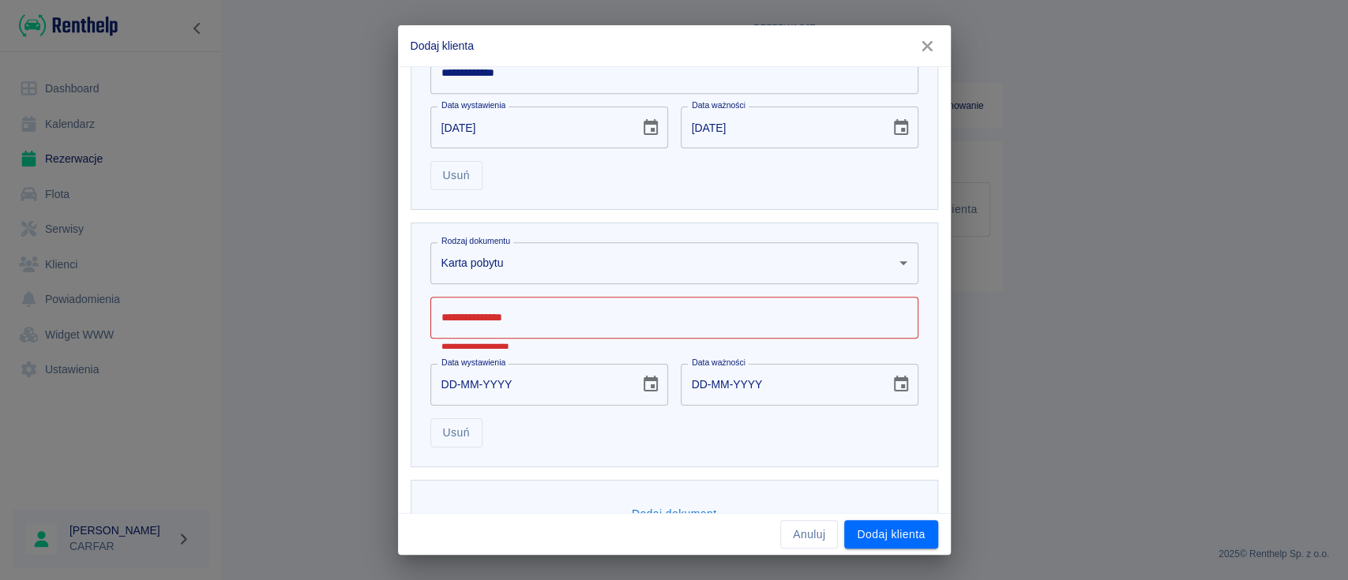
click at [549, 314] on input "**********" at bounding box center [674, 318] width 488 height 42
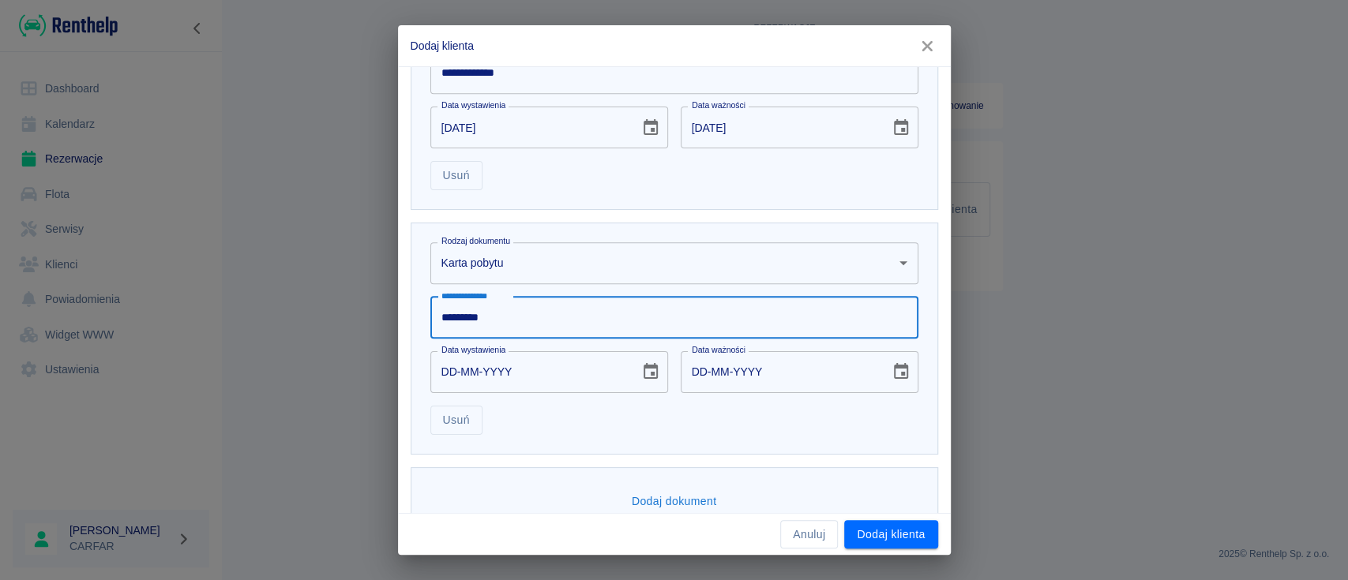
type input "*********"
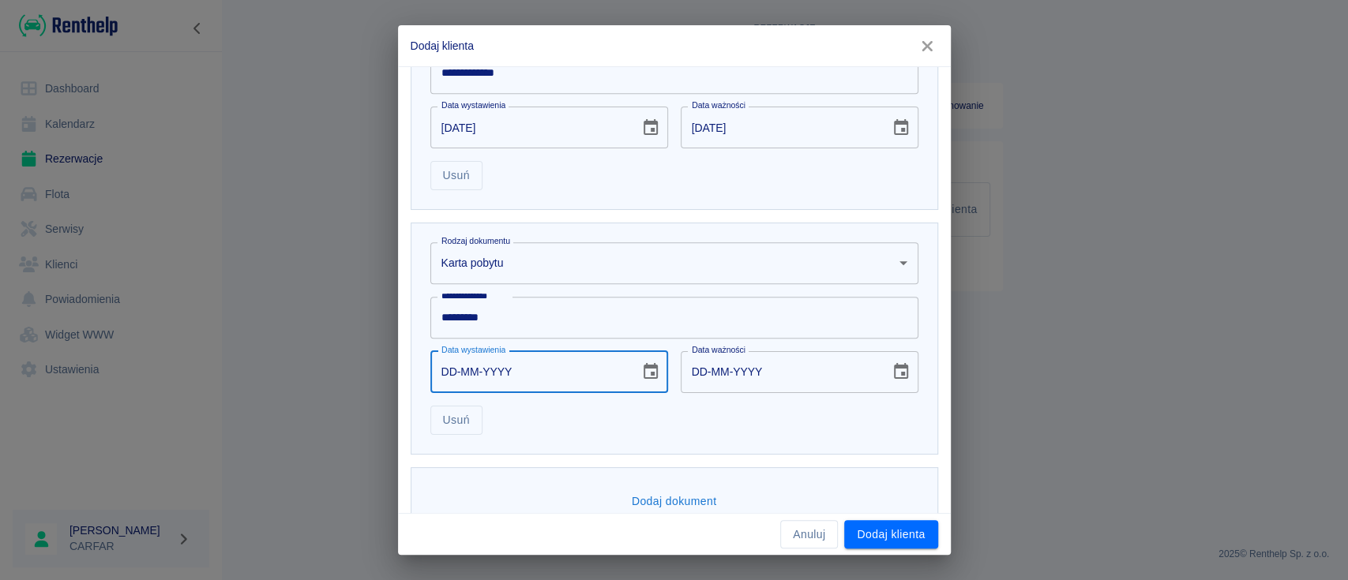
click at [539, 370] on input "DD-MM-YYYY" at bounding box center [529, 372] width 198 height 42
click at [806, 378] on input "DD-MM-YYYY" at bounding box center [780, 372] width 198 height 42
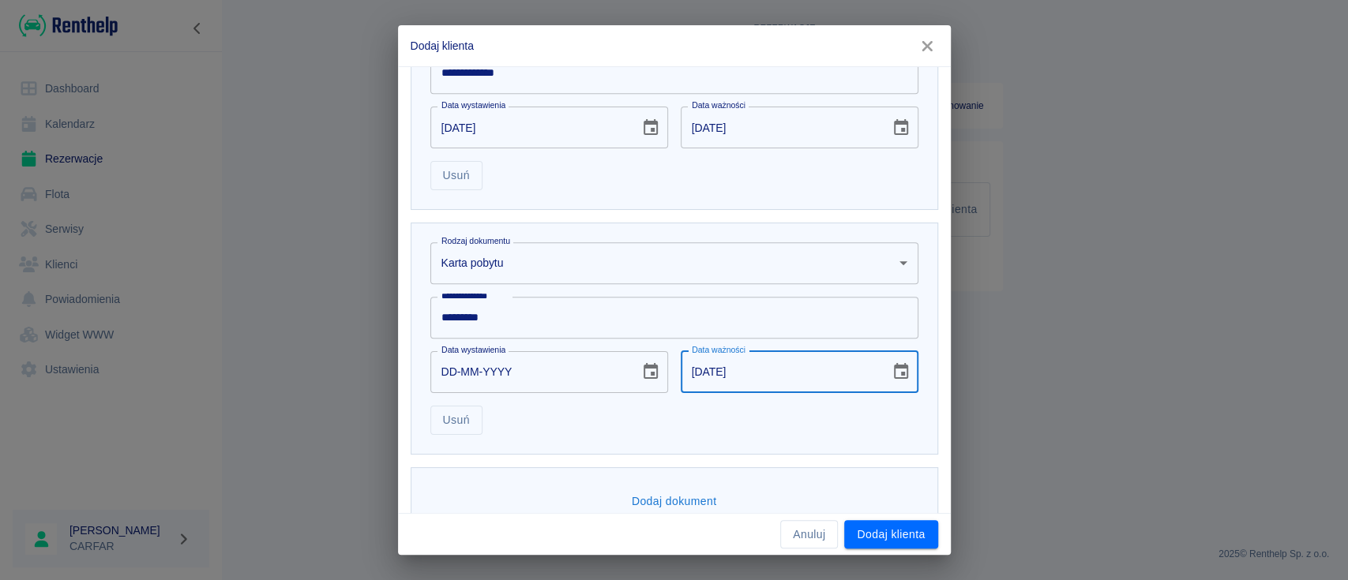
type input "[DATE]"
click at [812, 418] on div "Usuń" at bounding box center [668, 414] width 501 height 42
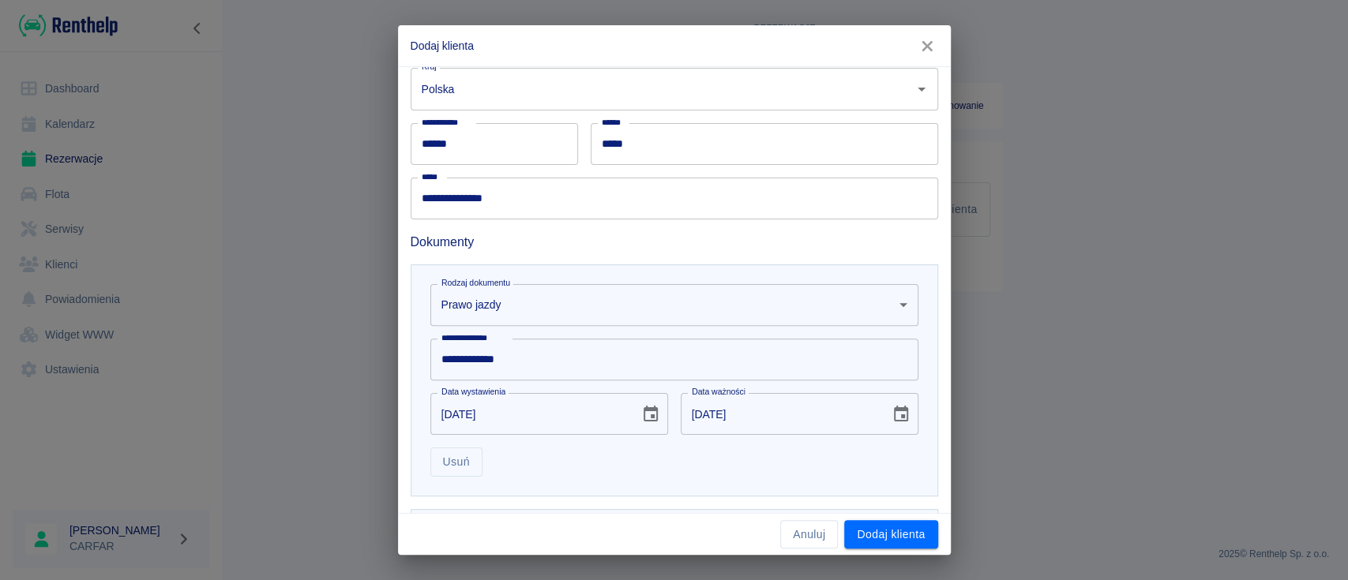
scroll to position [78, 0]
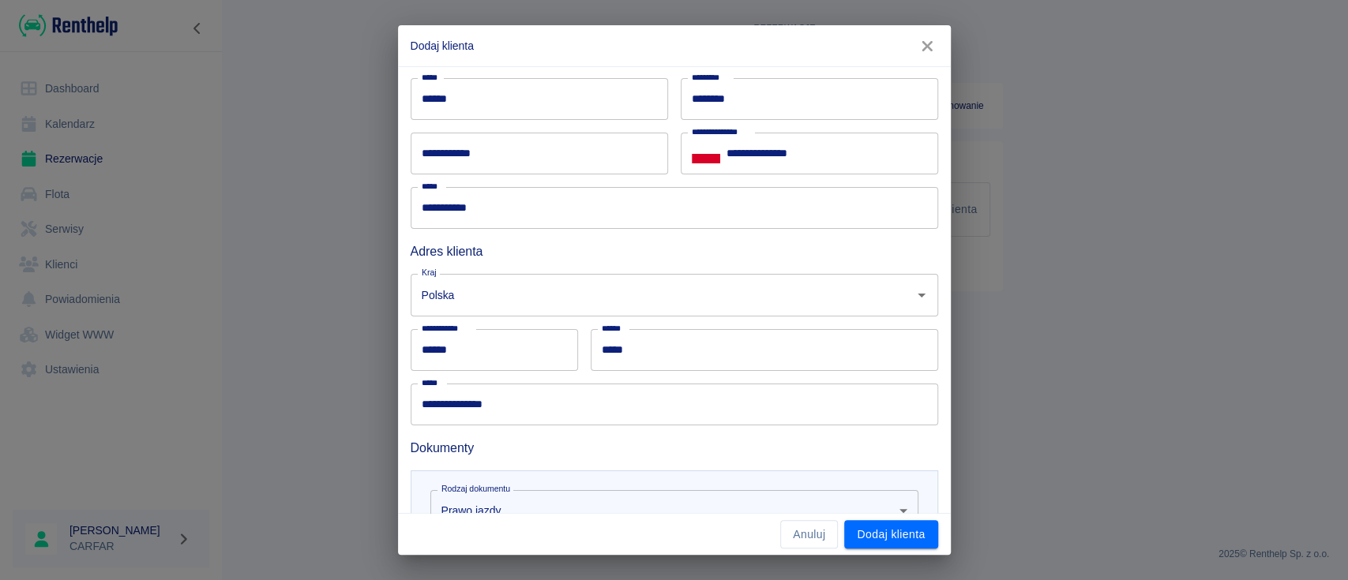
click at [568, 155] on input "**********" at bounding box center [539, 154] width 257 height 42
type input "**********"
click at [487, 98] on input "******" at bounding box center [539, 99] width 257 height 42
click at [771, 101] on input "********" at bounding box center [809, 99] width 257 height 42
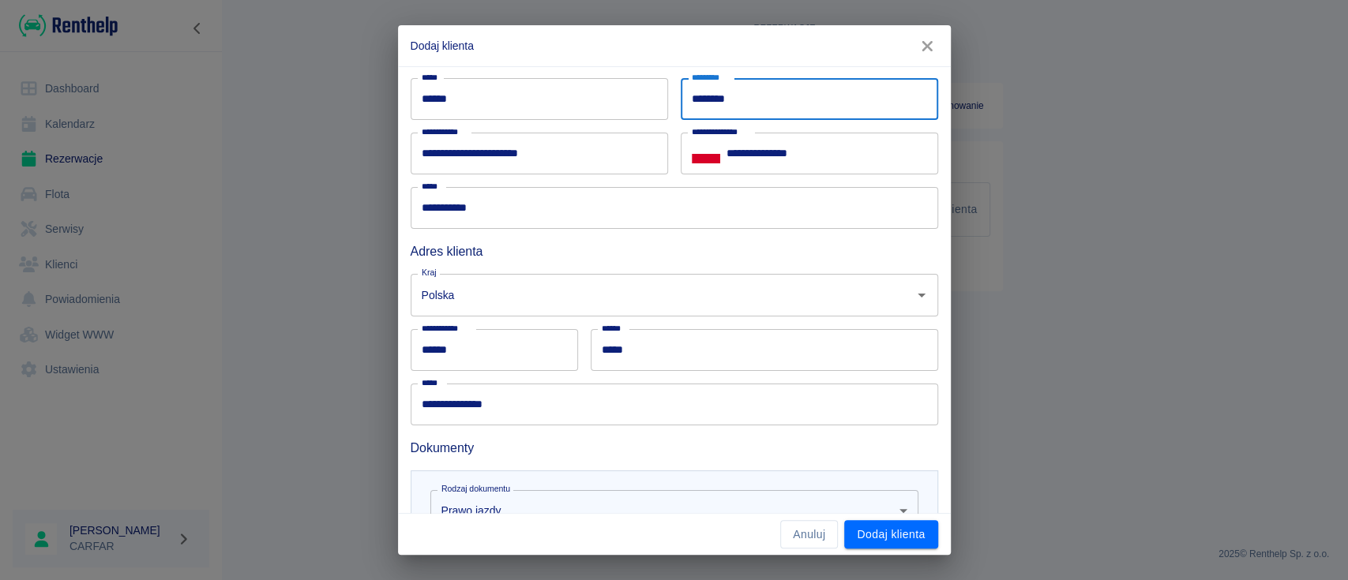
click at [771, 101] on input "********" at bounding box center [809, 99] width 257 height 42
click at [827, 106] on input "********" at bounding box center [809, 99] width 257 height 42
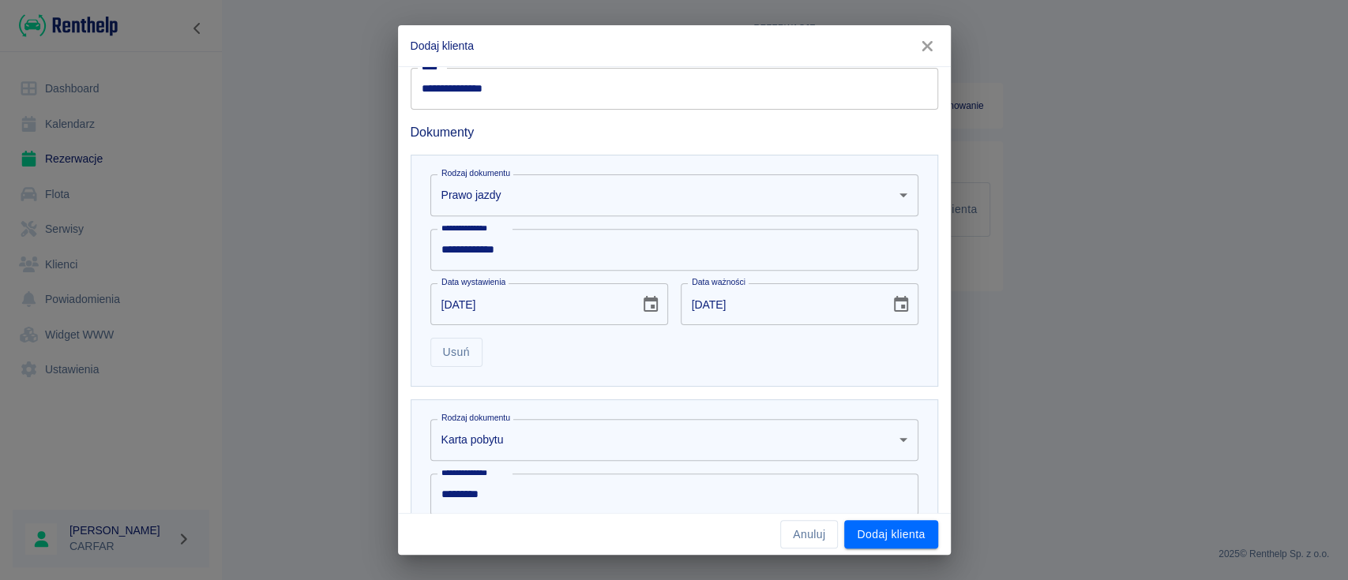
scroll to position [605, 0]
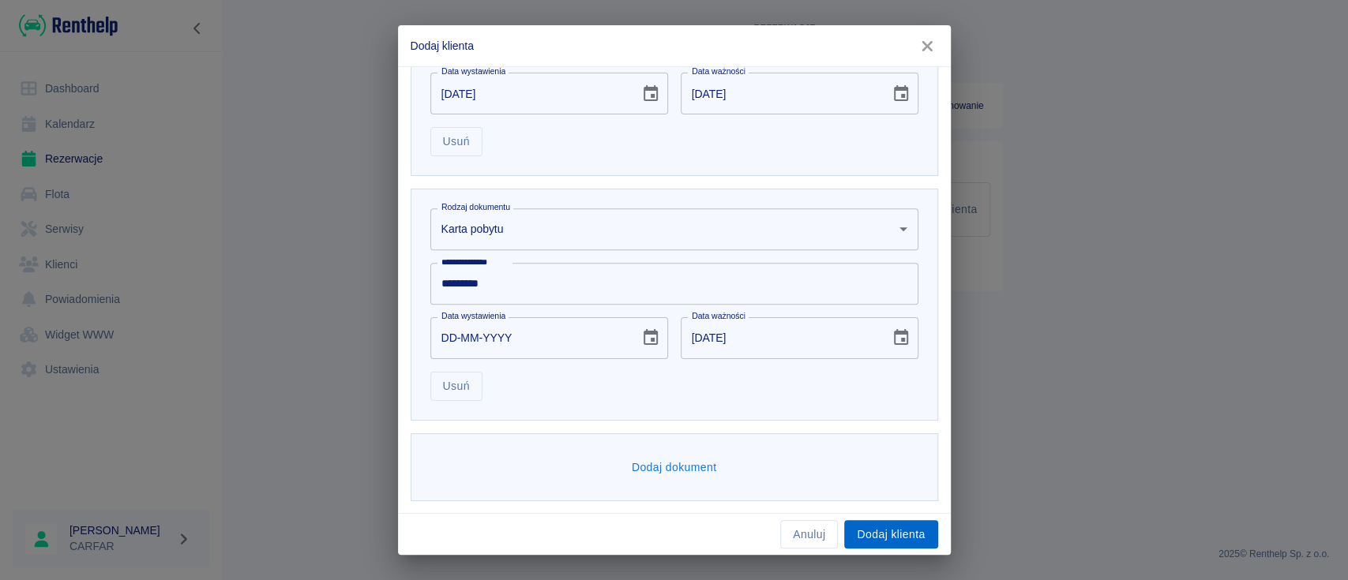
click at [893, 532] on button "Dodaj klienta" at bounding box center [890, 534] width 93 height 29
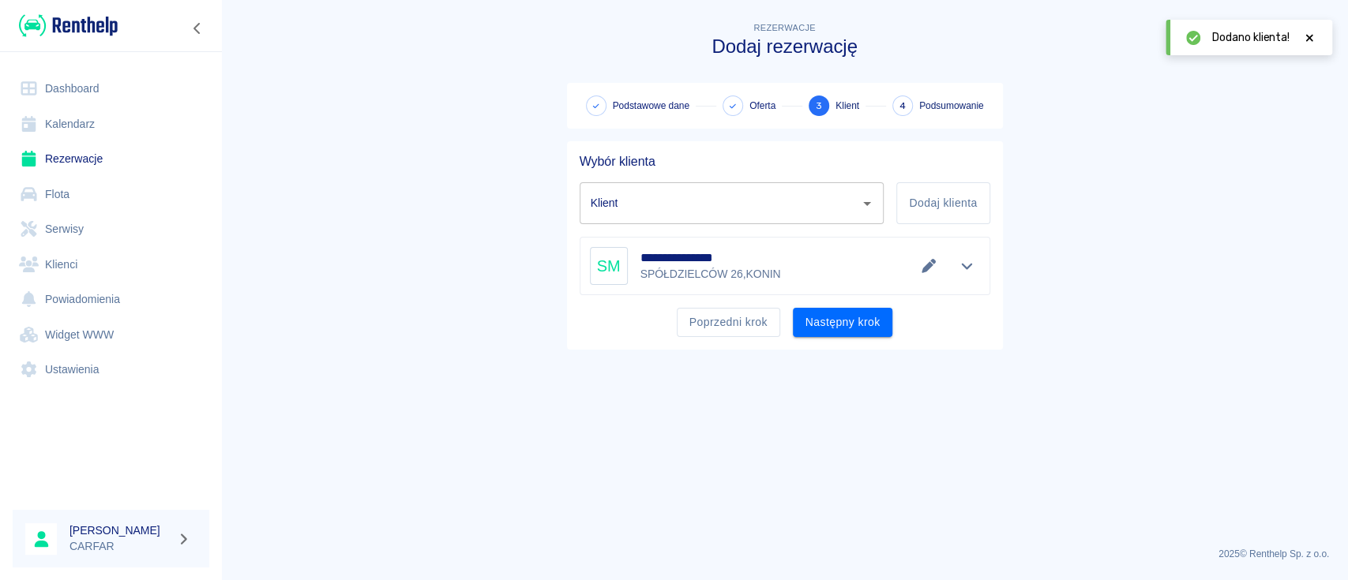
type input "[PERSON_NAME] ([PHONE_NUMBER])"
click at [847, 323] on button "Następny krok" at bounding box center [843, 322] width 100 height 29
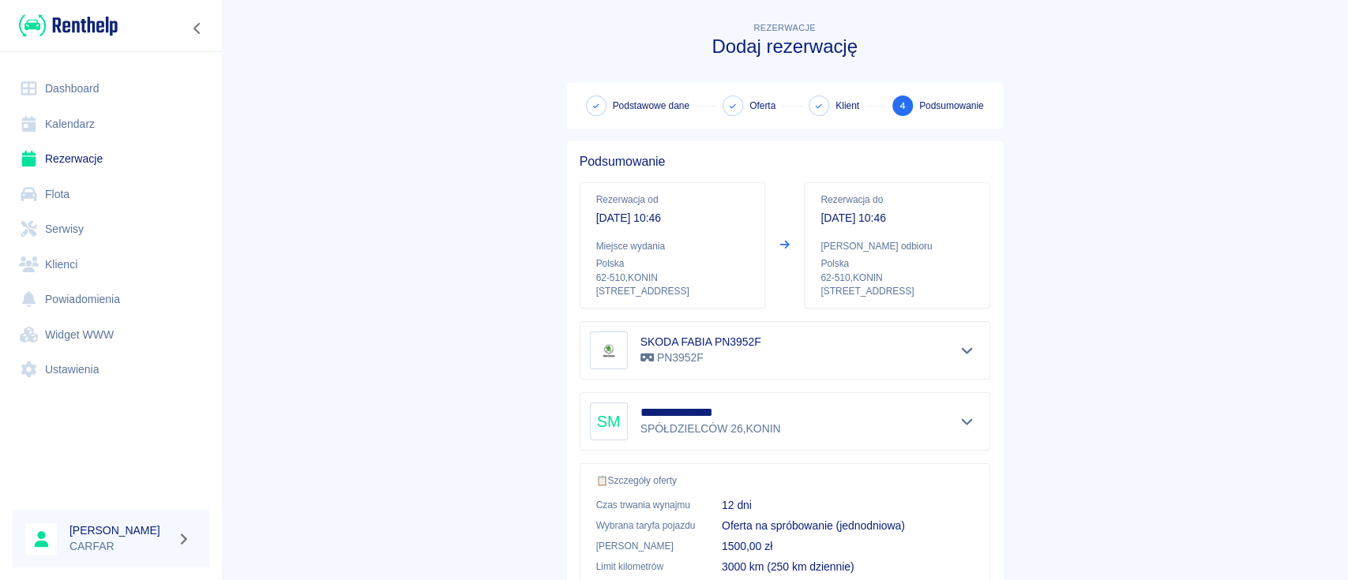
scroll to position [293, 0]
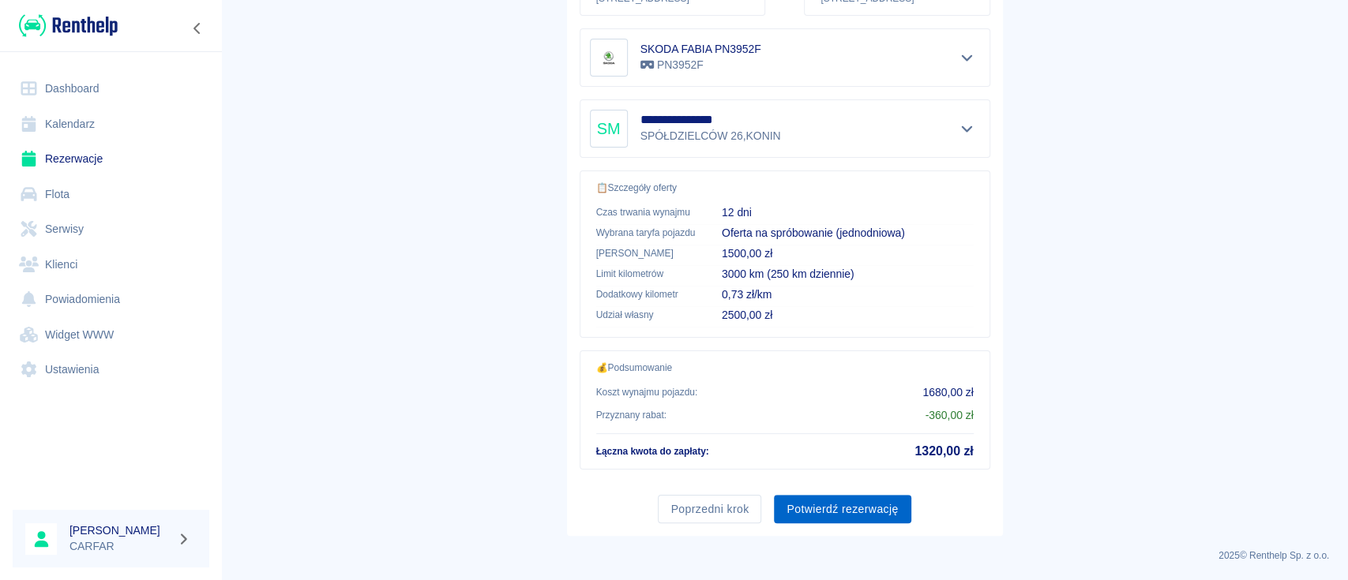
click at [834, 501] on button "Potwierdź rezerwację" at bounding box center [842, 509] width 137 height 29
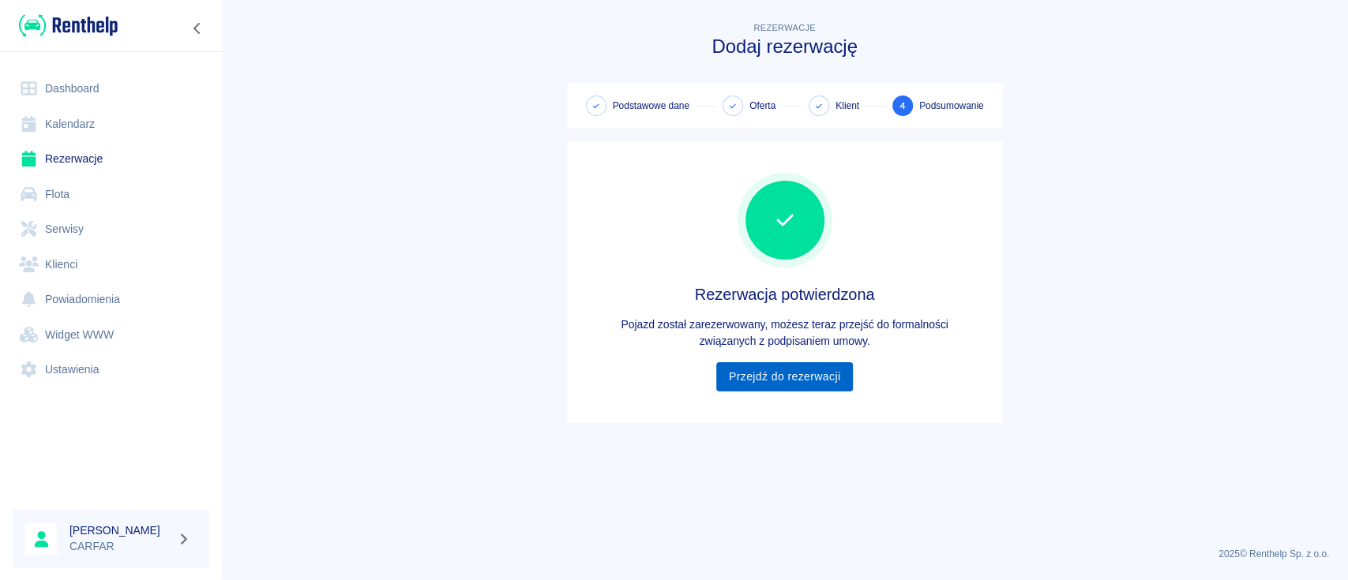
click at [779, 374] on link "Przejdź do rezerwacji" at bounding box center [784, 377] width 137 height 29
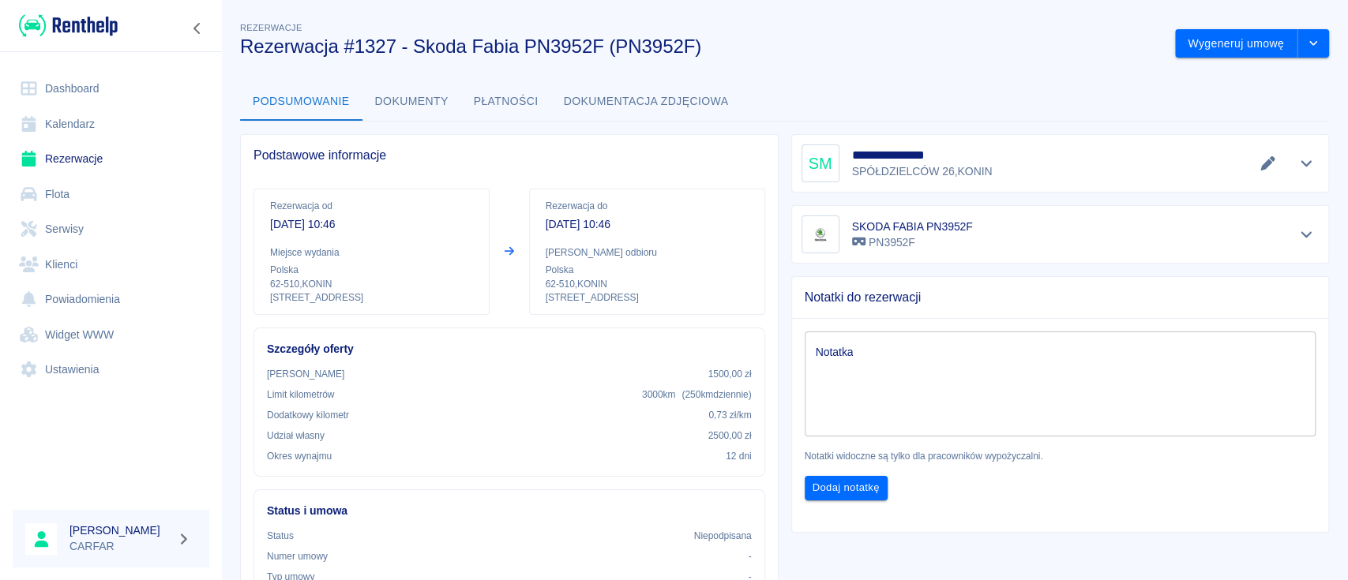
click at [928, 363] on textarea "Notatka" at bounding box center [1061, 384] width 490 height 79
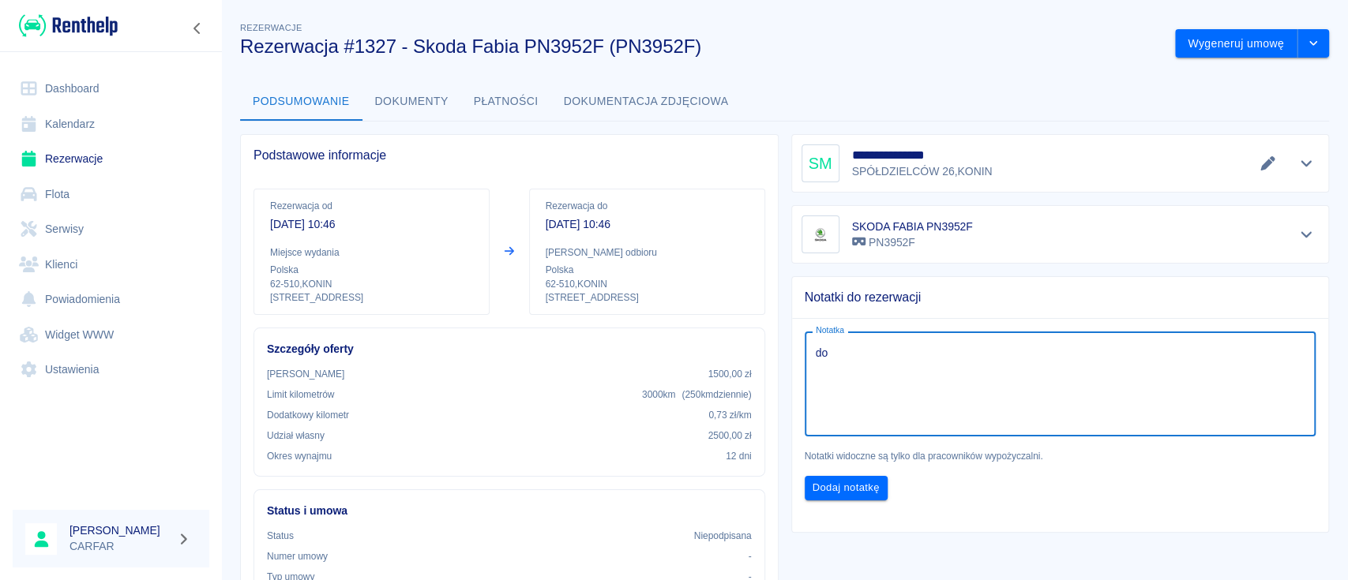
type textarea "d"
type textarea "Dodatkowy nr telefonu: [PHONE_NUMBER]"
click at [859, 479] on button "Dodaj notatkę" at bounding box center [846, 488] width 83 height 24
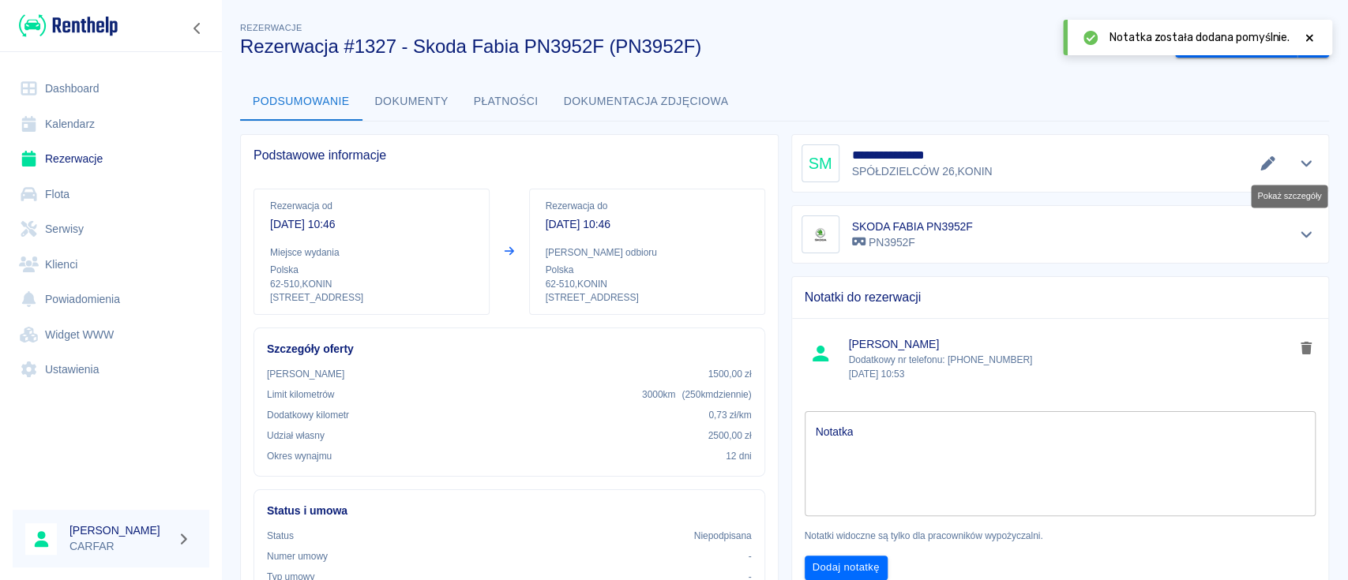
click at [1298, 160] on icon "Pokaż szczegóły" at bounding box center [1307, 163] width 18 height 14
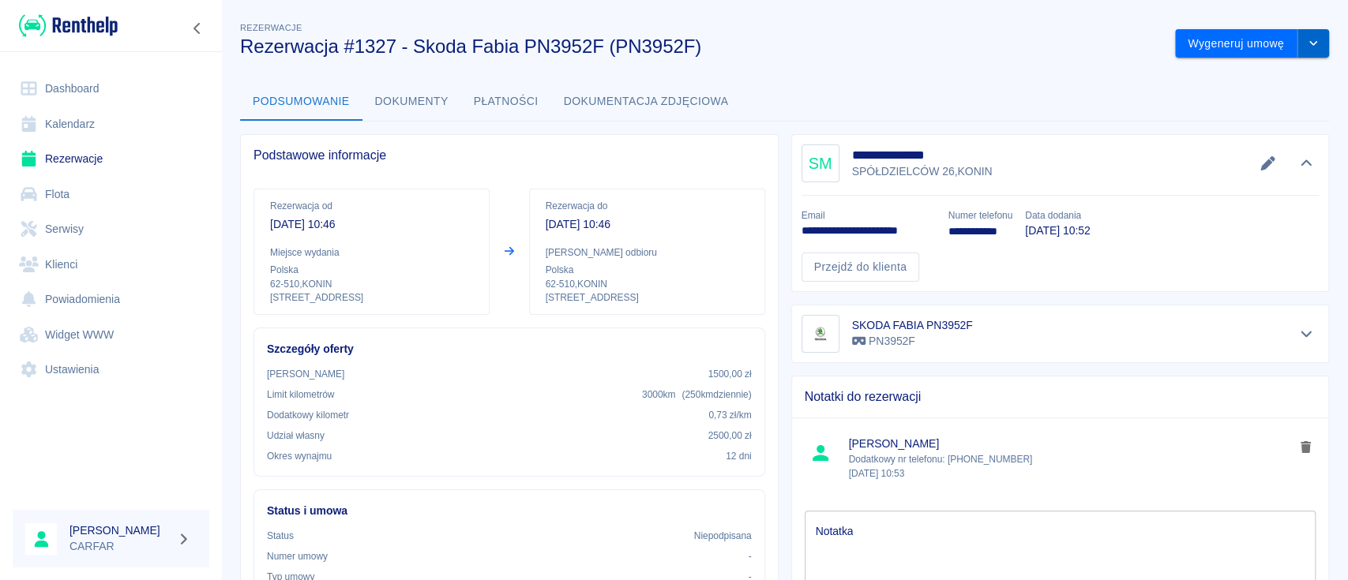
click at [1307, 41] on icon "drop-down" at bounding box center [1313, 43] width 13 height 10
click at [1254, 98] on li "Podgląd umowy" at bounding box center [1236, 103] width 128 height 26
click at [1307, 41] on icon "drop-down" at bounding box center [1313, 43] width 13 height 10
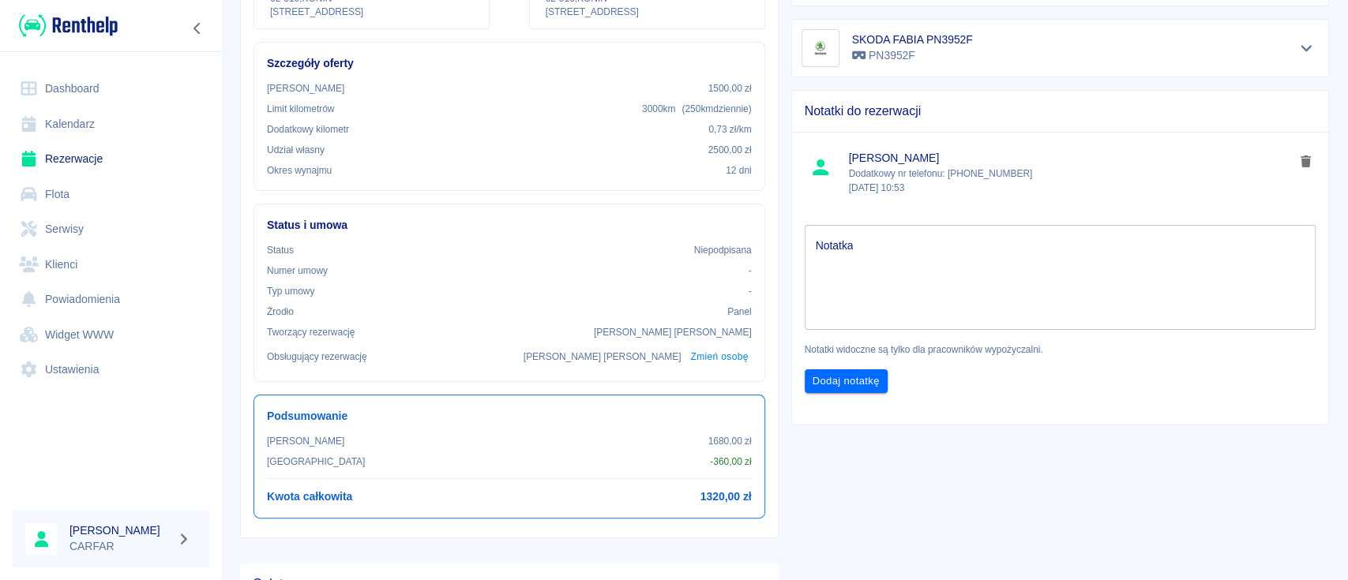
scroll to position [316, 0]
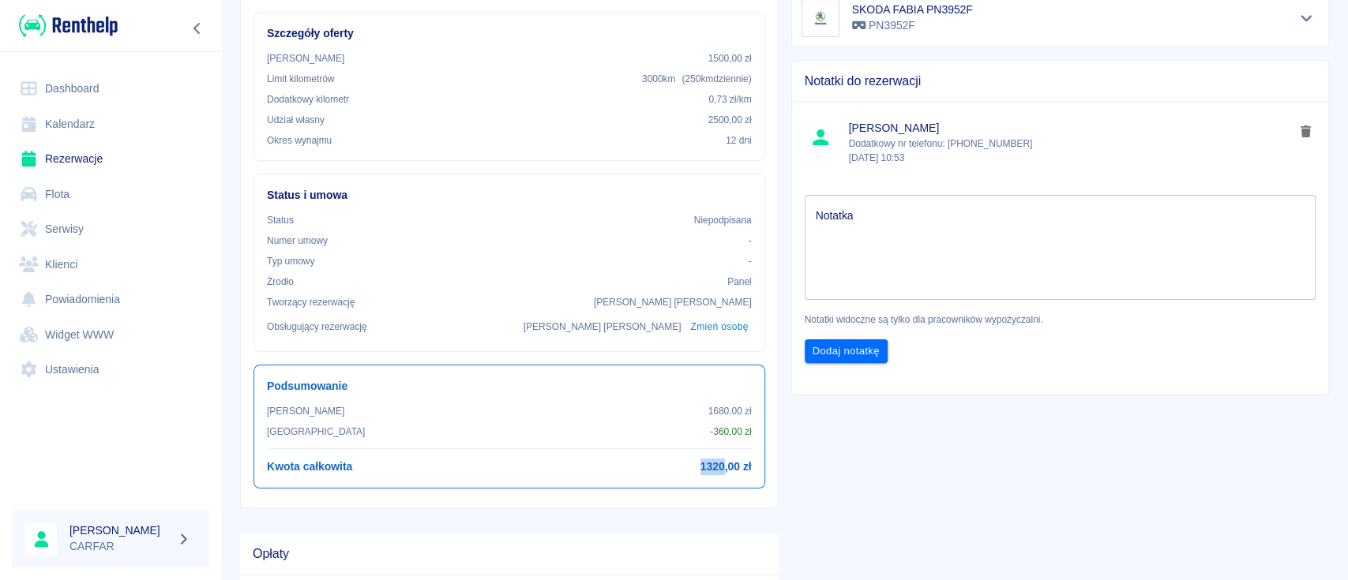
drag, startPoint x: 684, startPoint y: 470, endPoint x: 714, endPoint y: 468, distance: 30.1
click at [714, 468] on div "Kwota całkowita 1320,00 zł" at bounding box center [509, 467] width 485 height 17
copy h6 "1320"
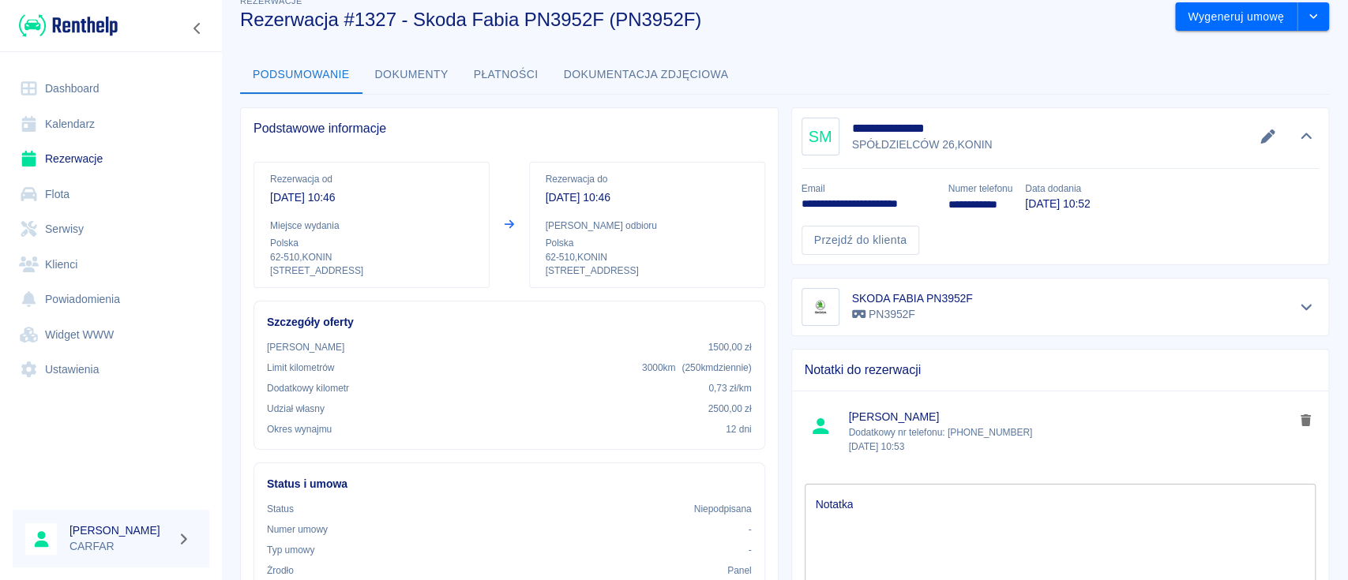
scroll to position [0, 0]
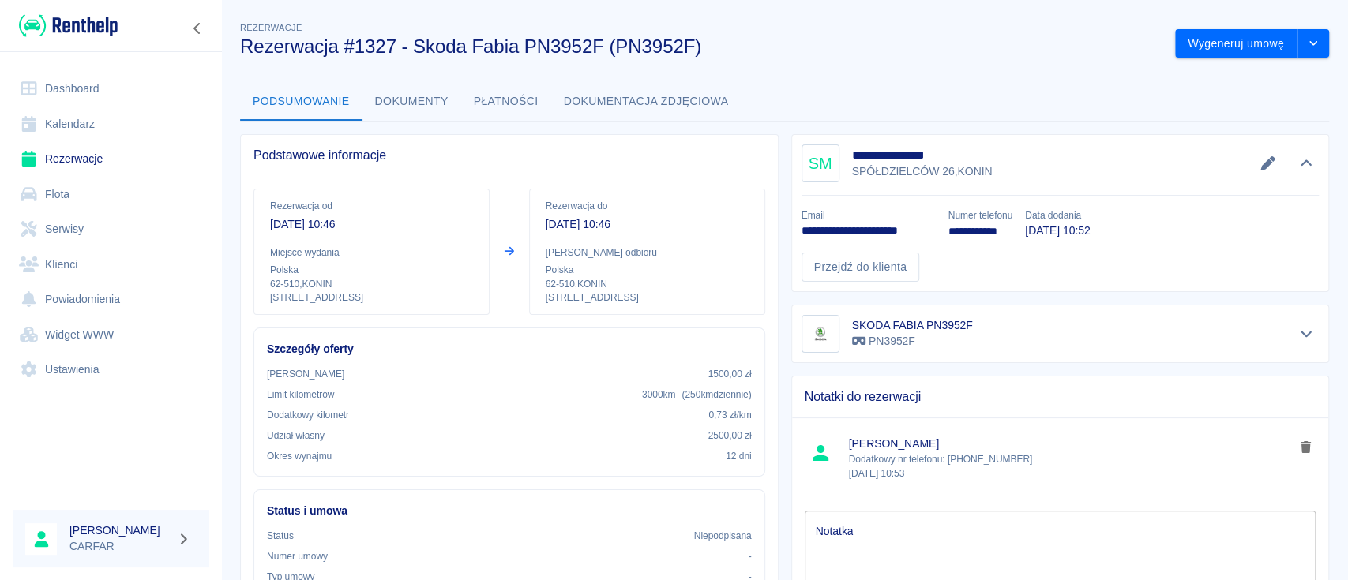
click at [554, 50] on h3 "Rezerwacja #1327 - Skoda Fabia PN3952F (PN3952F)" at bounding box center [701, 47] width 922 height 22
copy h3 "PN3952F"
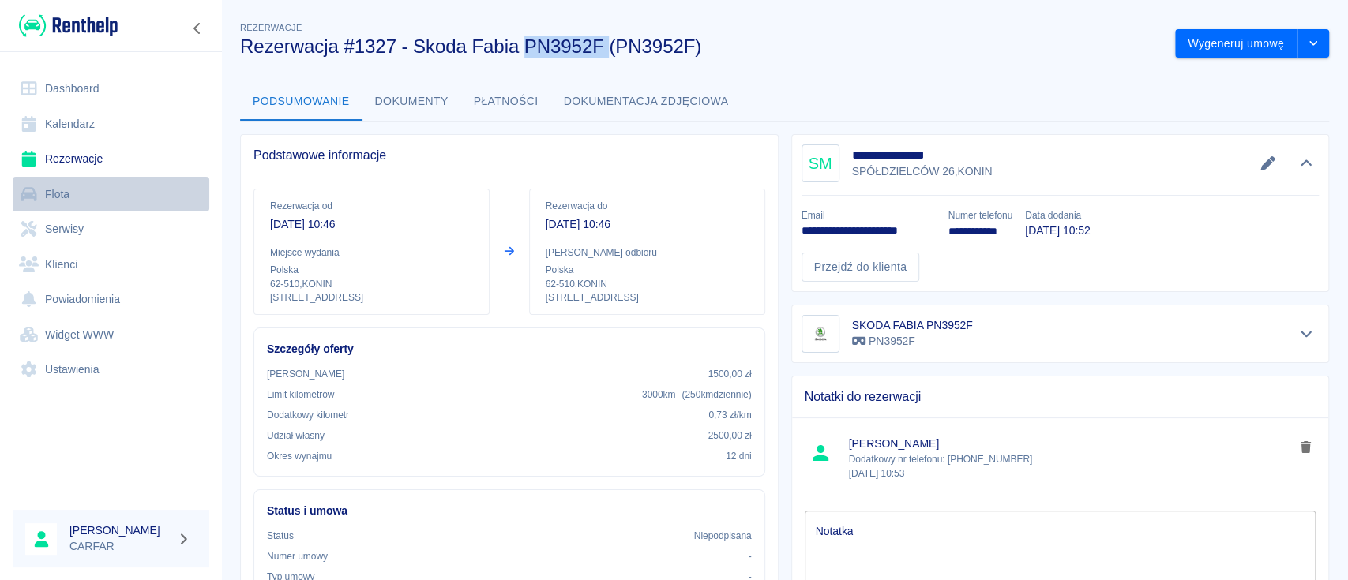
click at [62, 199] on link "Flota" at bounding box center [111, 195] width 197 height 36
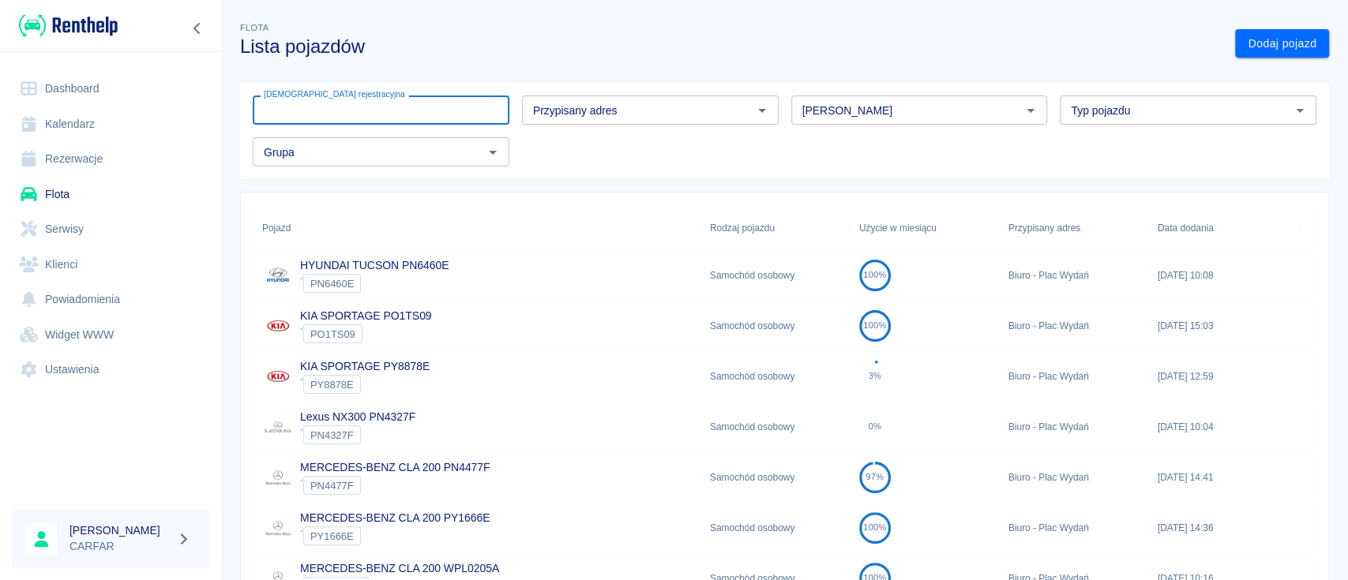
click at [411, 115] on input "[DEMOGRAPHIC_DATA] rejestracyjna" at bounding box center [381, 110] width 257 height 29
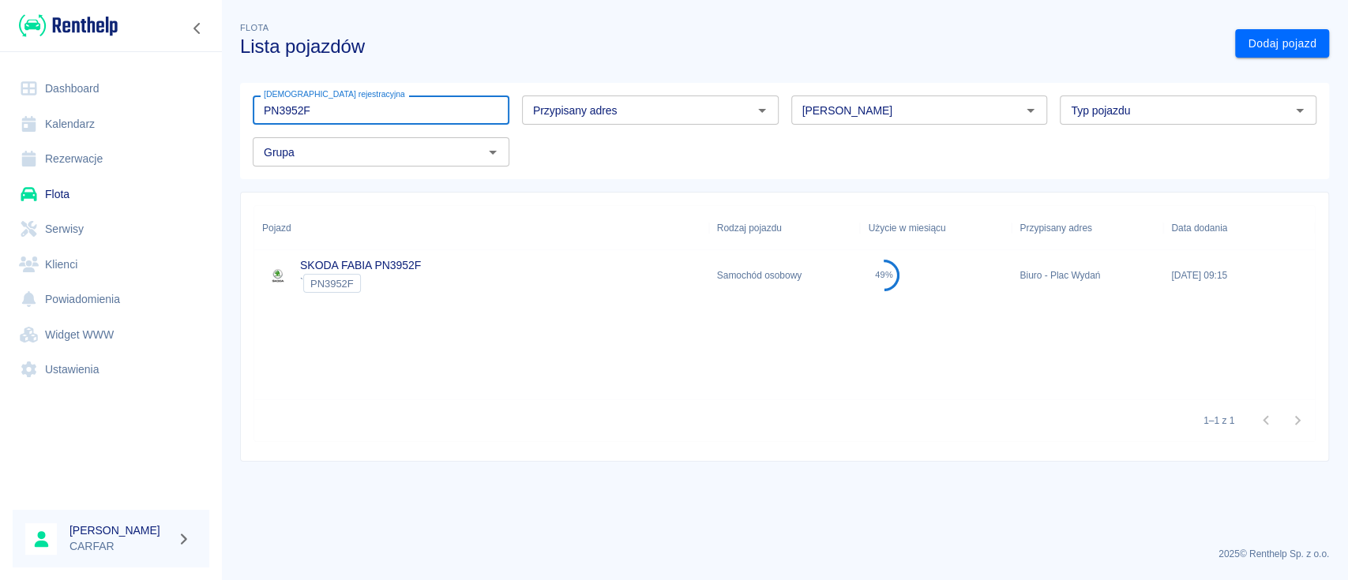
type input "PN3952F"
click at [408, 280] on div "` PN3952F" at bounding box center [360, 283] width 121 height 19
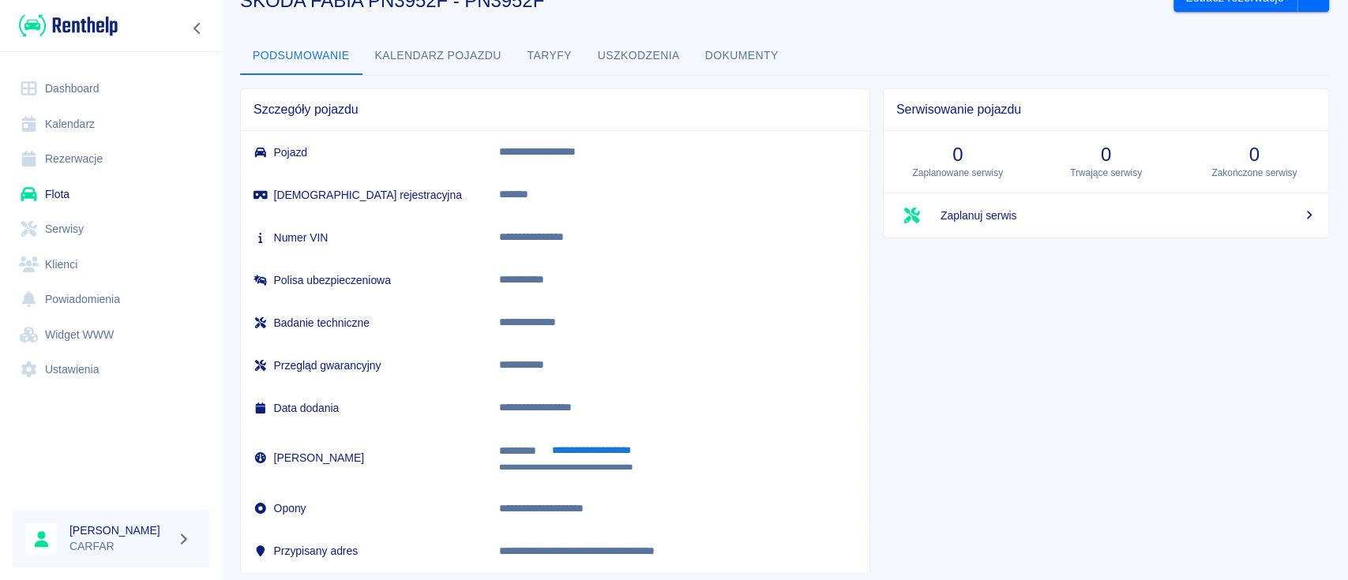
scroll to position [83, 0]
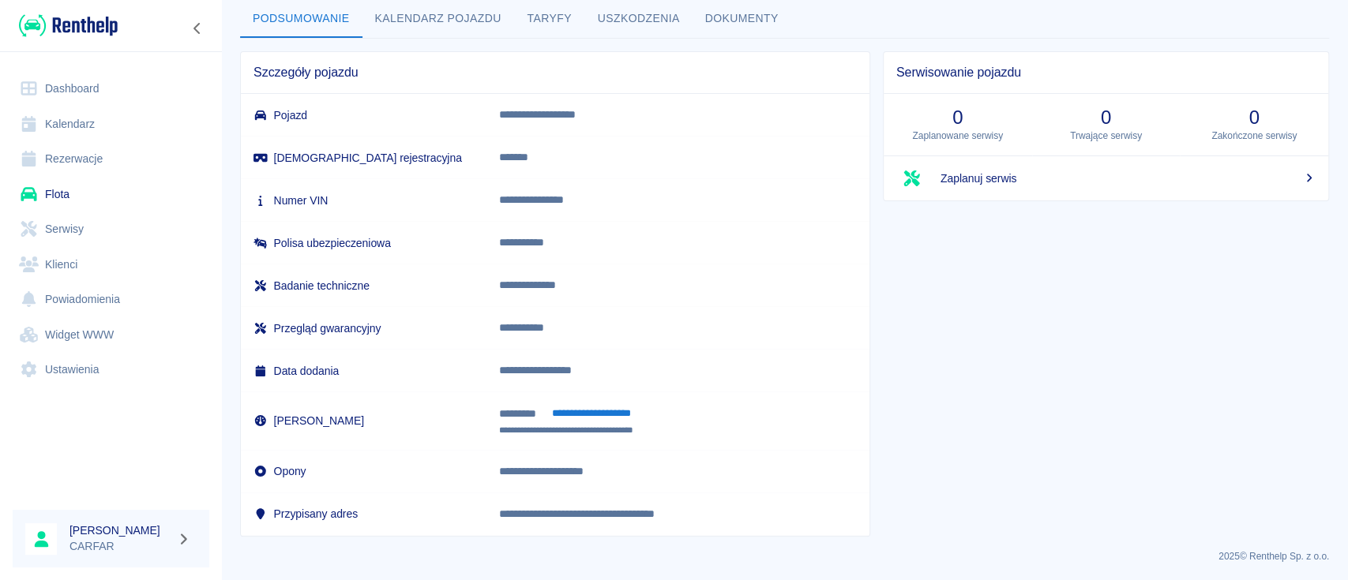
click at [68, 19] on img at bounding box center [68, 26] width 99 height 26
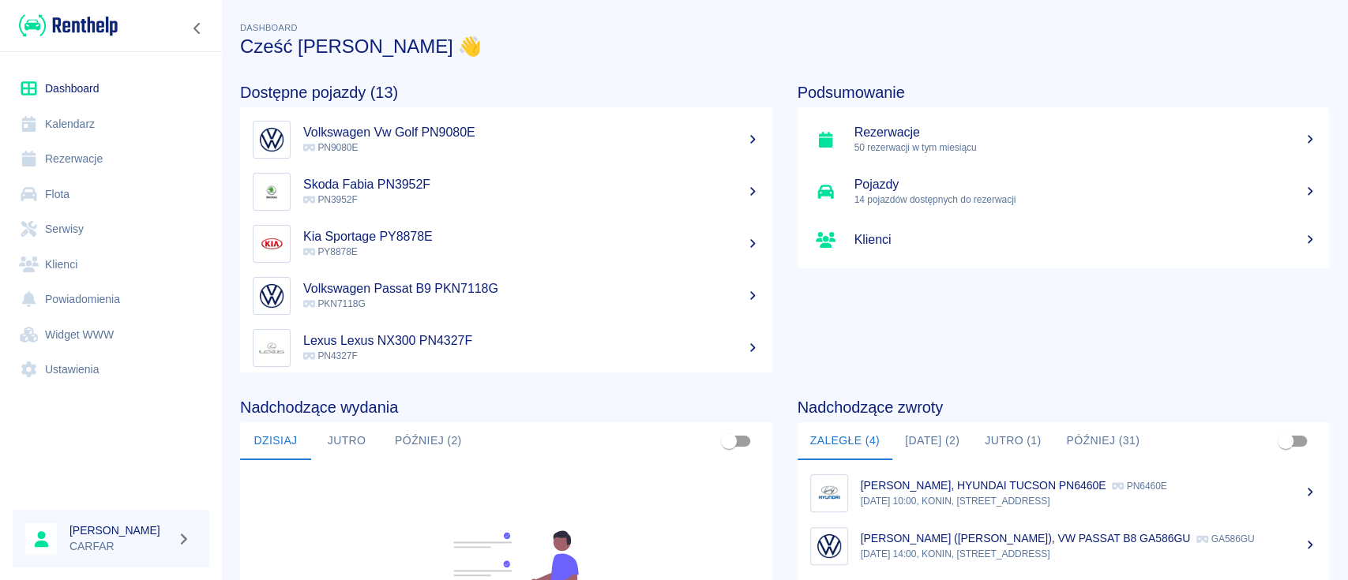
click at [950, 444] on button "[DATE] (2)" at bounding box center [932, 442] width 80 height 38
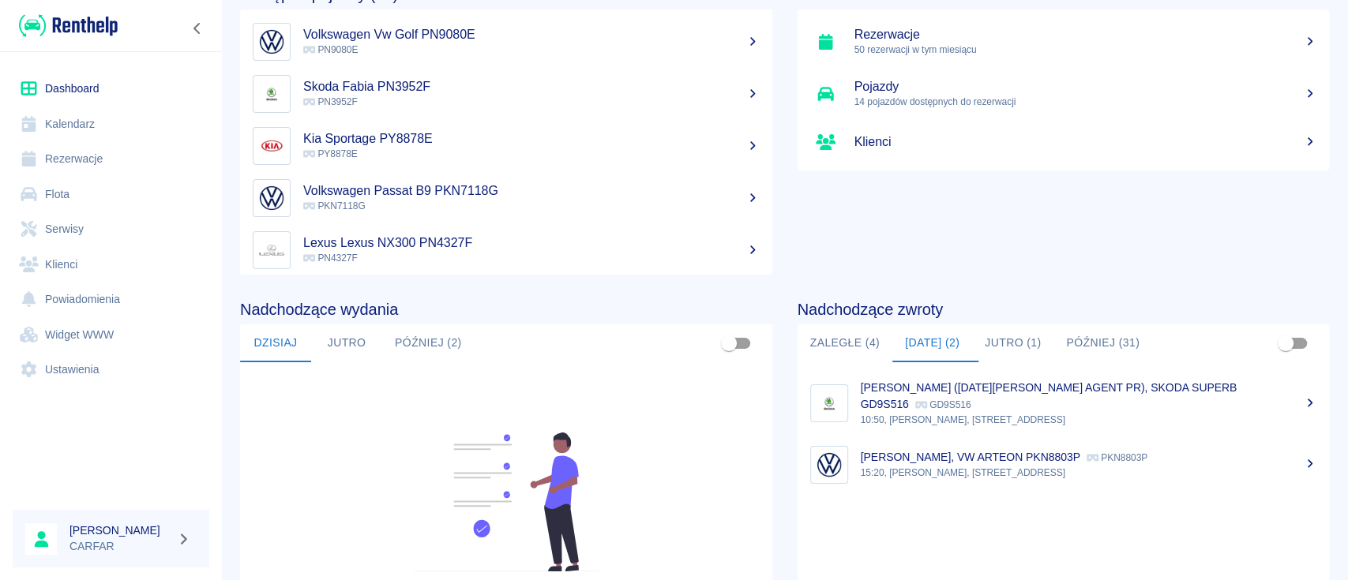
scroll to position [210, 0]
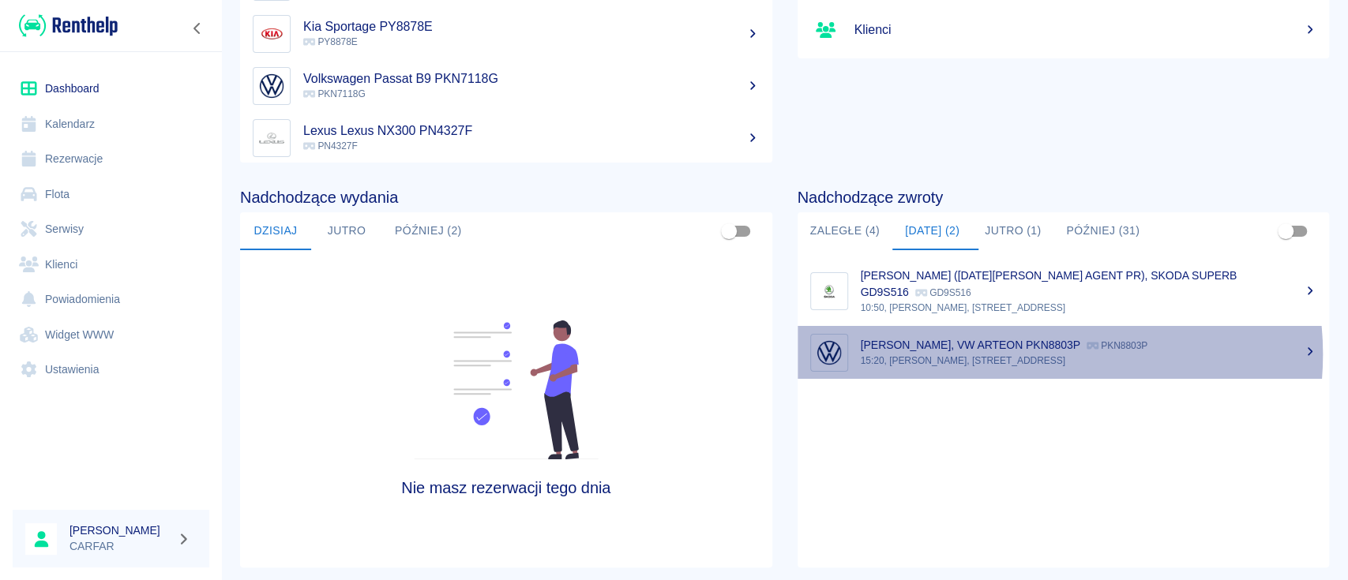
click at [1020, 354] on p "15:20, [PERSON_NAME], [STREET_ADDRESS]" at bounding box center [1089, 361] width 456 height 14
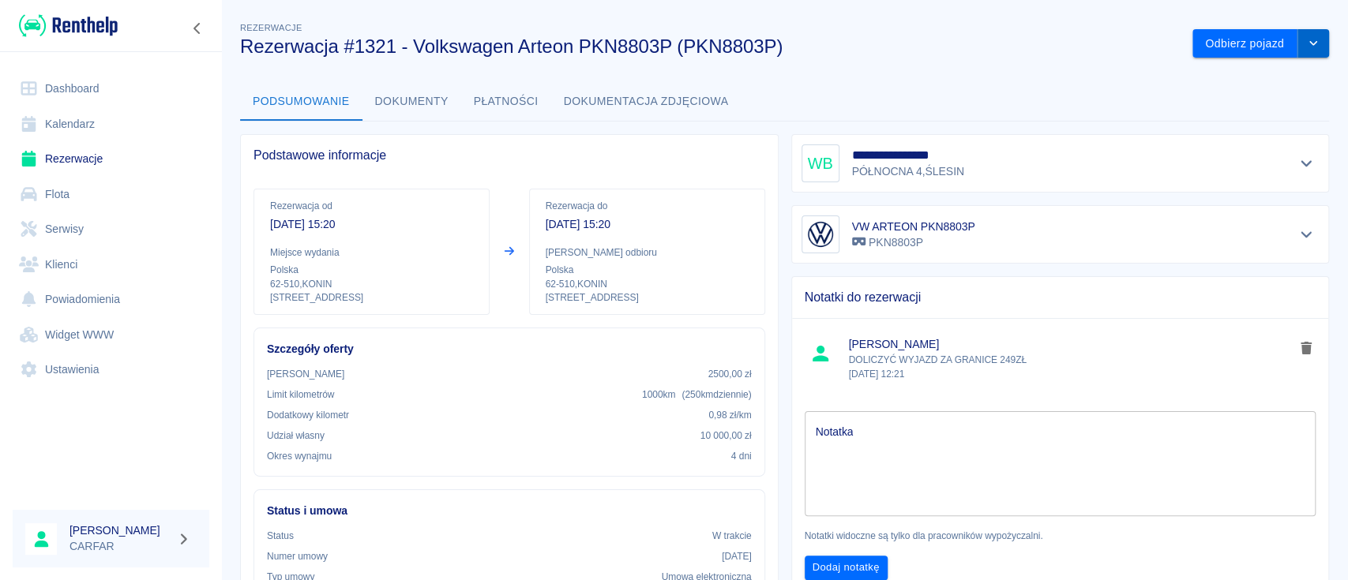
click at [1299, 57] on button "drop-down" at bounding box center [1314, 43] width 32 height 29
click at [1257, 75] on li "Przedłuż rezerwację" at bounding box center [1244, 77] width 124 height 26
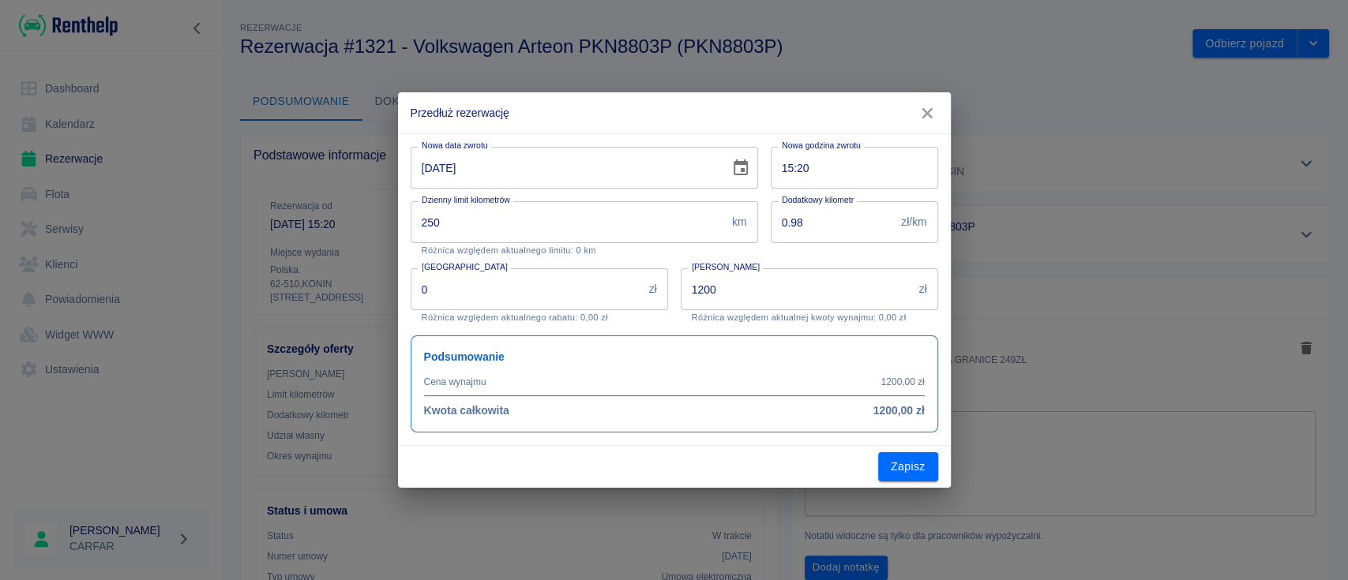
click at [924, 107] on icon "button" at bounding box center [927, 113] width 21 height 17
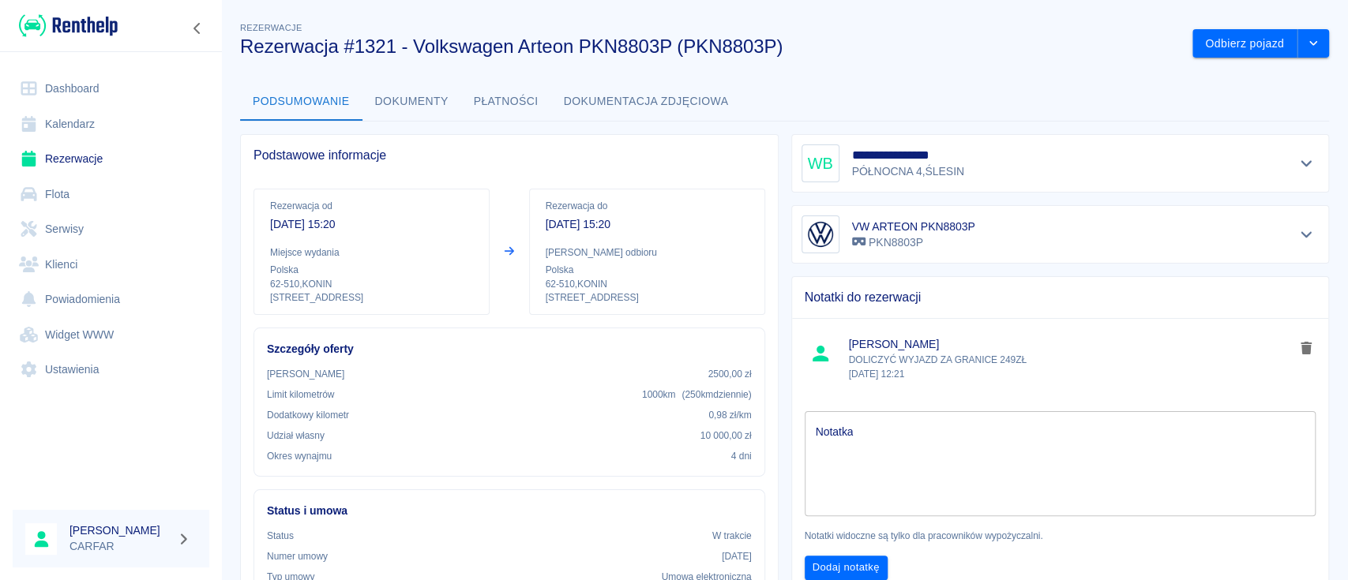
click at [100, 30] on img at bounding box center [68, 26] width 99 height 26
